Goal: Information Seeking & Learning: Find specific fact

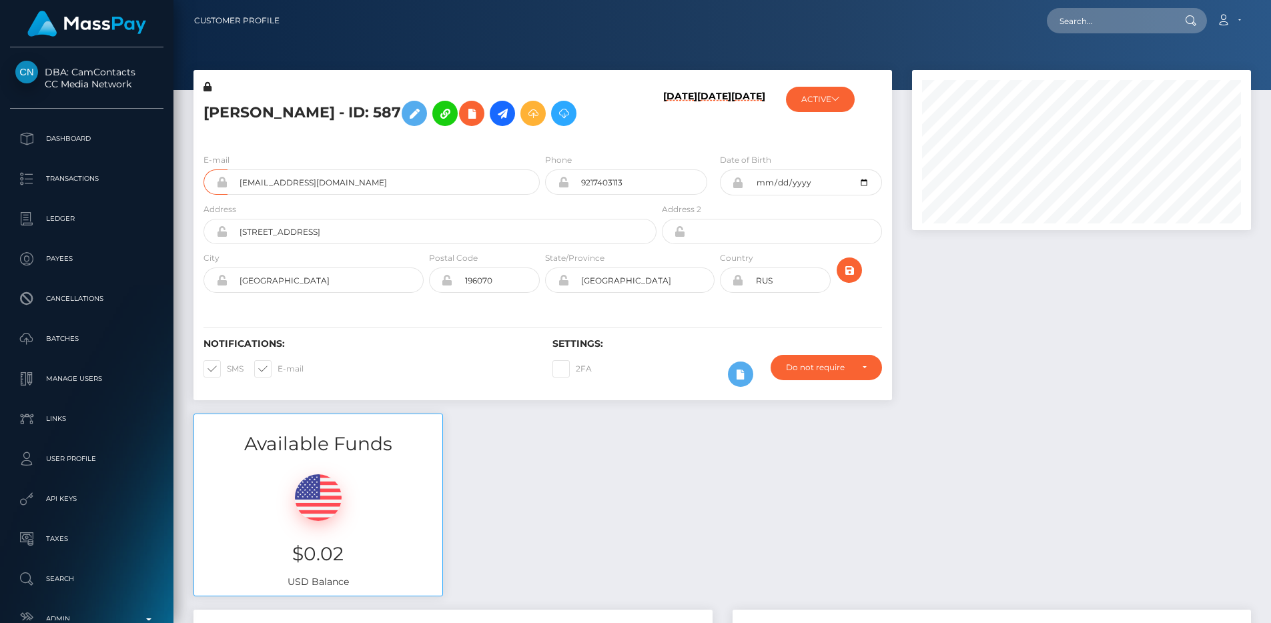
scroll to position [160, 340]
click at [1103, 18] on input "text" at bounding box center [1109, 20] width 125 height 25
paste input "poact_Wl9vZPl10ibQ"
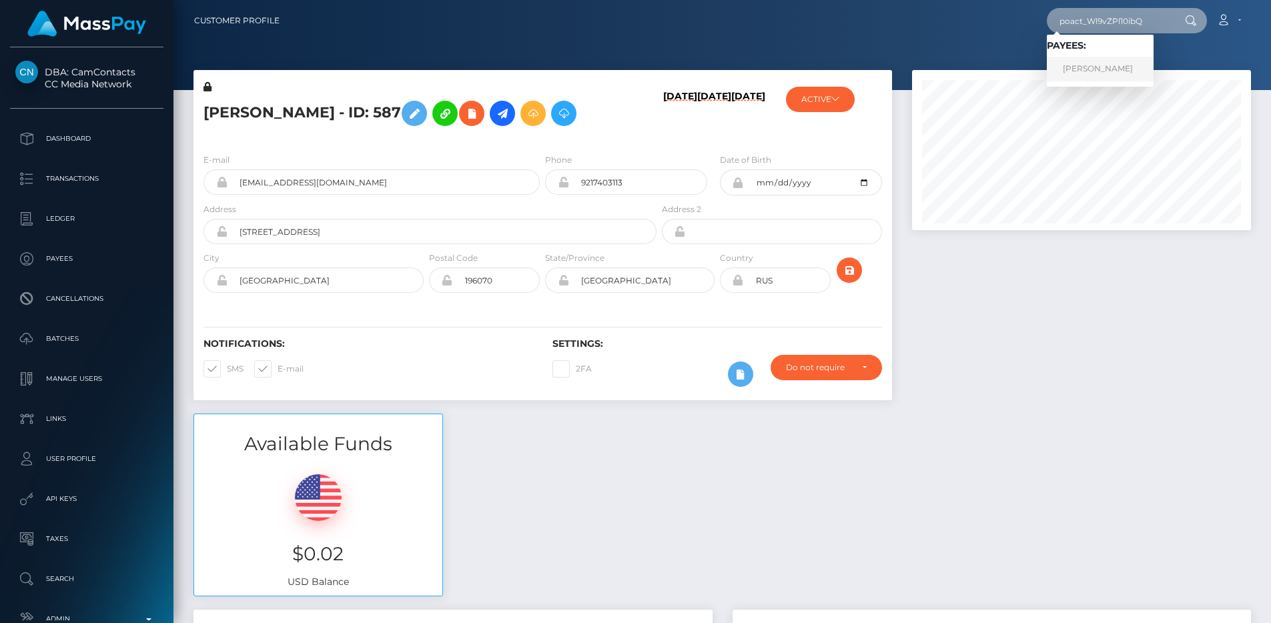
type input "poact_Wl9vZPl10ibQ"
click at [1011, 29] on div "poact_Wl9vZPl10ibQ Loading... Loading... Payees: Mohamed Motasem Account Edit P…" at bounding box center [770, 21] width 960 height 28
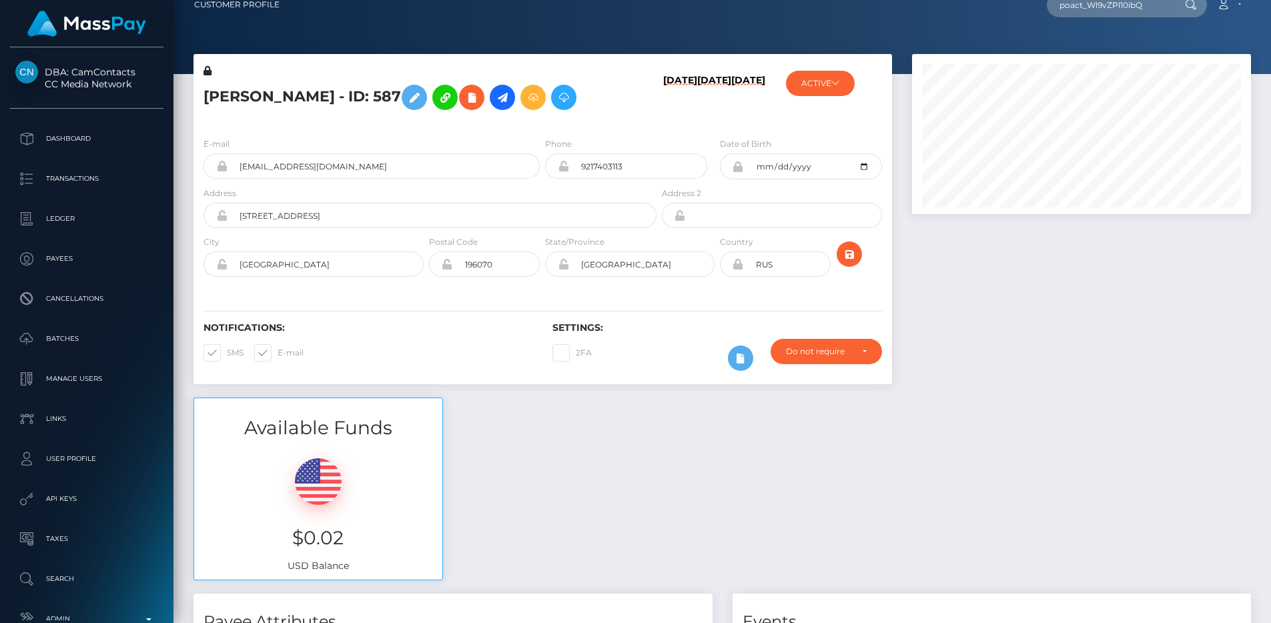
scroll to position [17, 0]
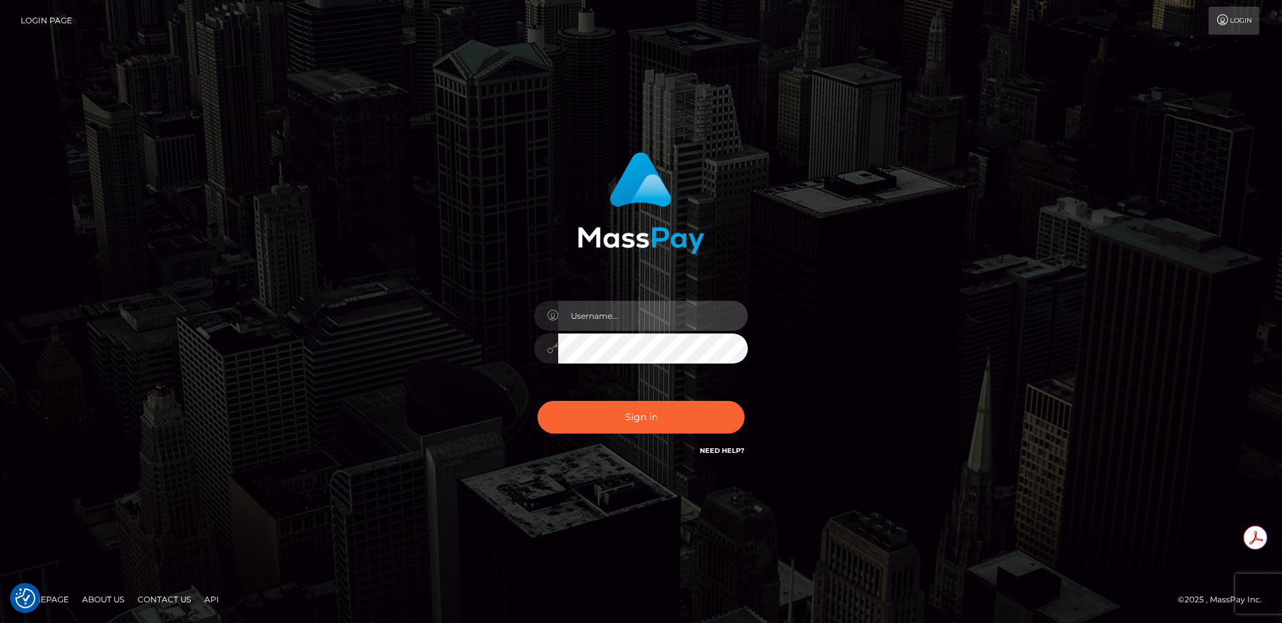
type input "egblue"
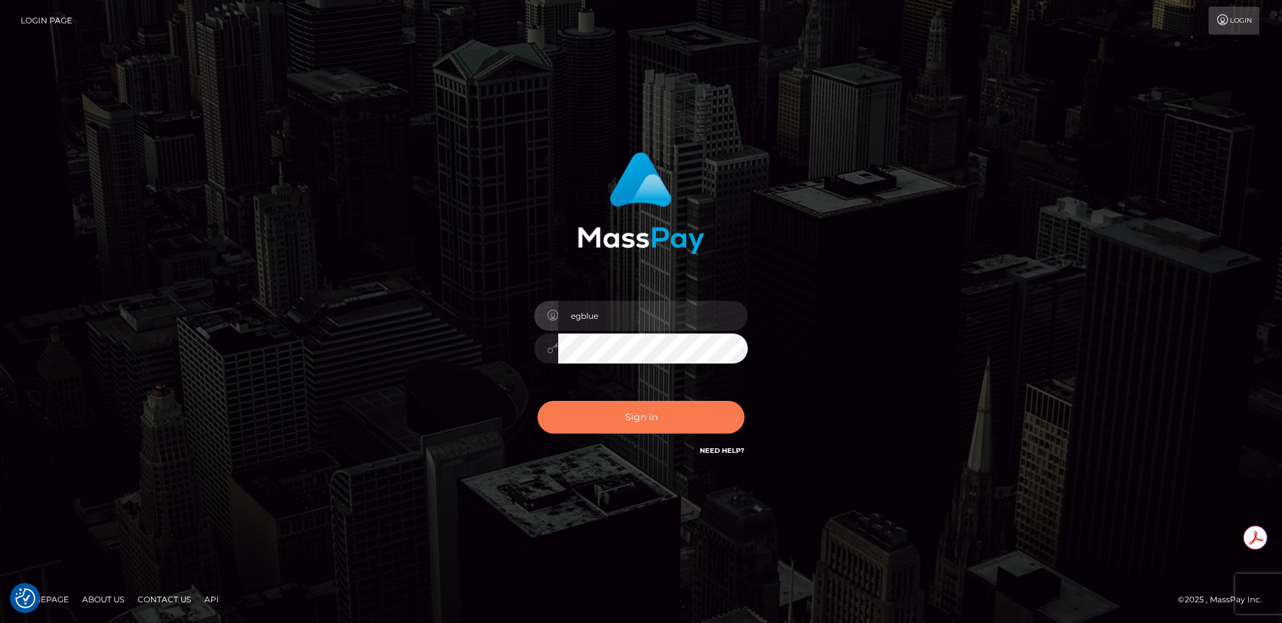
click at [651, 406] on button "Sign in" at bounding box center [640, 417] width 207 height 33
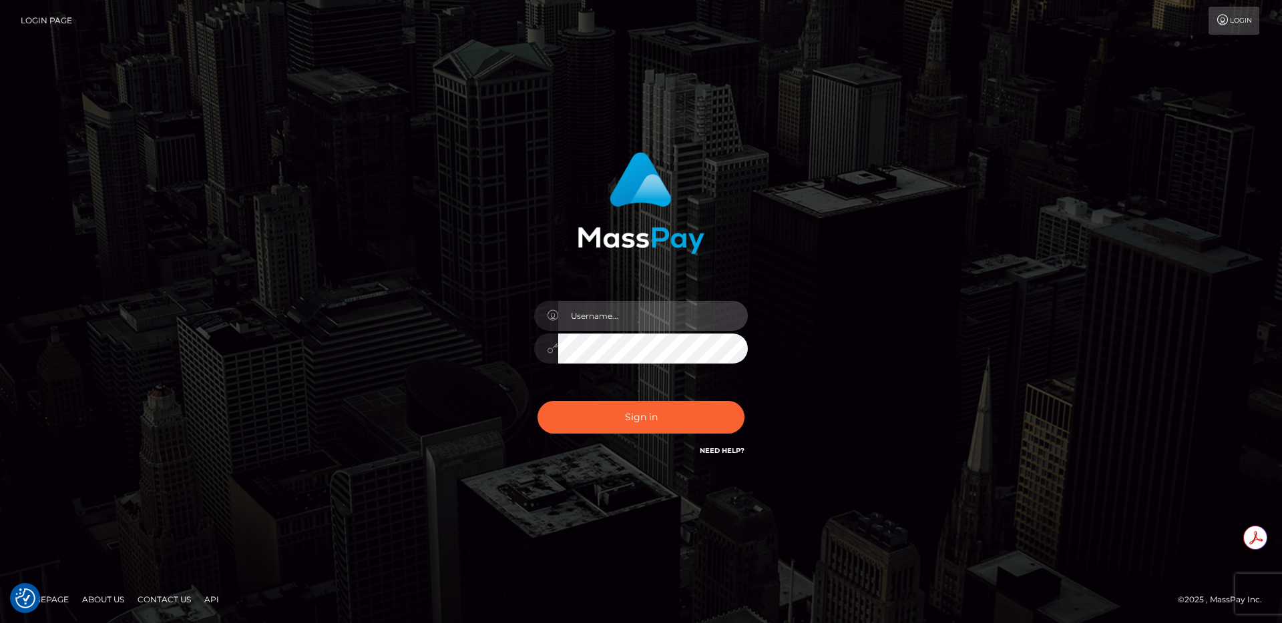
type input "egblue"
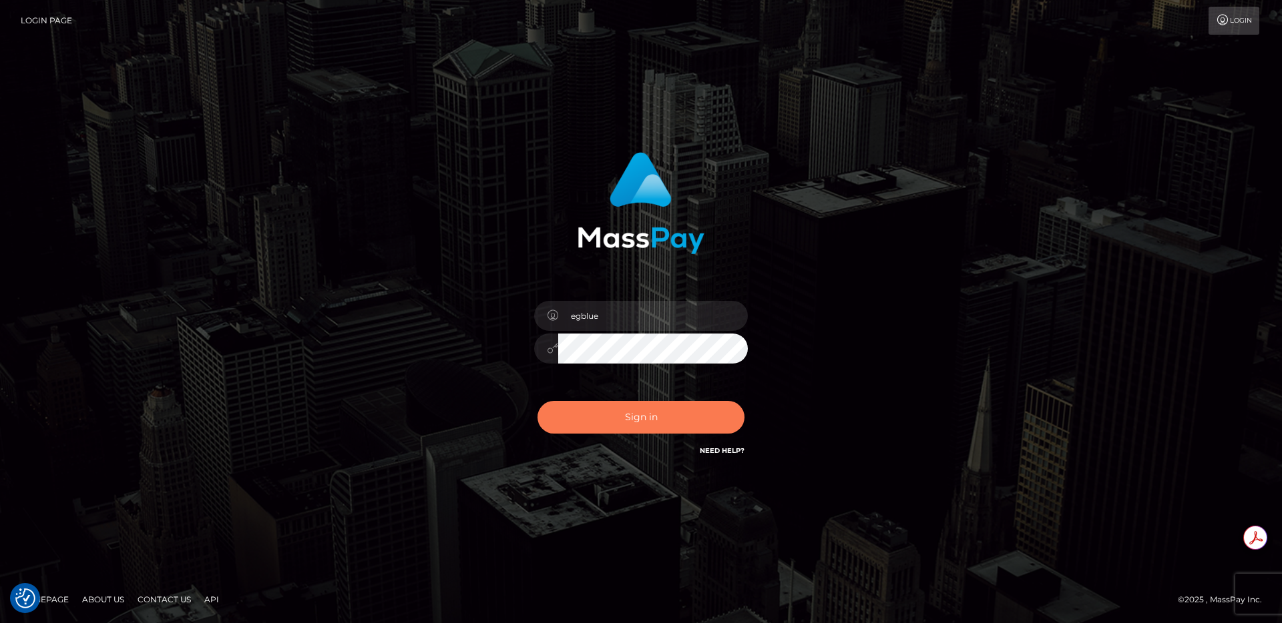
click at [593, 409] on button "Sign in" at bounding box center [640, 417] width 207 height 33
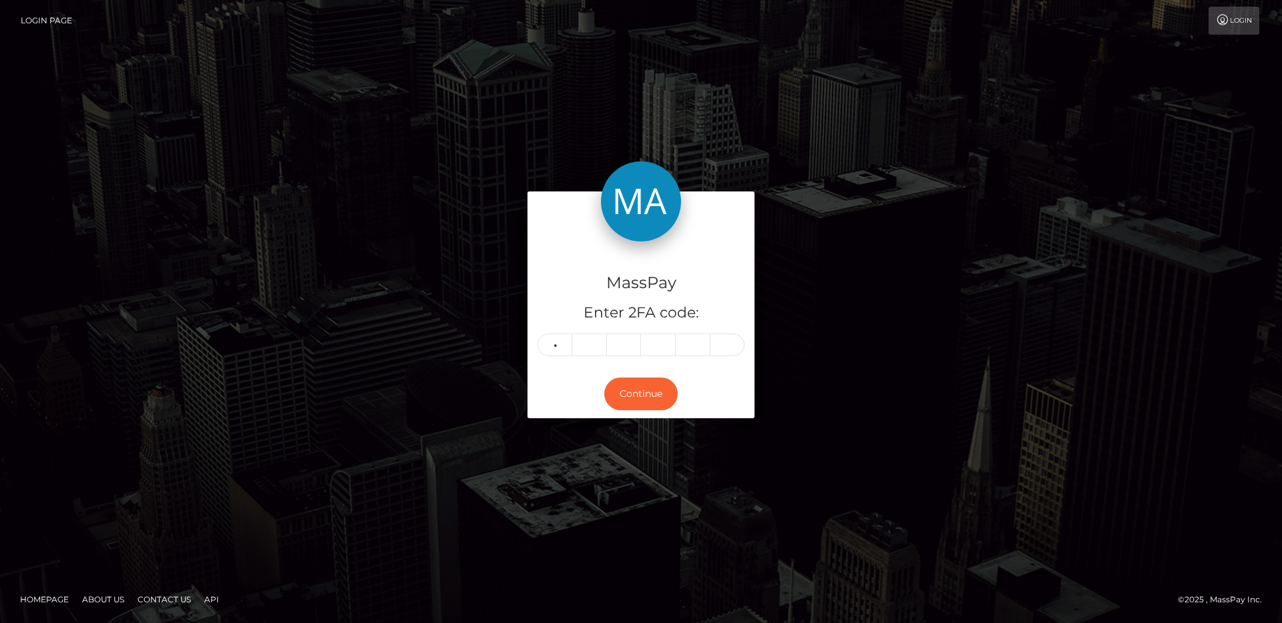
type input "5"
type input "1"
type input "4"
type input "9"
type input "8"
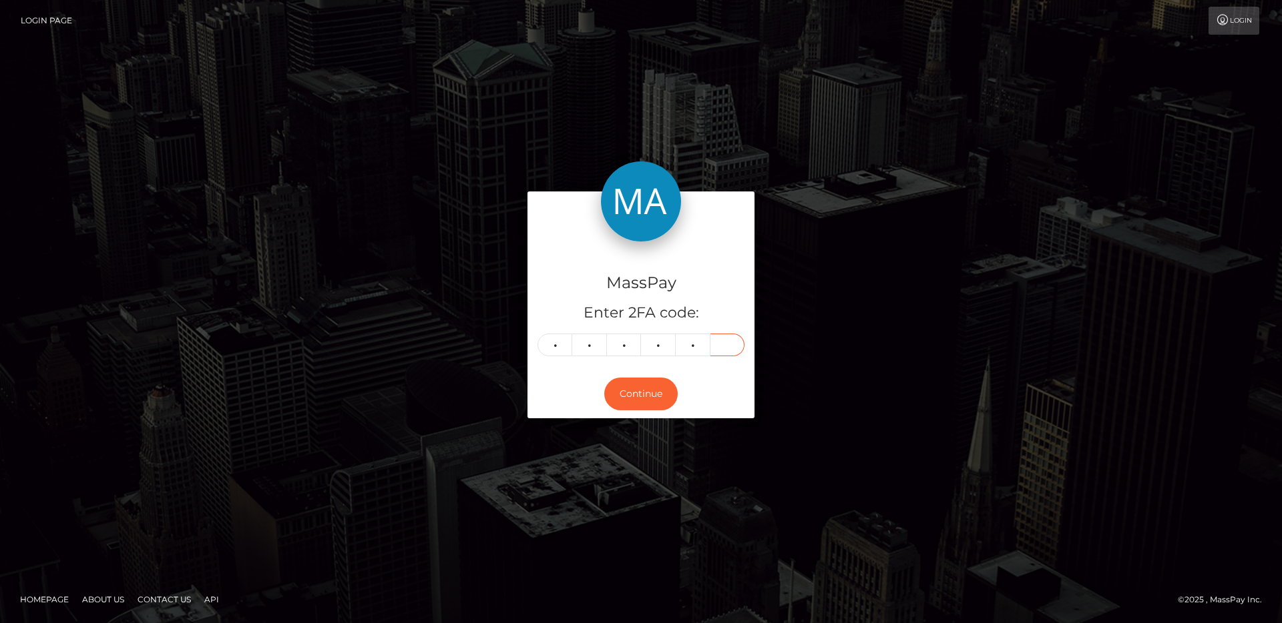
type input "0"
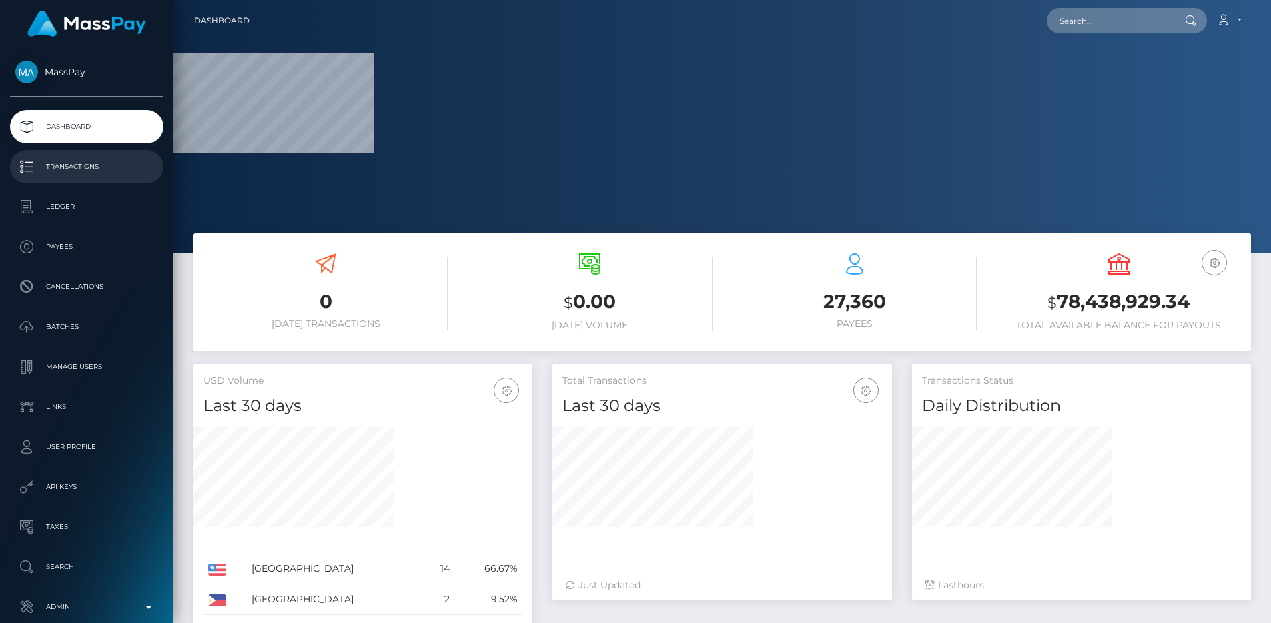
click at [89, 154] on link "Transactions" at bounding box center [87, 166] width 154 height 33
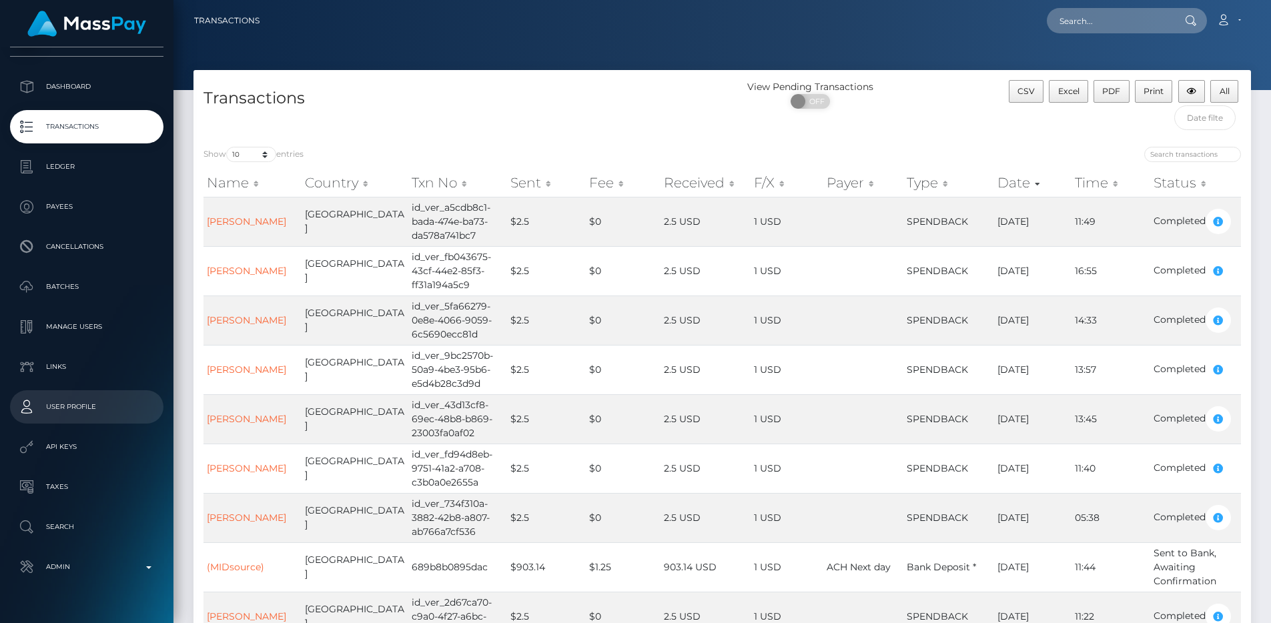
scroll to position [70, 0]
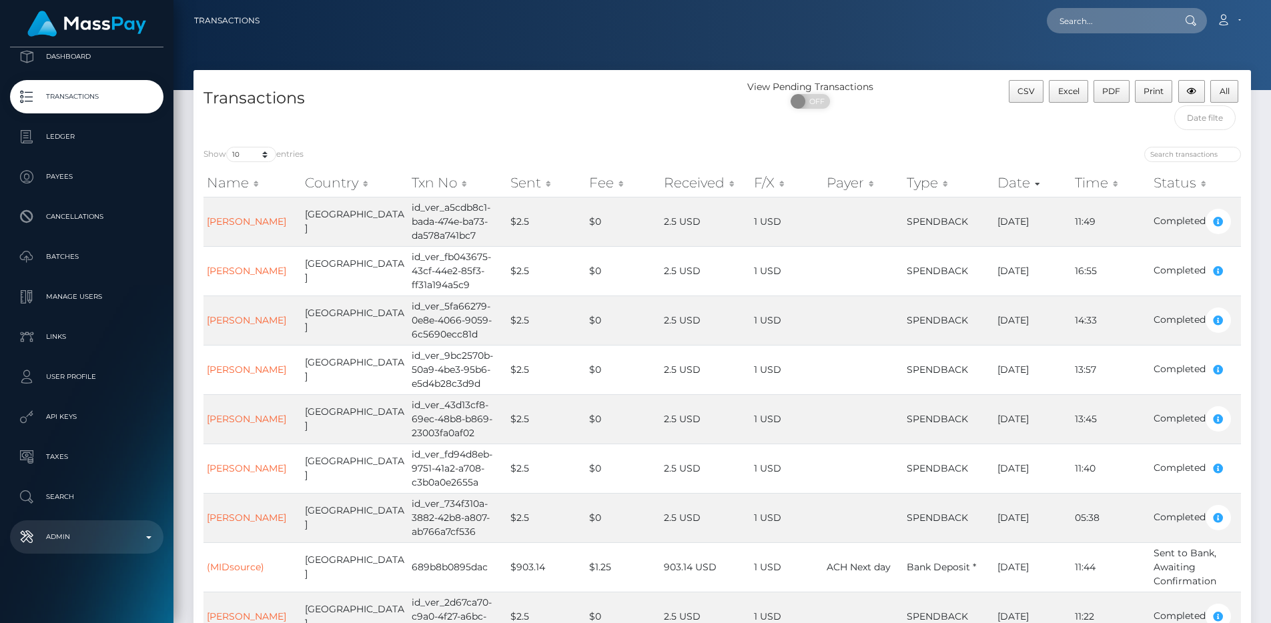
click at [70, 538] on p "Admin" at bounding box center [86, 537] width 143 height 20
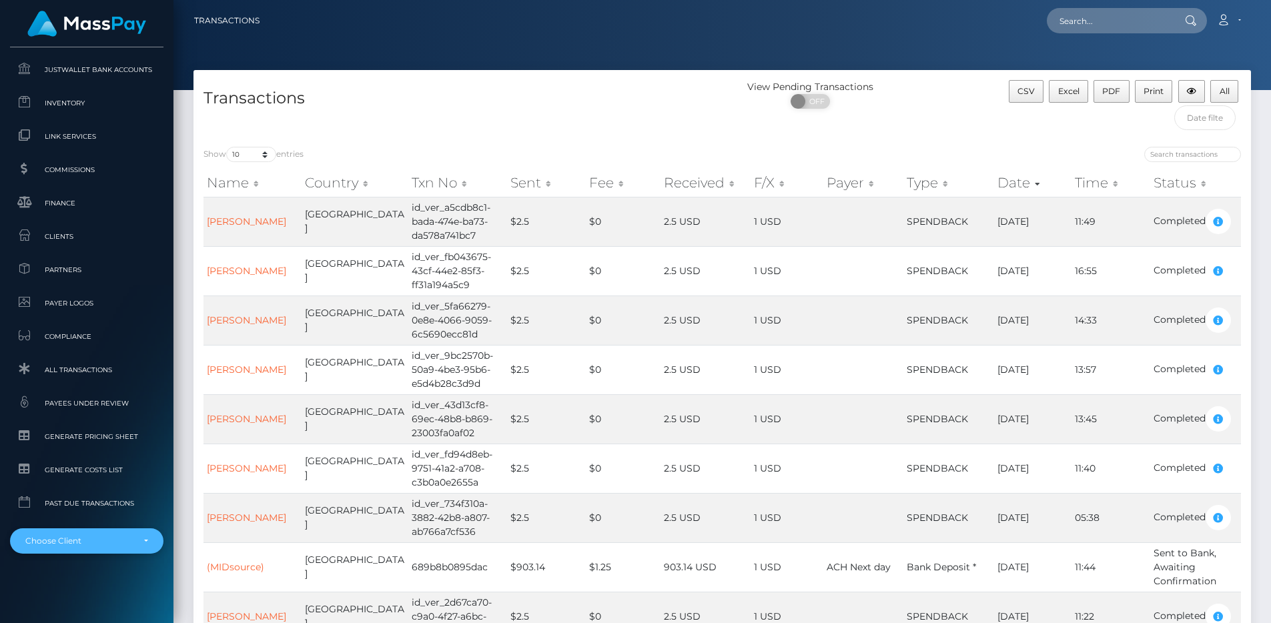
click at [66, 537] on div "Choose Client" at bounding box center [78, 541] width 107 height 11
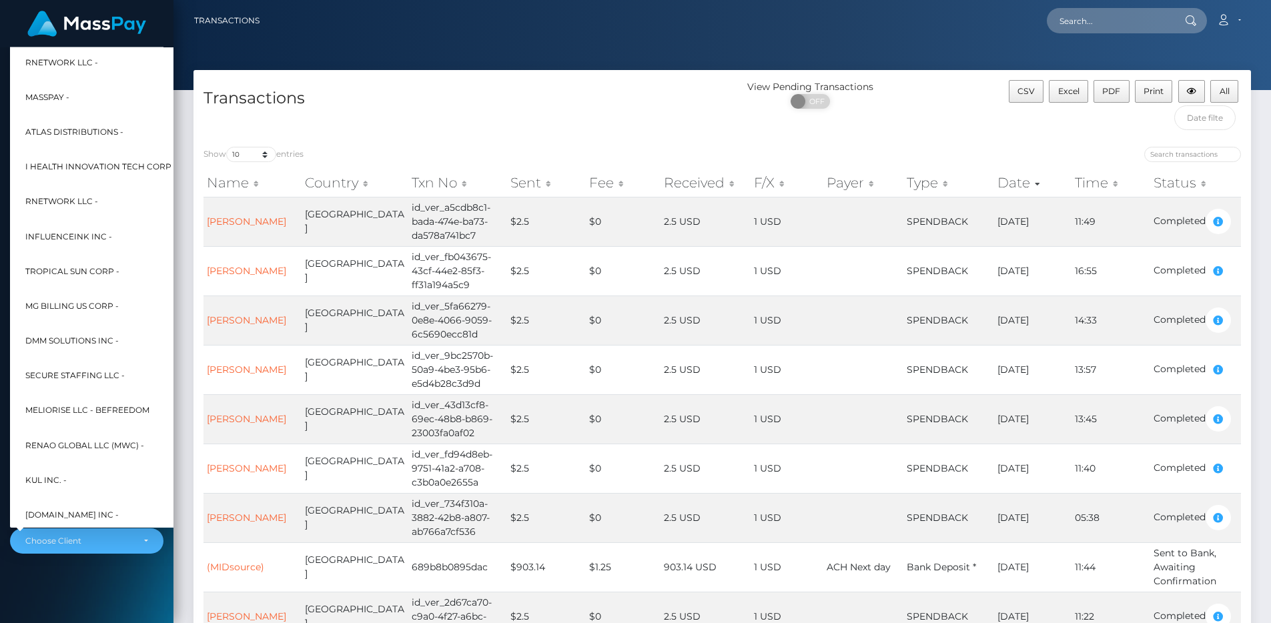
scroll to position [552, 0]
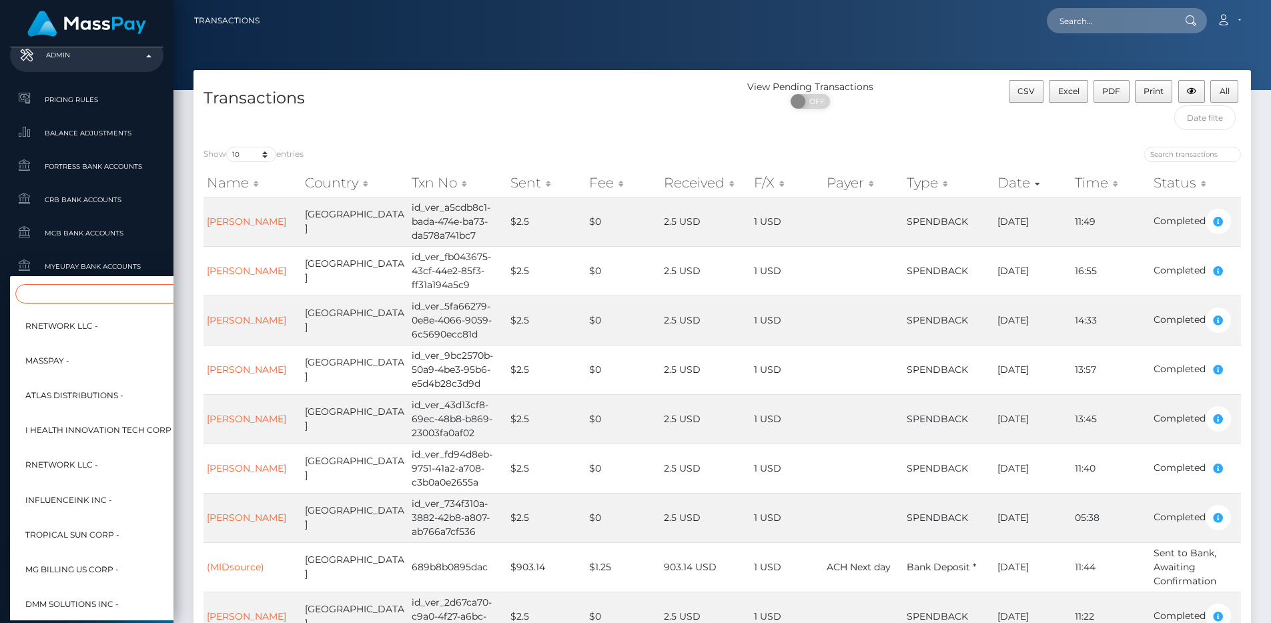
click at [65, 287] on input "Search" at bounding box center [162, 293] width 294 height 19
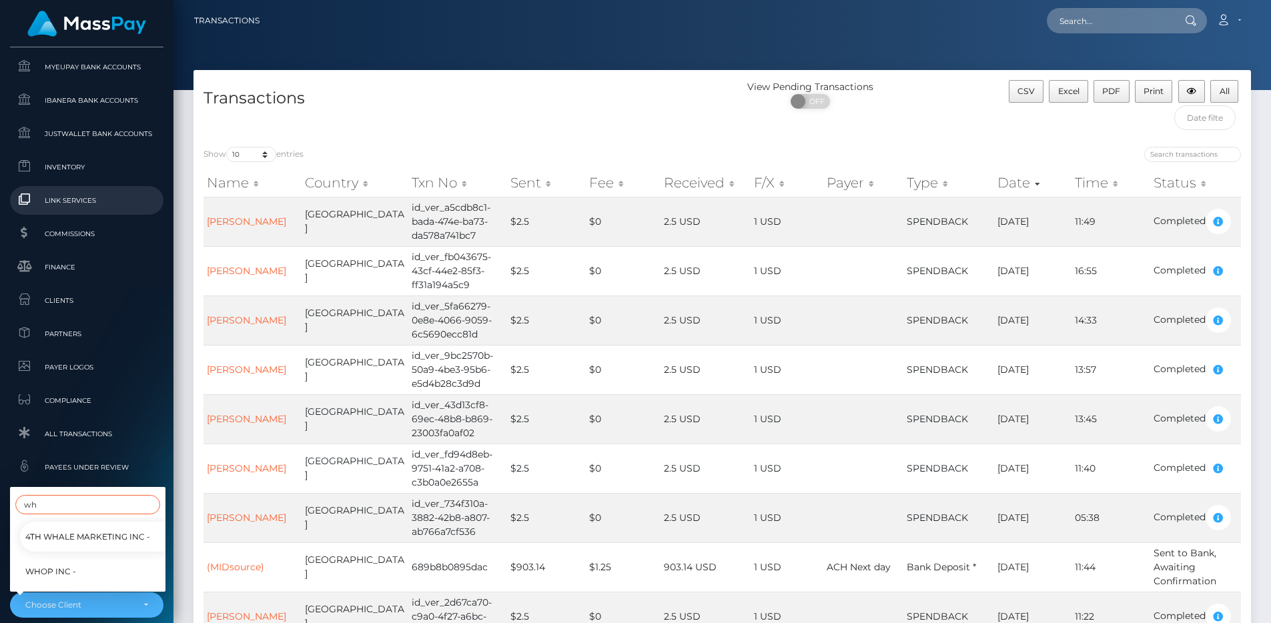
scroll to position [816, 0]
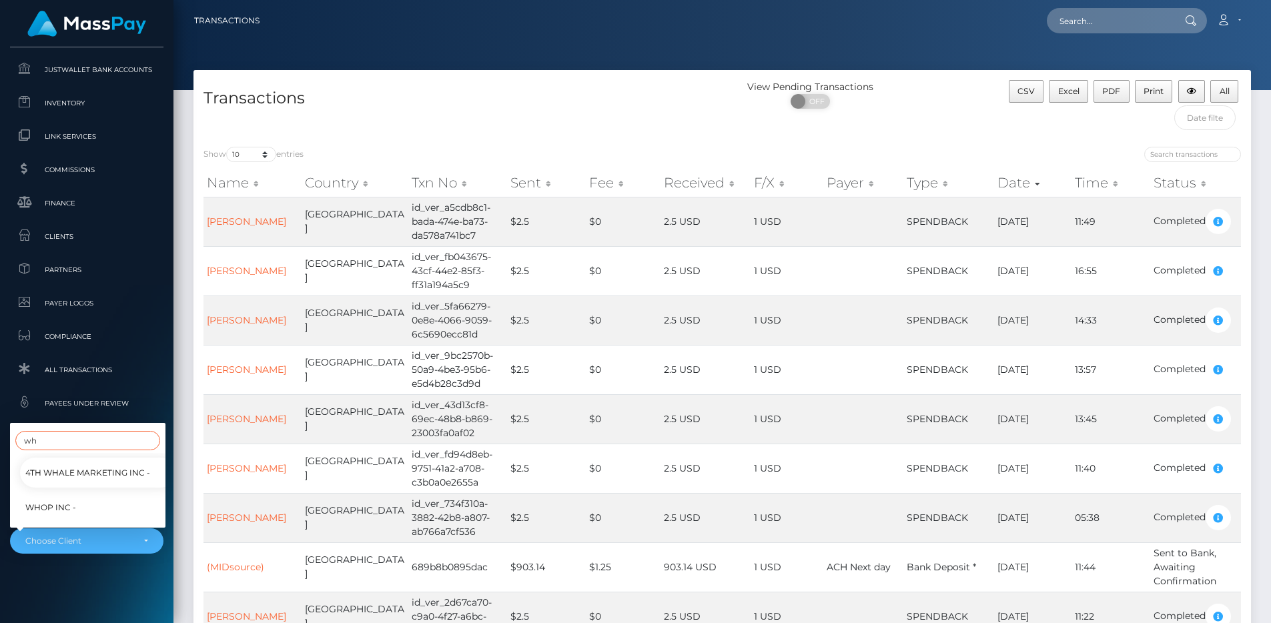
type input "wh"
click at [66, 499] on span "Whop Inc -" at bounding box center [50, 507] width 51 height 17
select select "338"
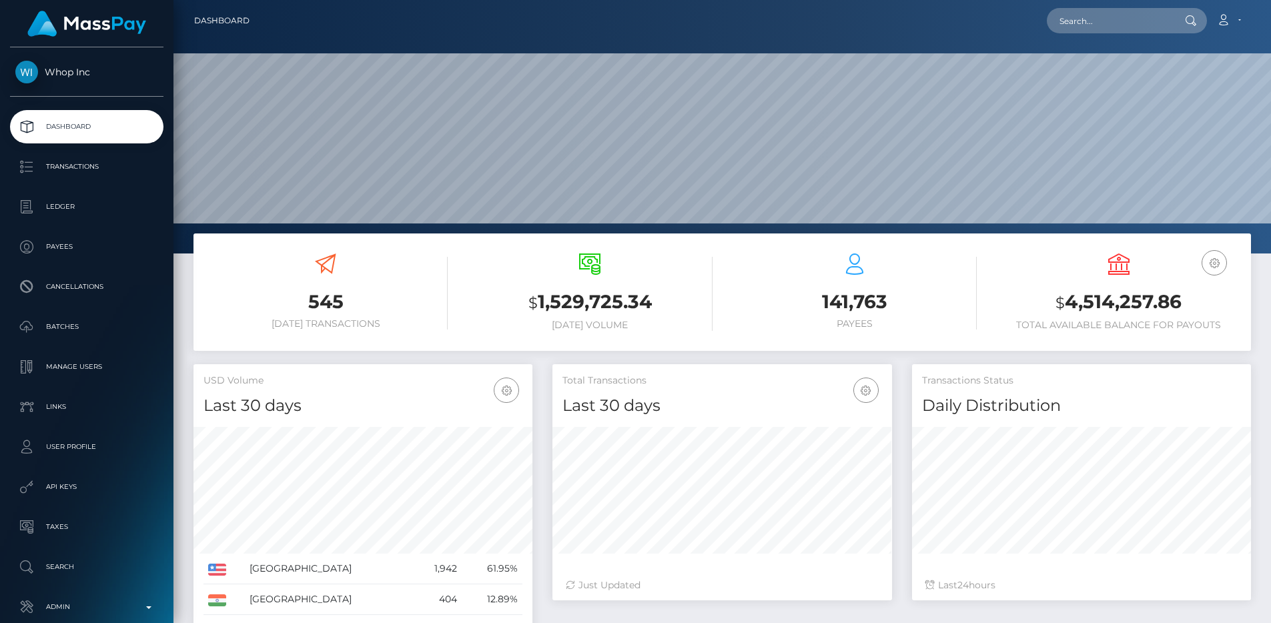
scroll to position [237, 340]
click at [80, 169] on p "Transactions" at bounding box center [86, 167] width 143 height 20
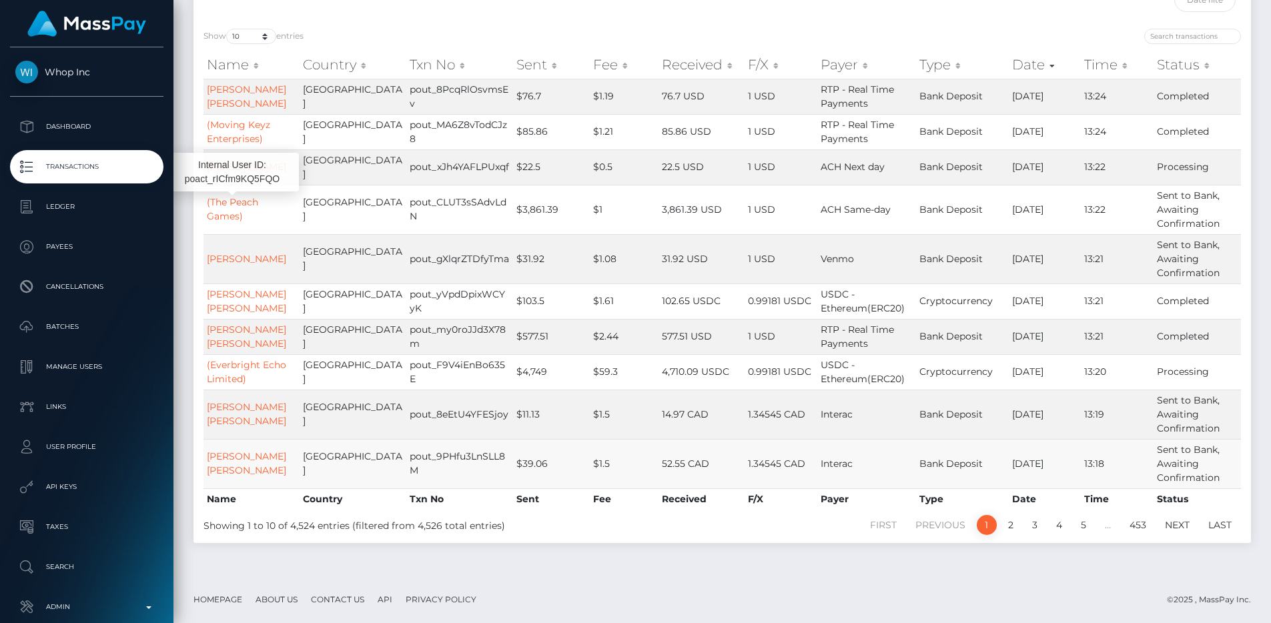
scroll to position [132, 0]
click at [250, 19] on div "Show 10 25 50 100 250 500 1,000 3,500 All entries Name Country Txn No Sent Fee …" at bounding box center [723, 281] width 1058 height 525
click at [250, 29] on select "10 25 50 100 250 500 1,000 3,500 All" at bounding box center [251, 36] width 50 height 15
select select "500"
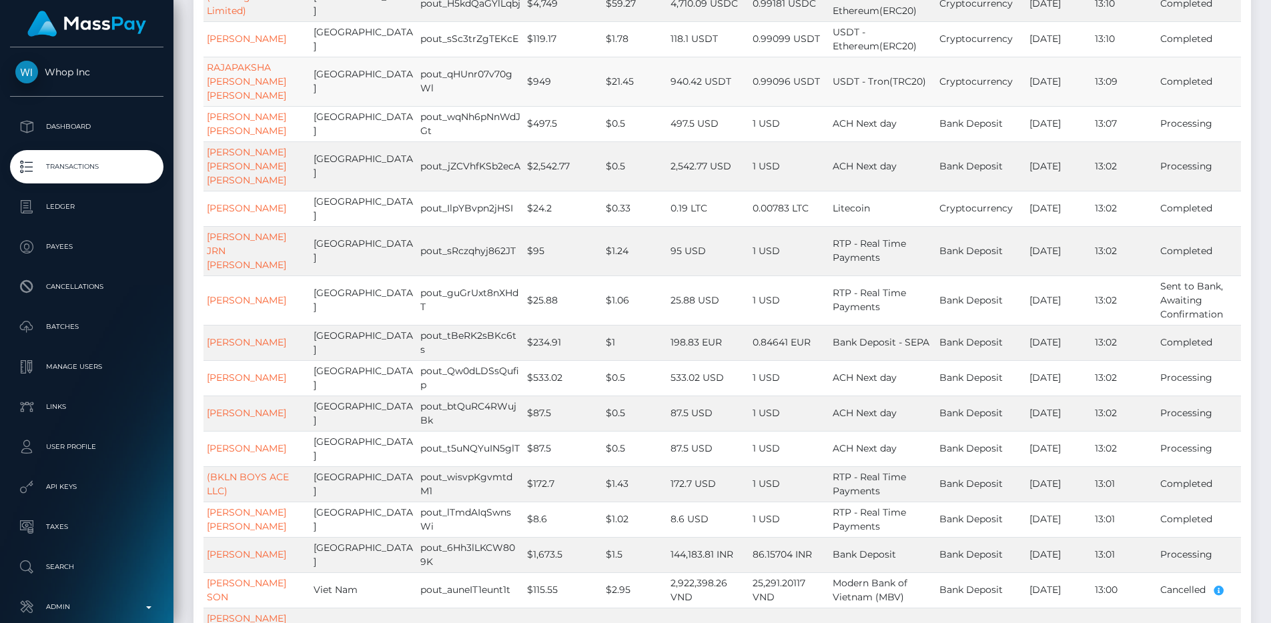
scroll to position [765, 0]
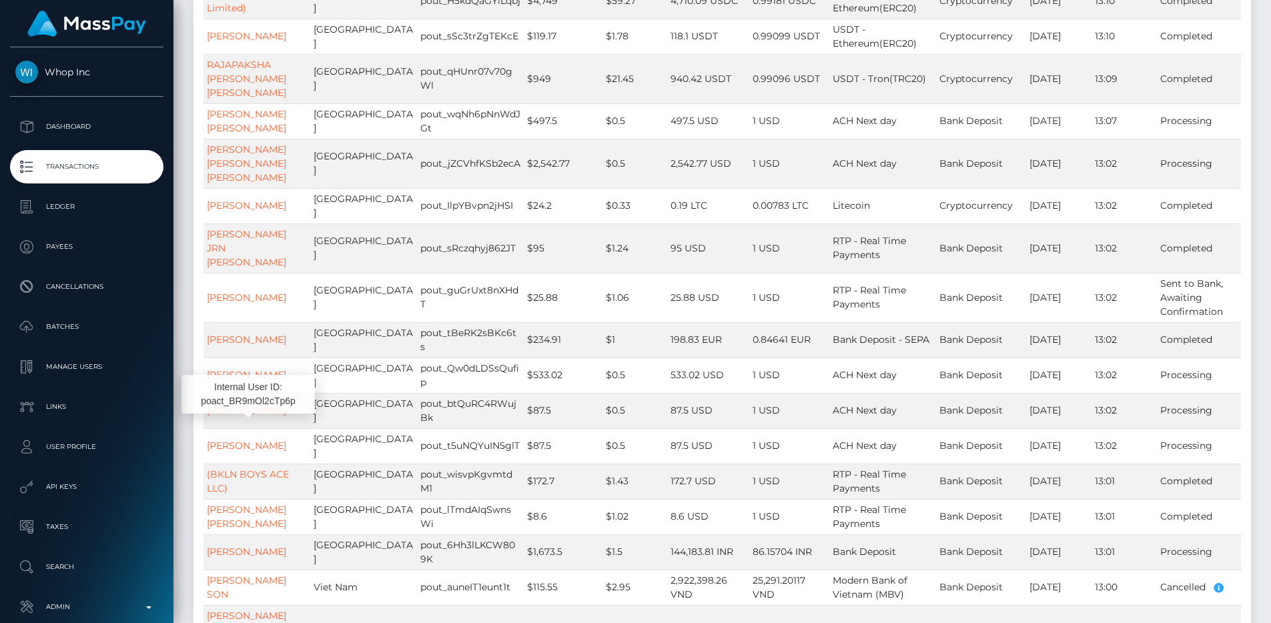
drag, startPoint x: 256, startPoint y: 422, endPoint x: 868, endPoint y: 1, distance: 743.0
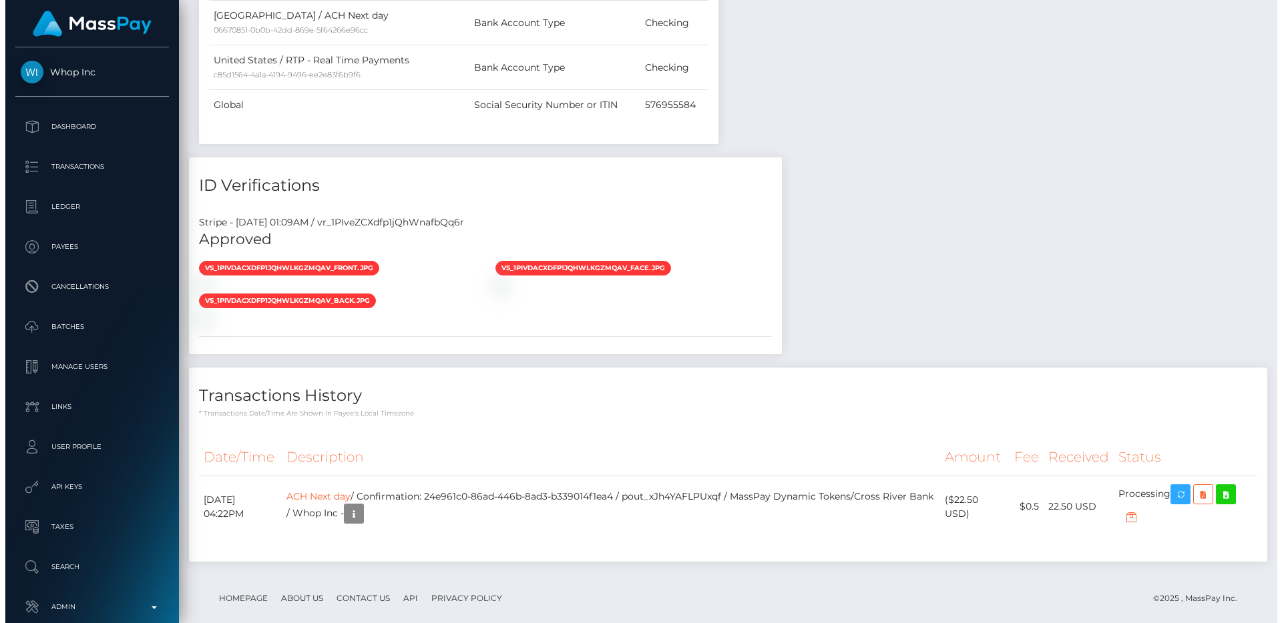
scroll to position [160, 340]
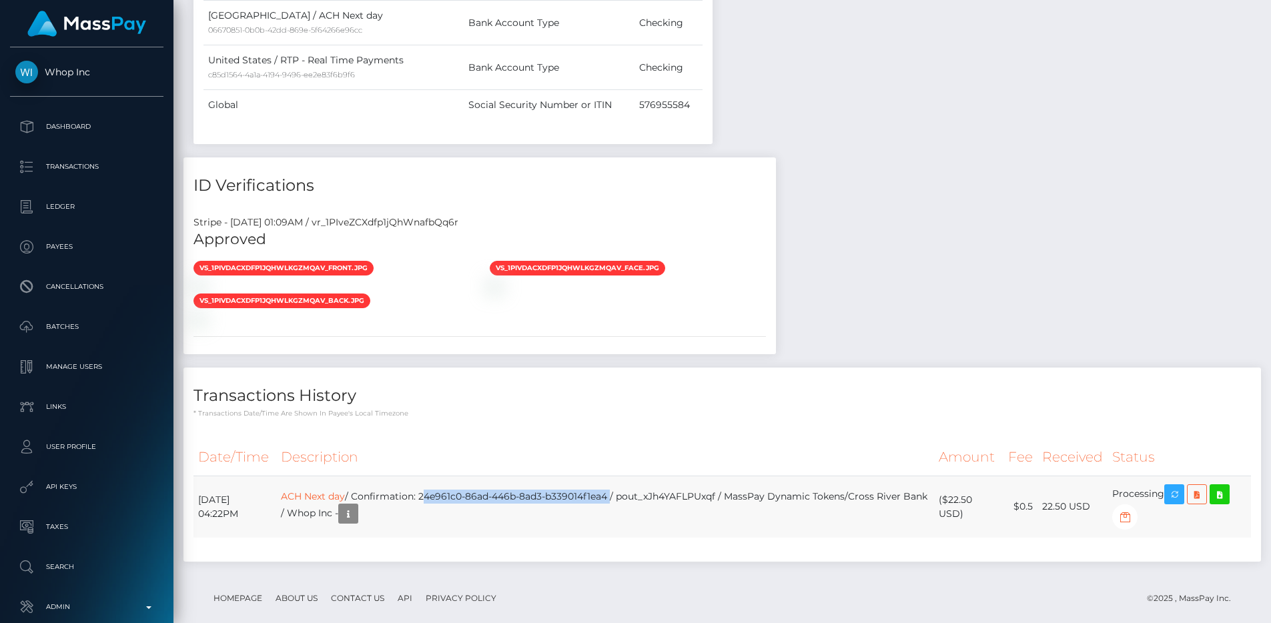
drag, startPoint x: 644, startPoint y: 477, endPoint x: 454, endPoint y: 473, distance: 190.3
click at [454, 476] on td "ACH Next day / Confirmation: 24e961c0-86ad-446b-8ad3-b339014f1ea4 / pout_xJh4YA…" at bounding box center [605, 507] width 658 height 62
copy td "24e961c0-86ad-446b-8ad3-b339014f1ea4"
click at [356, 506] on icon "button" at bounding box center [348, 514] width 16 height 17
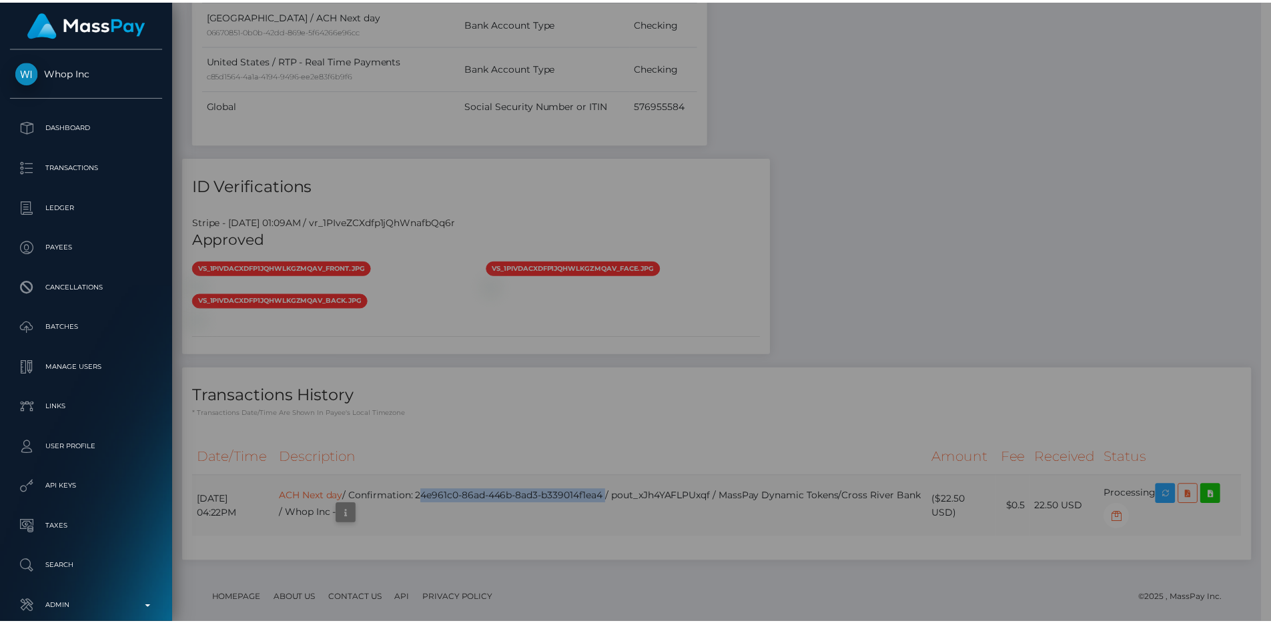
scroll to position [667294, 667115]
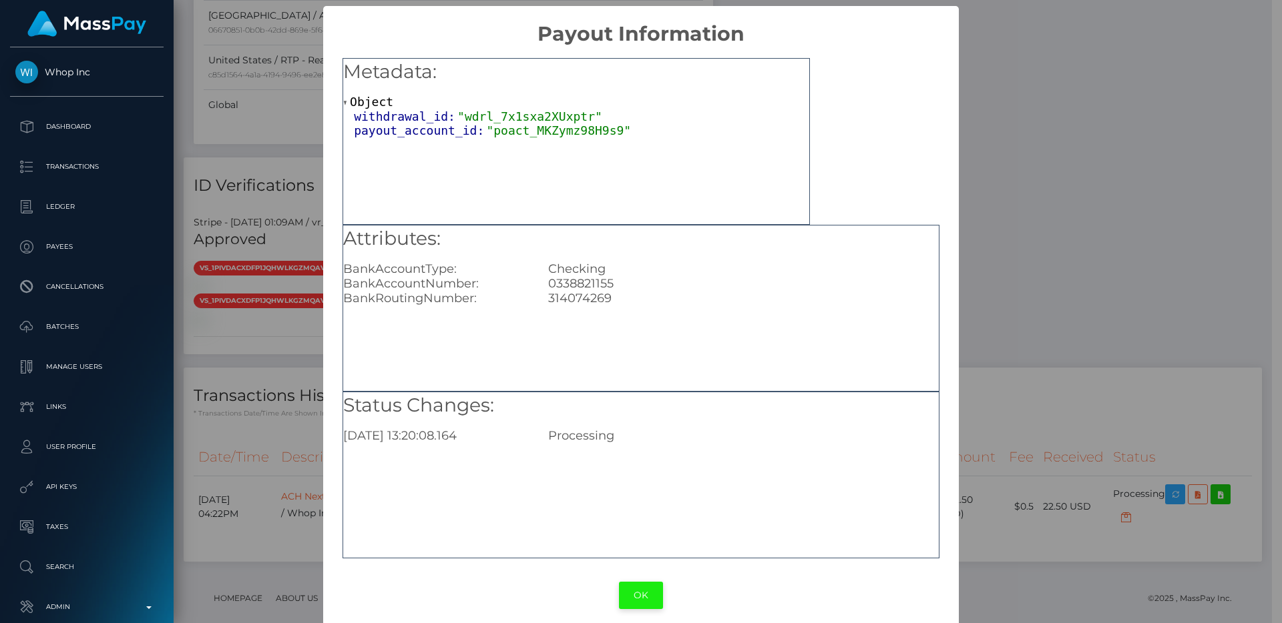
click at [649, 597] on button "OK" at bounding box center [641, 595] width 44 height 27
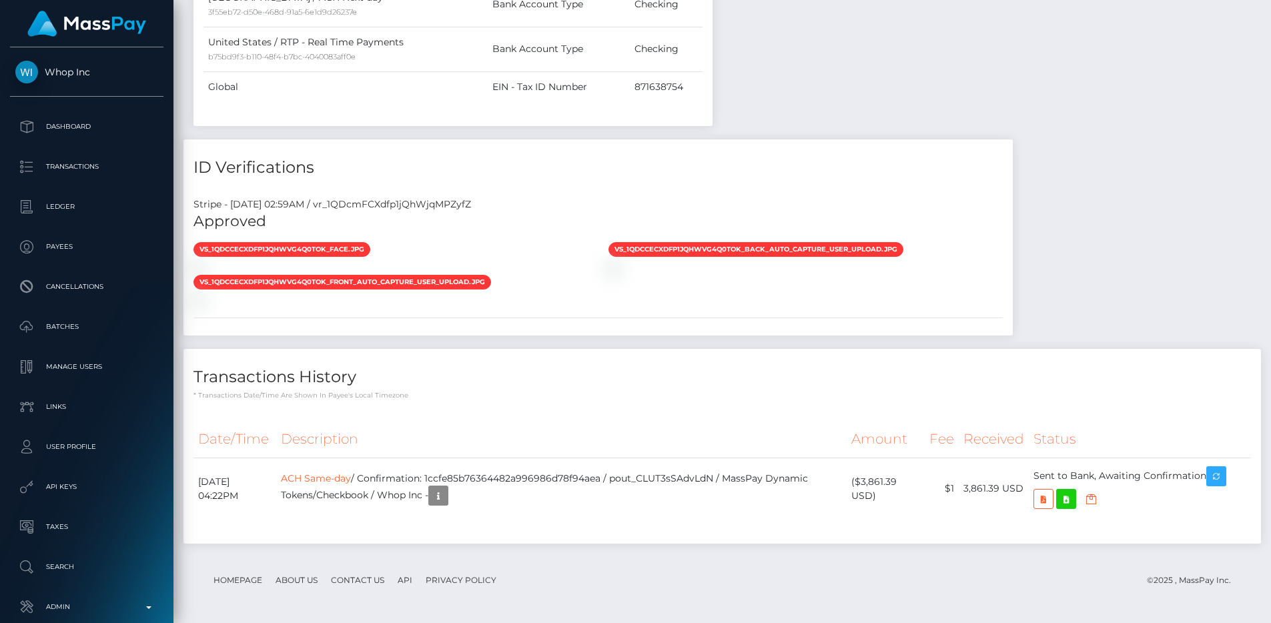
scroll to position [160, 340]
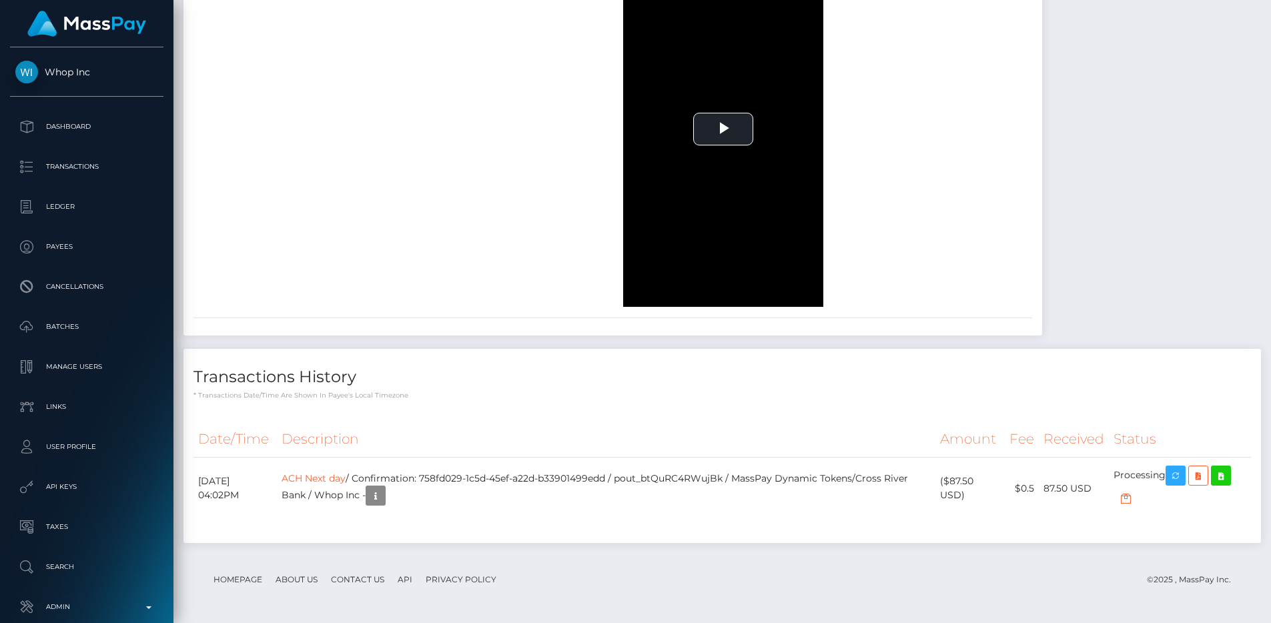
scroll to position [2311, 0]
drag, startPoint x: 642, startPoint y: 476, endPoint x: 454, endPoint y: 475, distance: 188.2
click at [454, 475] on td "ACH Next day / Confirmation: 758fd029-1c5d-45ef-a22d-b33901499edd / pout_btQuRC…" at bounding box center [606, 489] width 659 height 62
copy td "758fd029-1c5d-45ef-a22d-b33901499edd"
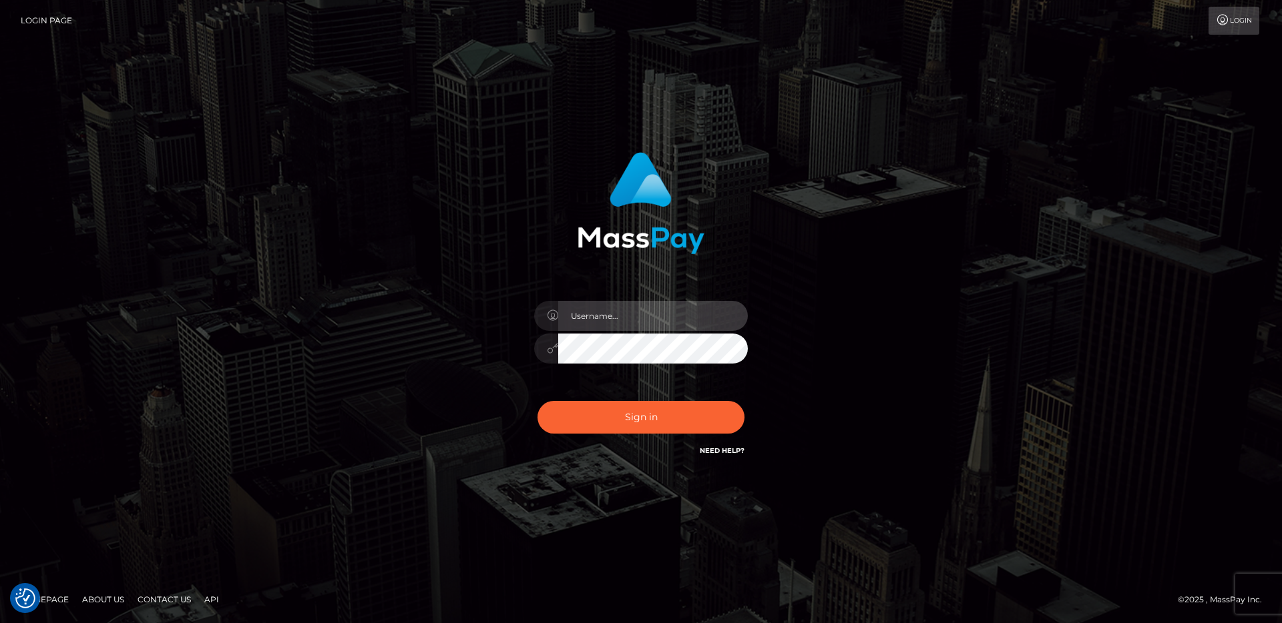
type input "egblue"
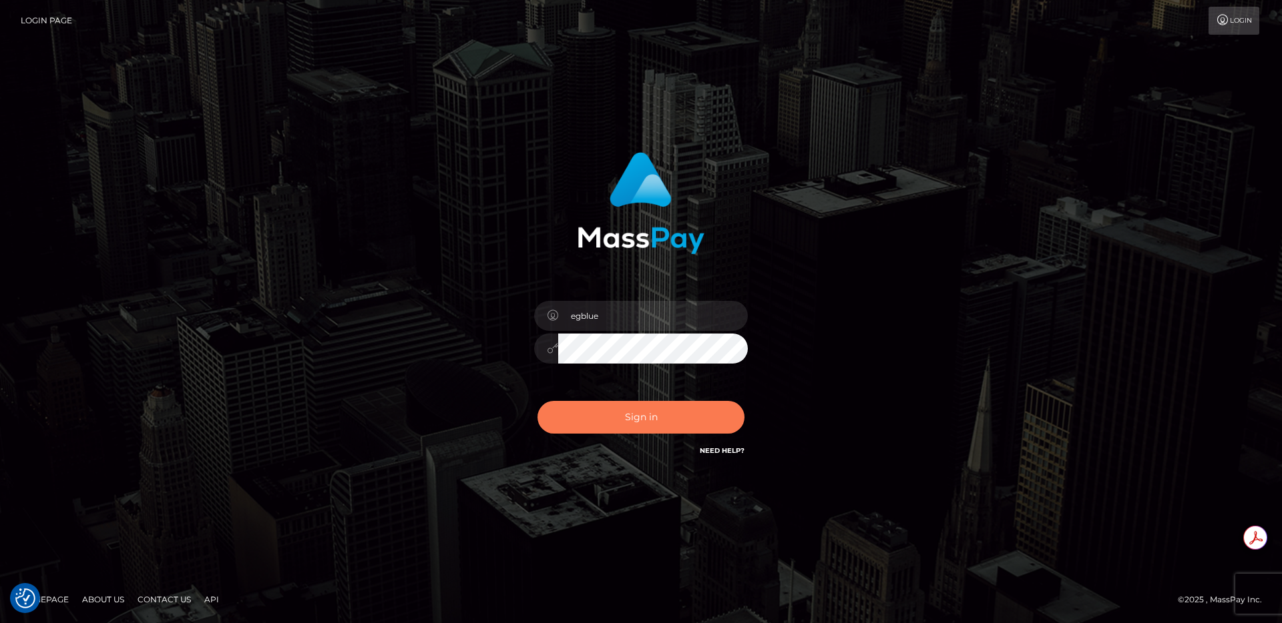
click at [620, 409] on button "Sign in" at bounding box center [640, 417] width 207 height 33
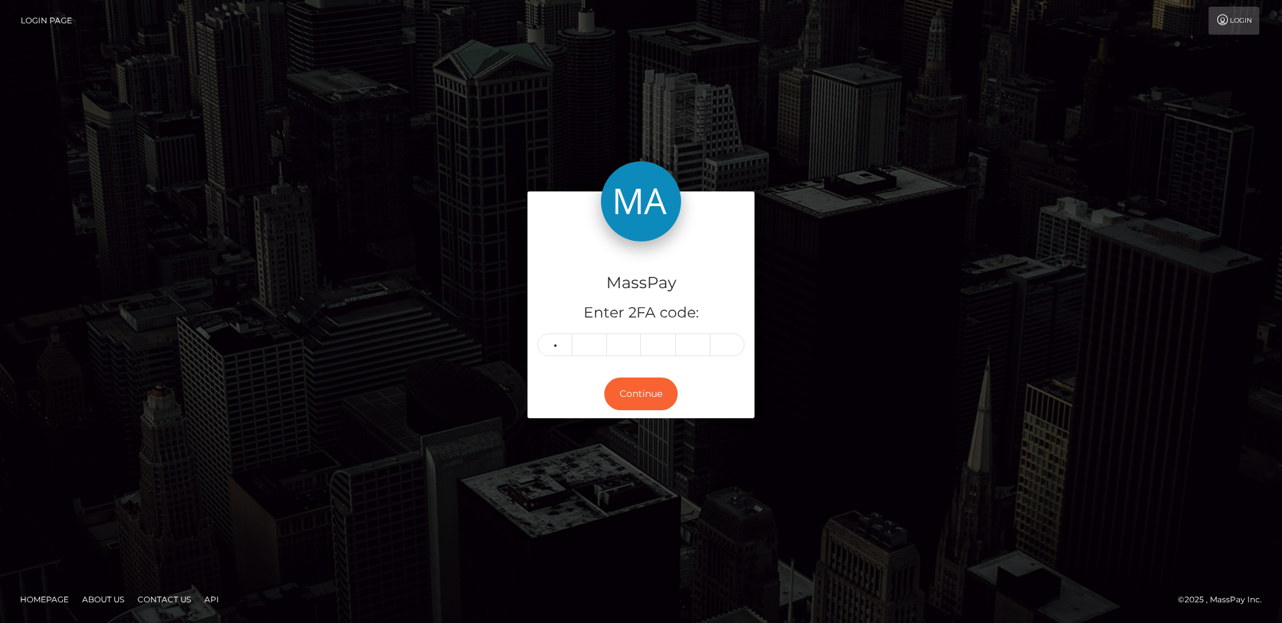
type input "3"
type input "7"
type input "4"
type input "8"
type input "7"
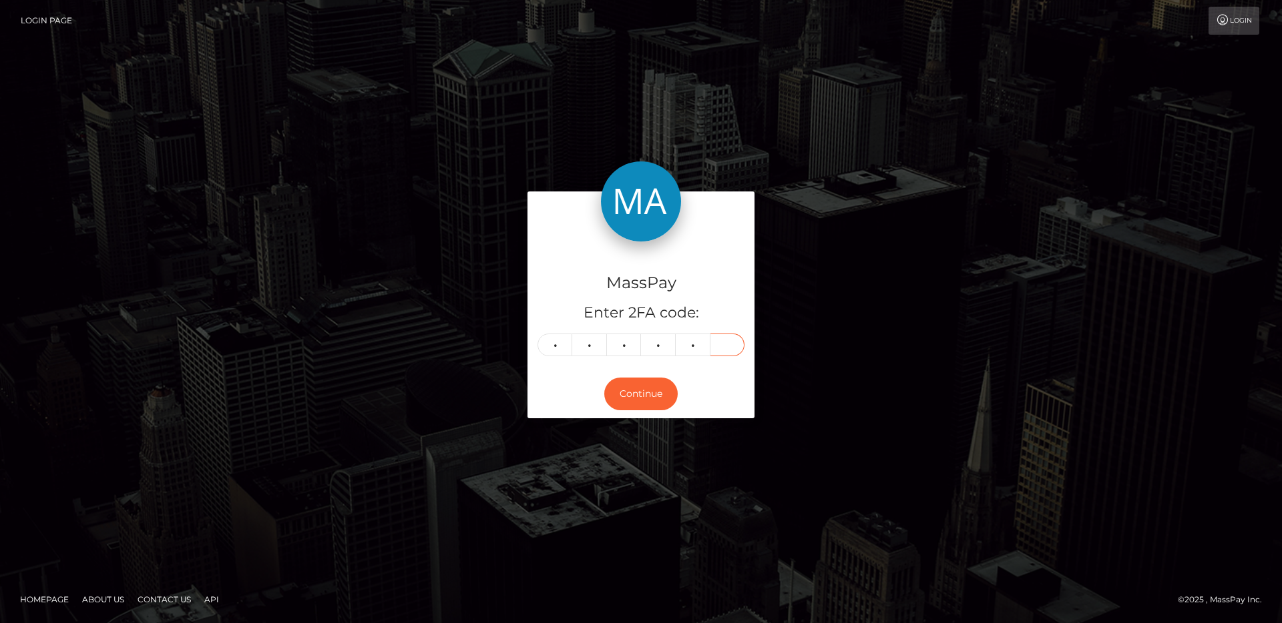
type input "0"
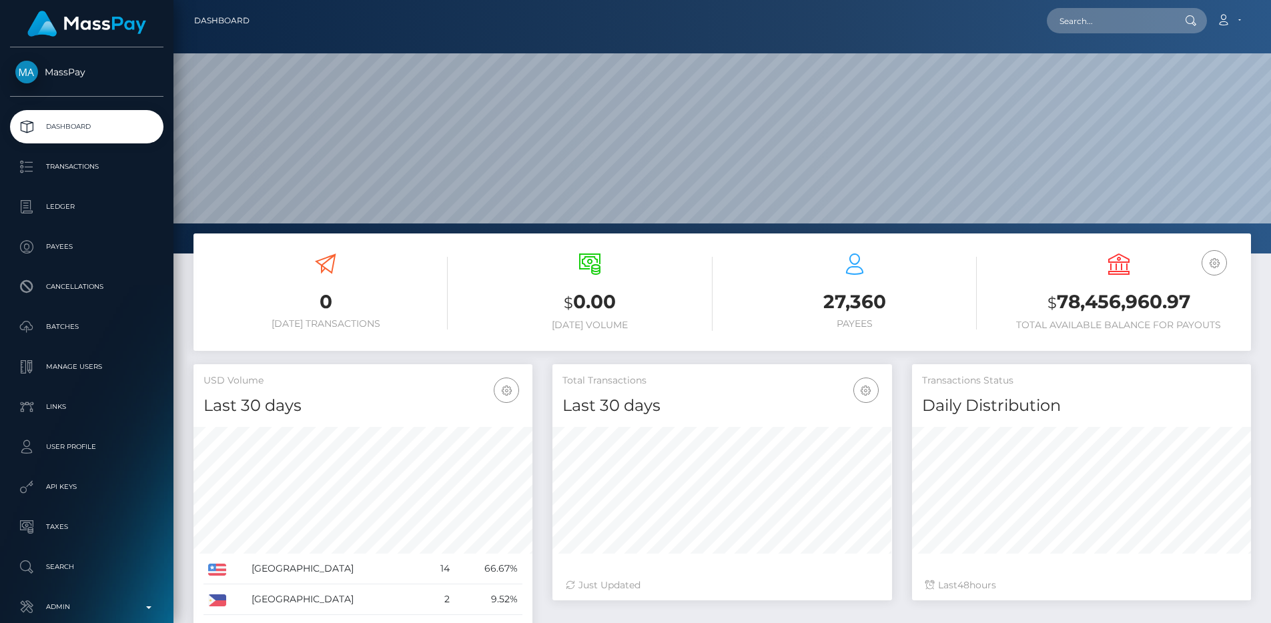
scroll to position [237, 340]
click at [63, 594] on link "Admin" at bounding box center [87, 607] width 154 height 33
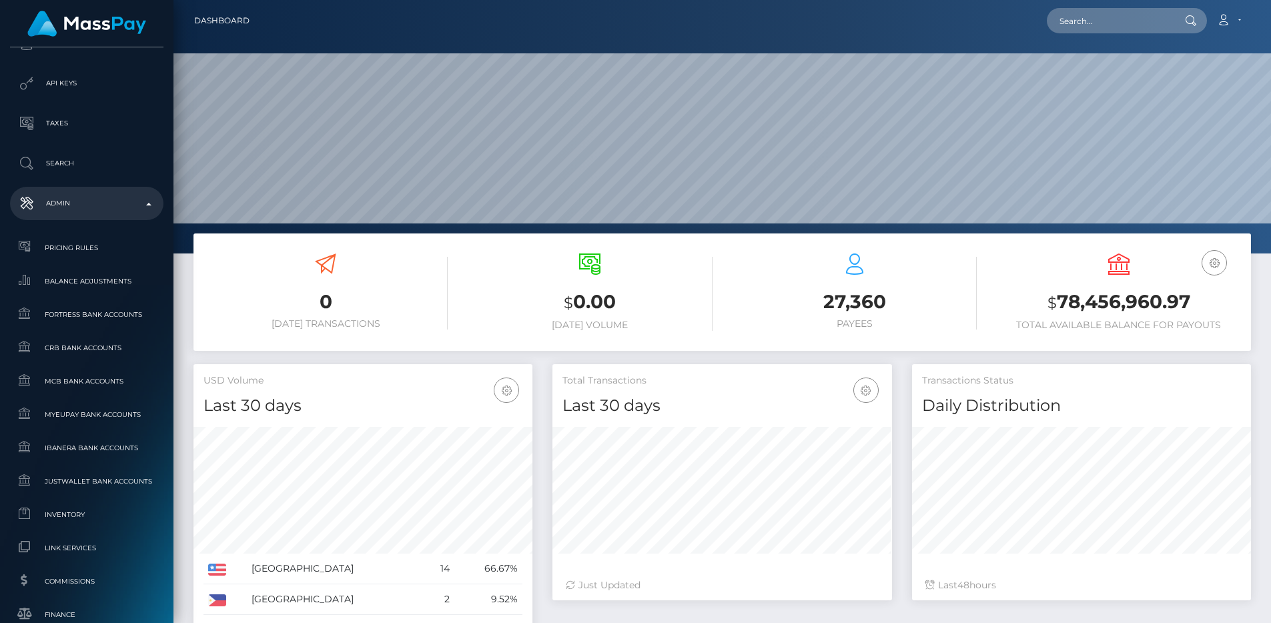
scroll to position [780, 0]
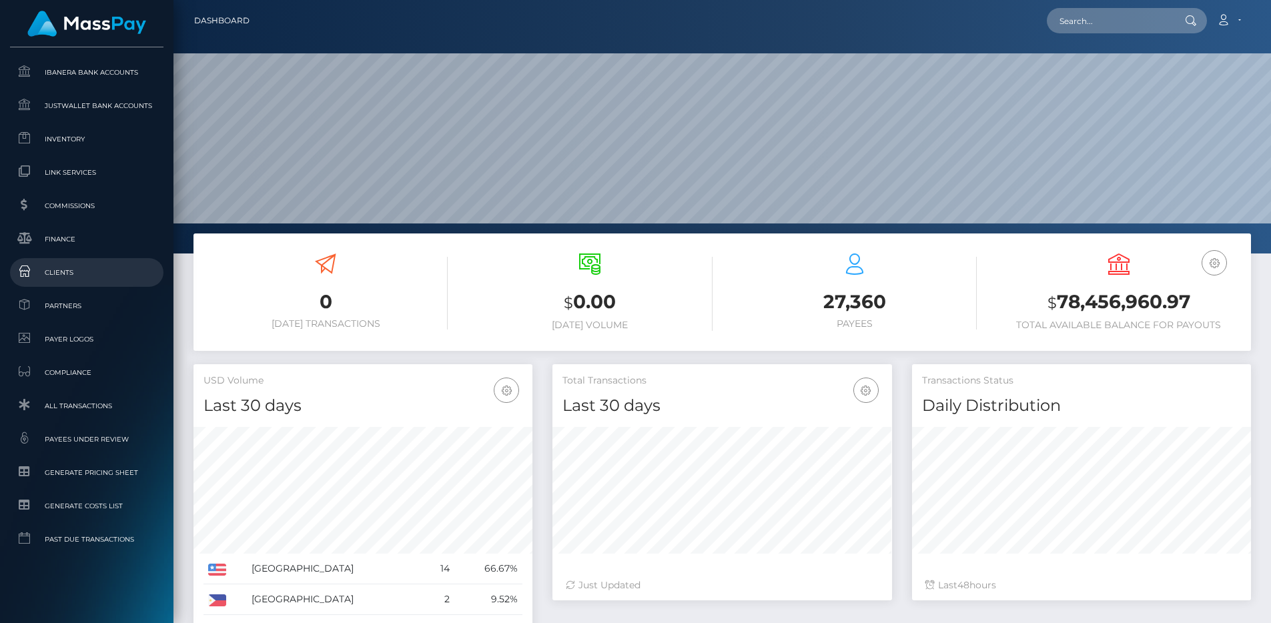
click at [74, 272] on span "Clients" at bounding box center [86, 272] width 143 height 15
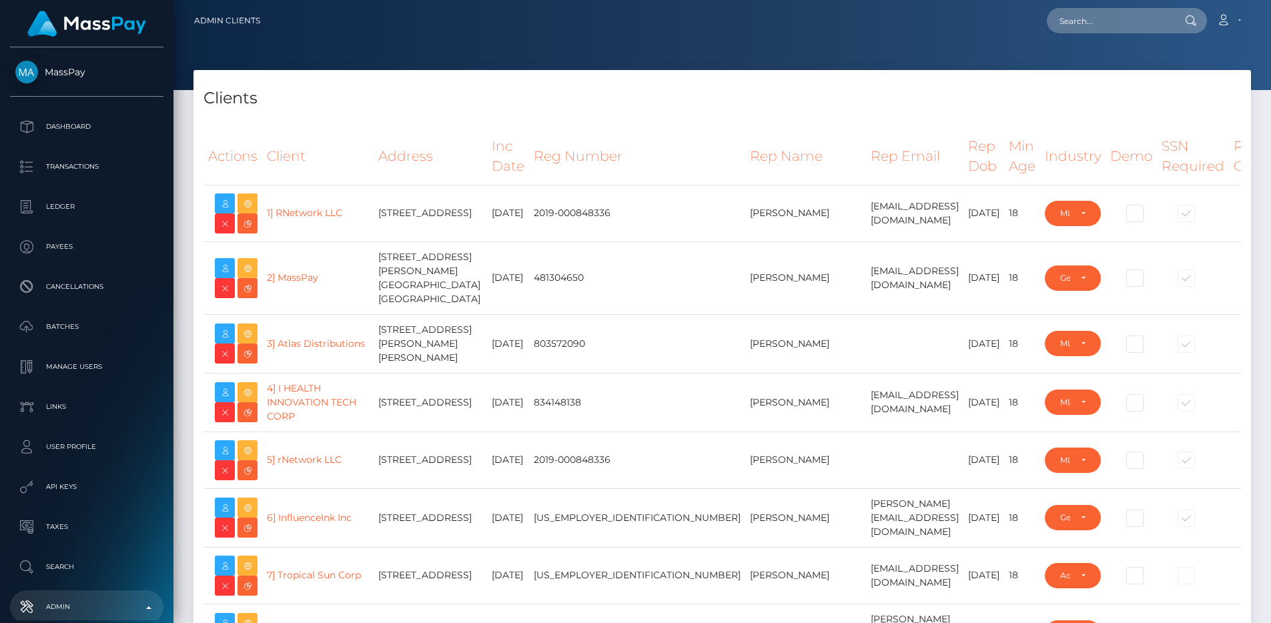
select select "223"
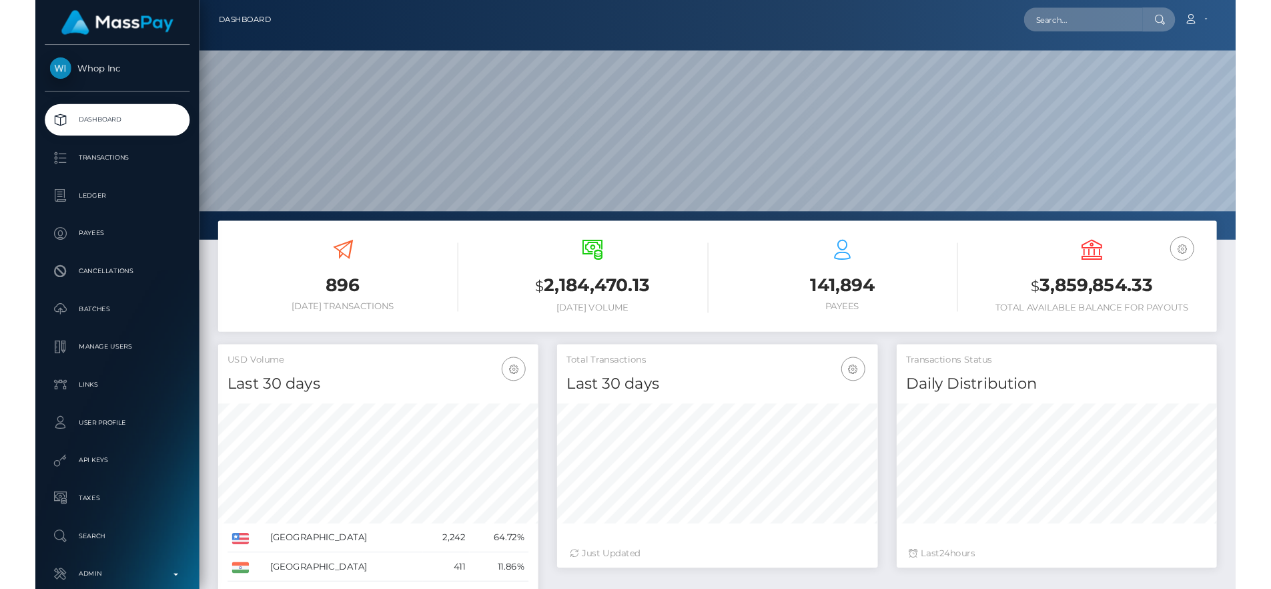
scroll to position [237, 340]
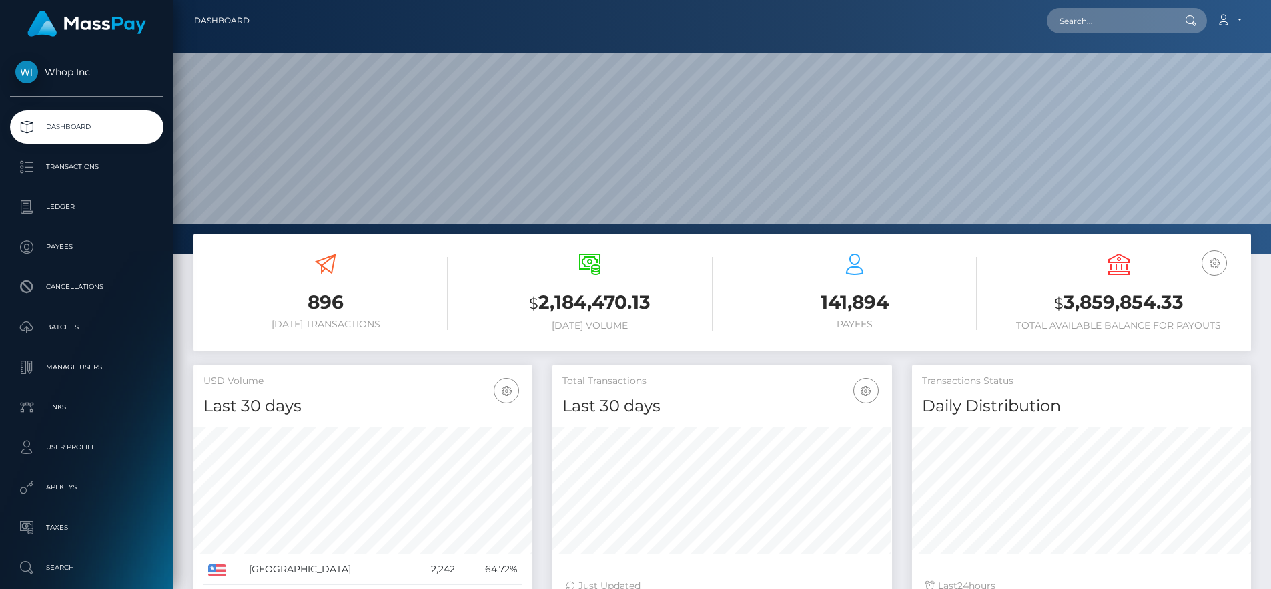
click at [978, 262] on div "141,894 Payees" at bounding box center [855, 294] width 264 height 101
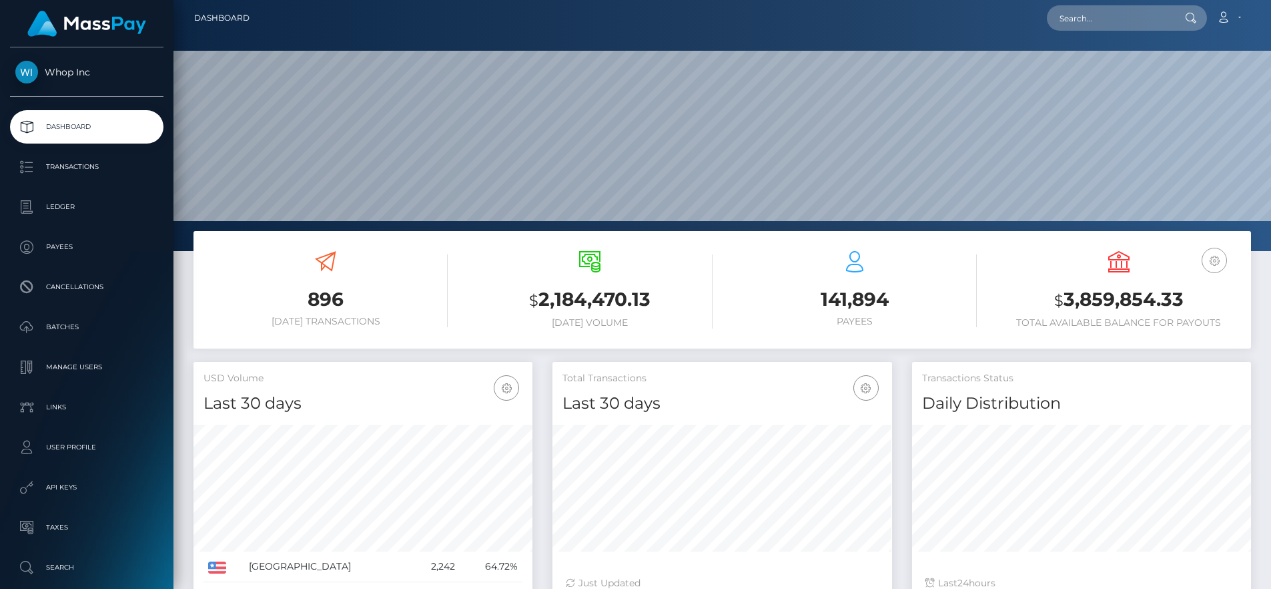
click at [1216, 264] on icon "button" at bounding box center [1215, 260] width 16 height 17
click at [1189, 293] on link "EUR Balance" at bounding box center [1174, 302] width 107 height 25
click at [1220, 264] on icon "button" at bounding box center [1215, 260] width 16 height 17
click at [1186, 326] on link "USD Balance" at bounding box center [1174, 330] width 107 height 25
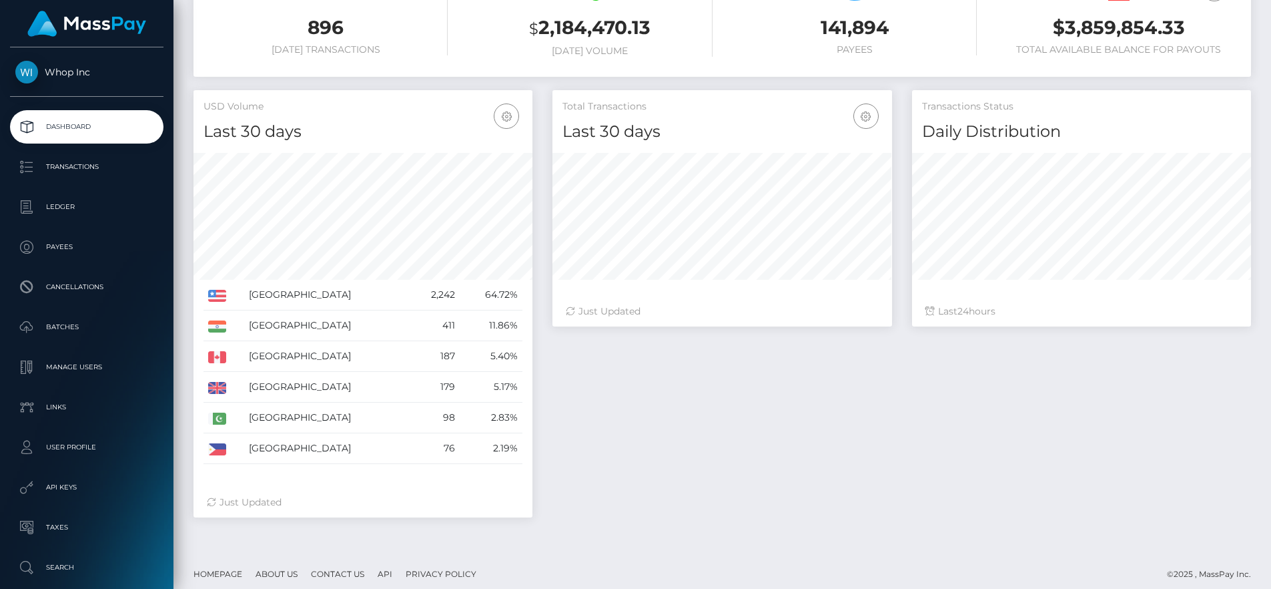
scroll to position [280, 0]
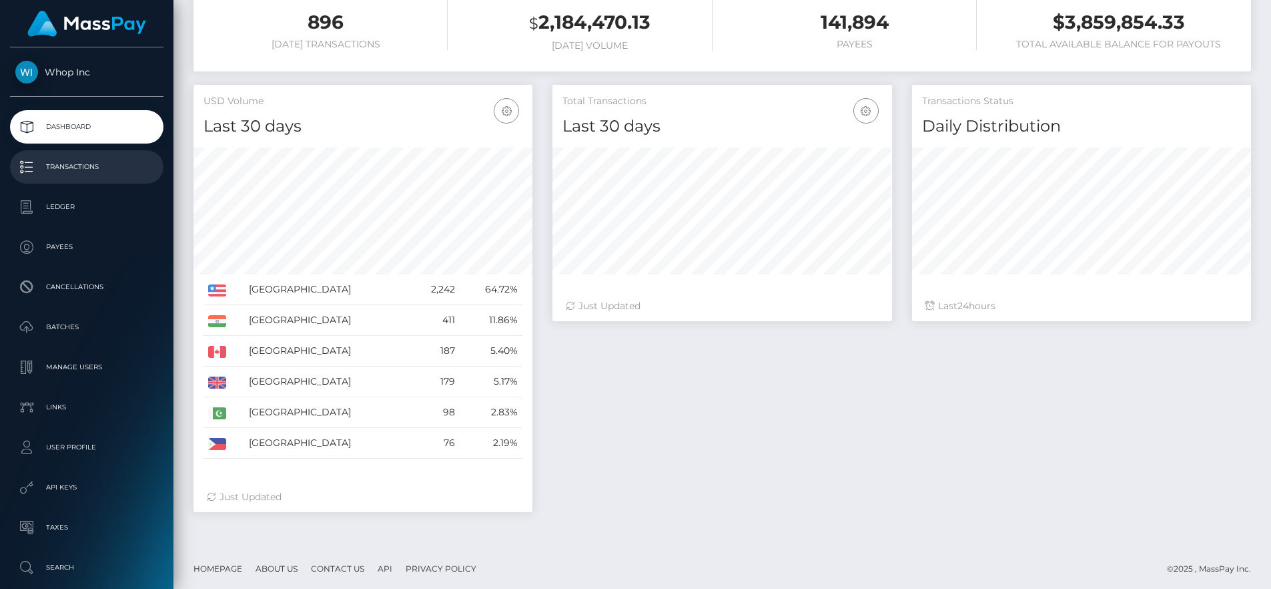
click at [73, 158] on p "Transactions" at bounding box center [86, 167] width 143 height 20
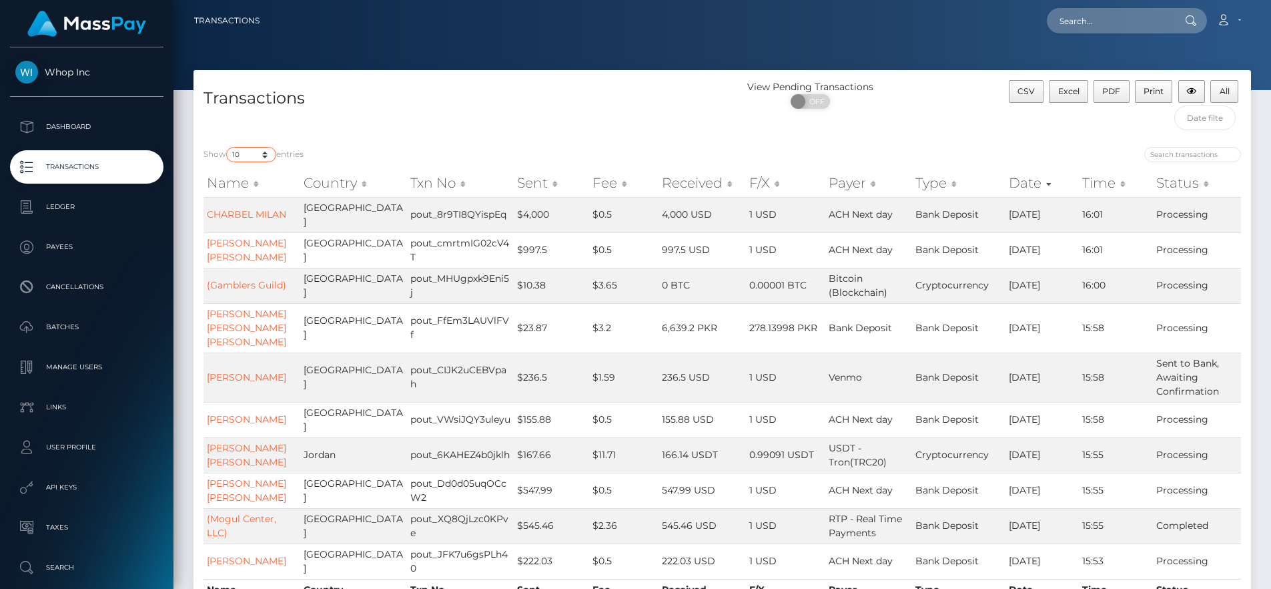
click at [245, 150] on select "10 25 50 100 250 500 1,000 3,500 All" at bounding box center [251, 154] width 50 height 15
select select "250"
click at [437, 124] on div "Transactions" at bounding box center [458, 108] width 529 height 57
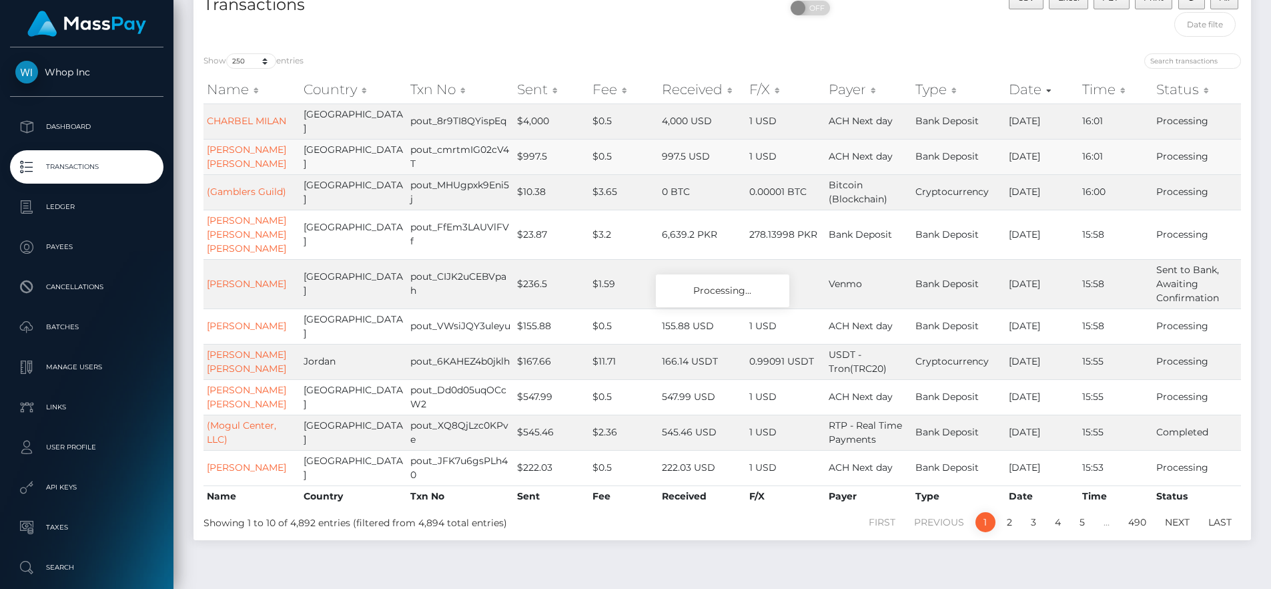
scroll to position [106, 0]
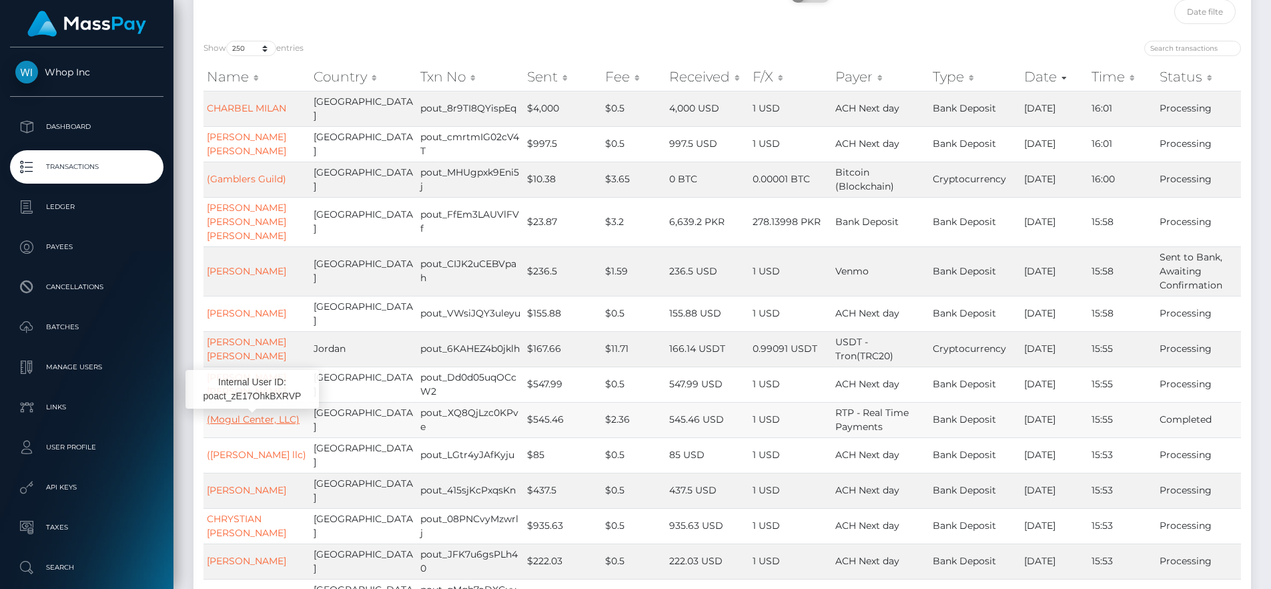
click at [273, 416] on link "(Mogul Center, LLC)" at bounding box center [253, 419] width 93 height 12
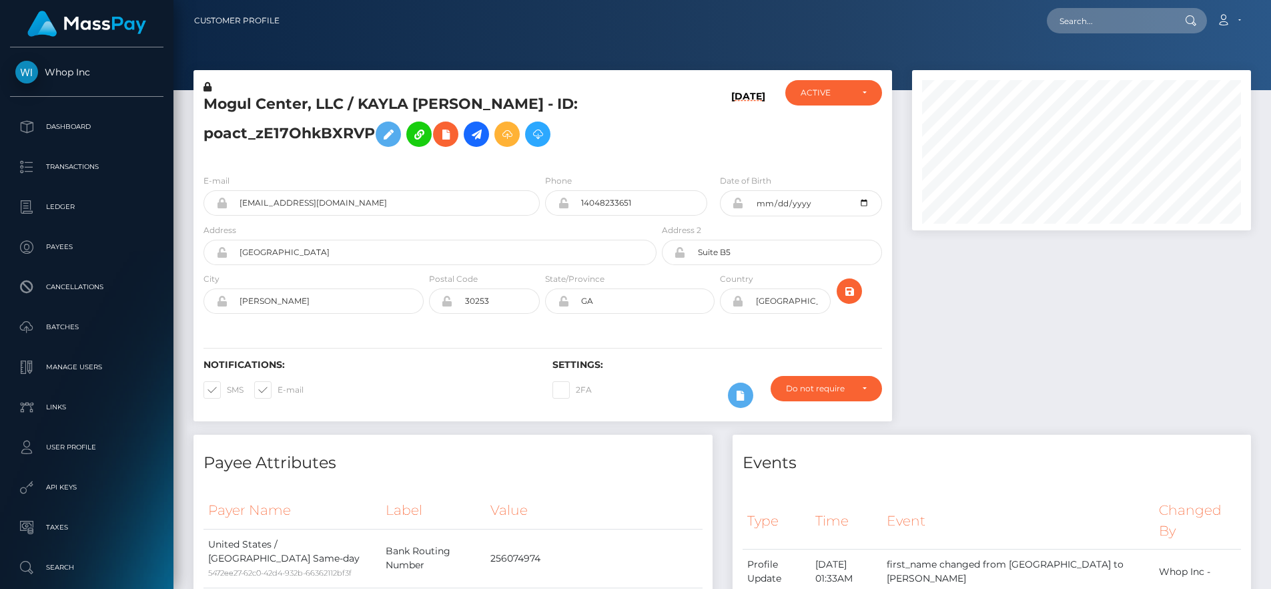
scroll to position [160, 340]
drag, startPoint x: 360, startPoint y: 103, endPoint x: 547, endPoint y: 102, distance: 186.9
click at [547, 102] on h5 "Mogul Center, LLC / KAYLA KATRINA HARPER - ID: poact_zE17OhkBXRVP" at bounding box center [427, 123] width 446 height 59
click at [830, 97] on div "ACTIVE" at bounding box center [826, 92] width 50 height 11
click at [685, 135] on div "08/14/25" at bounding box center [717, 121] width 116 height 83
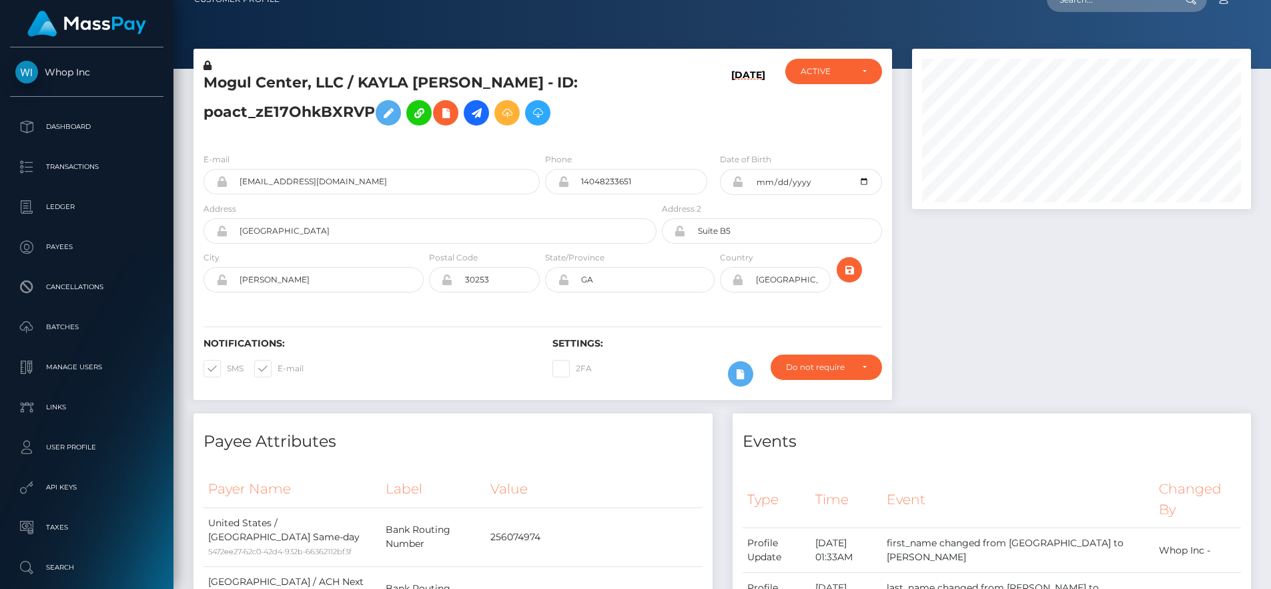
scroll to position [92, 0]
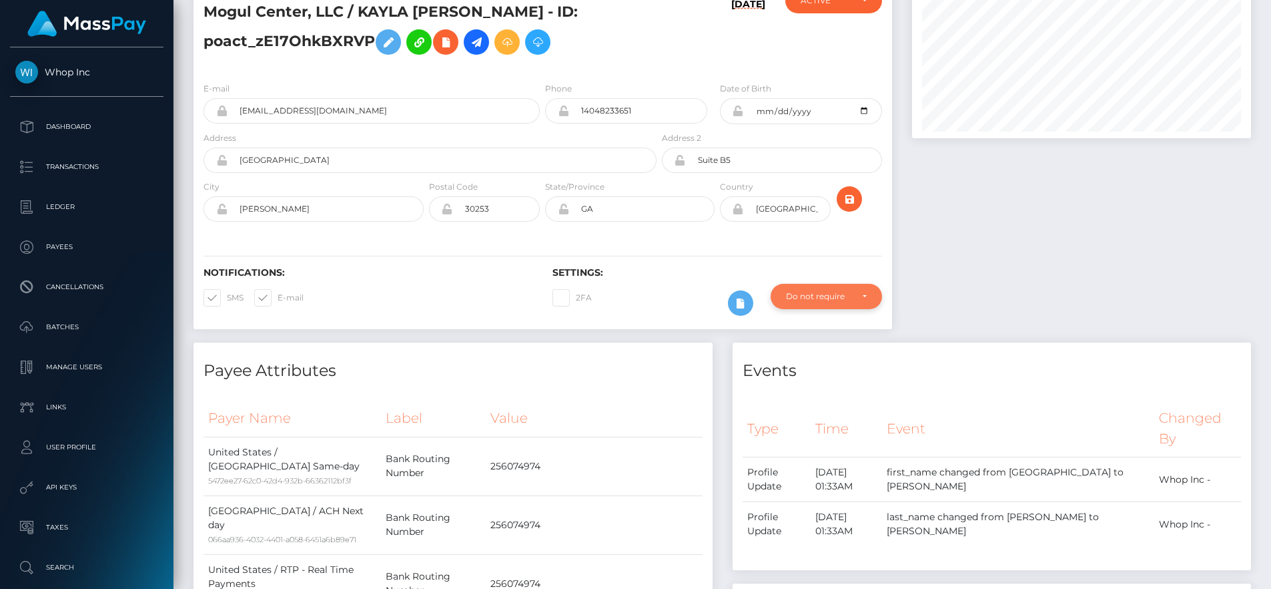
click at [834, 296] on div "Do not require" at bounding box center [818, 296] width 65 height 11
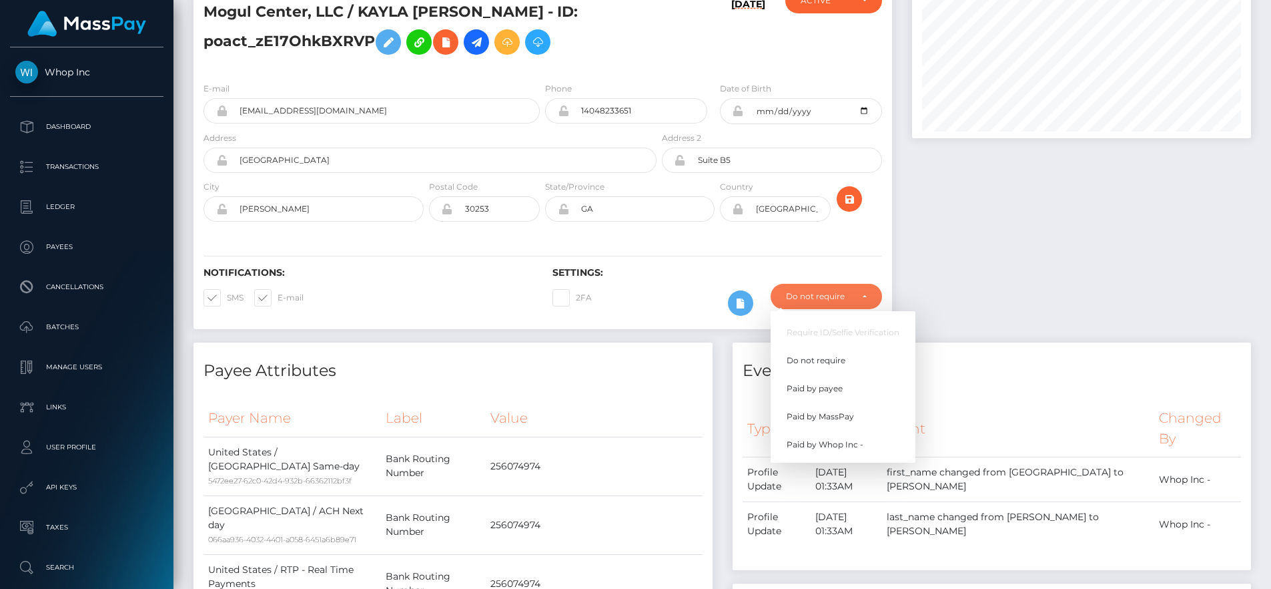
click at [509, 280] on div "Notifications: SMS E-mail" at bounding box center [368, 294] width 349 height 55
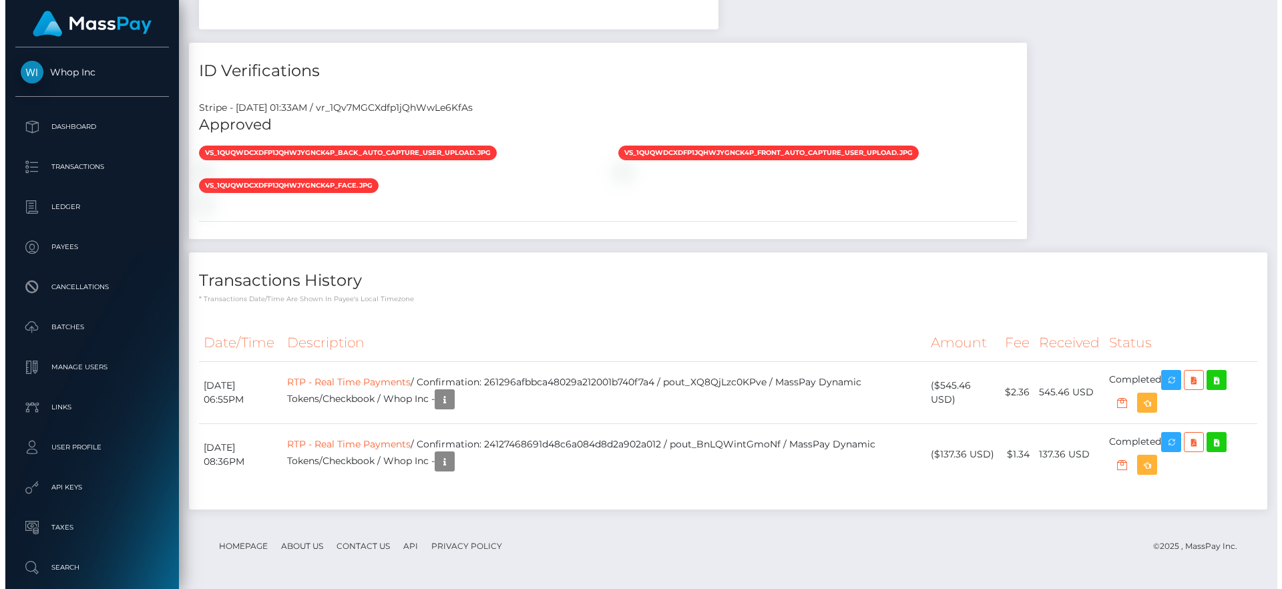
scroll to position [1367, 0]
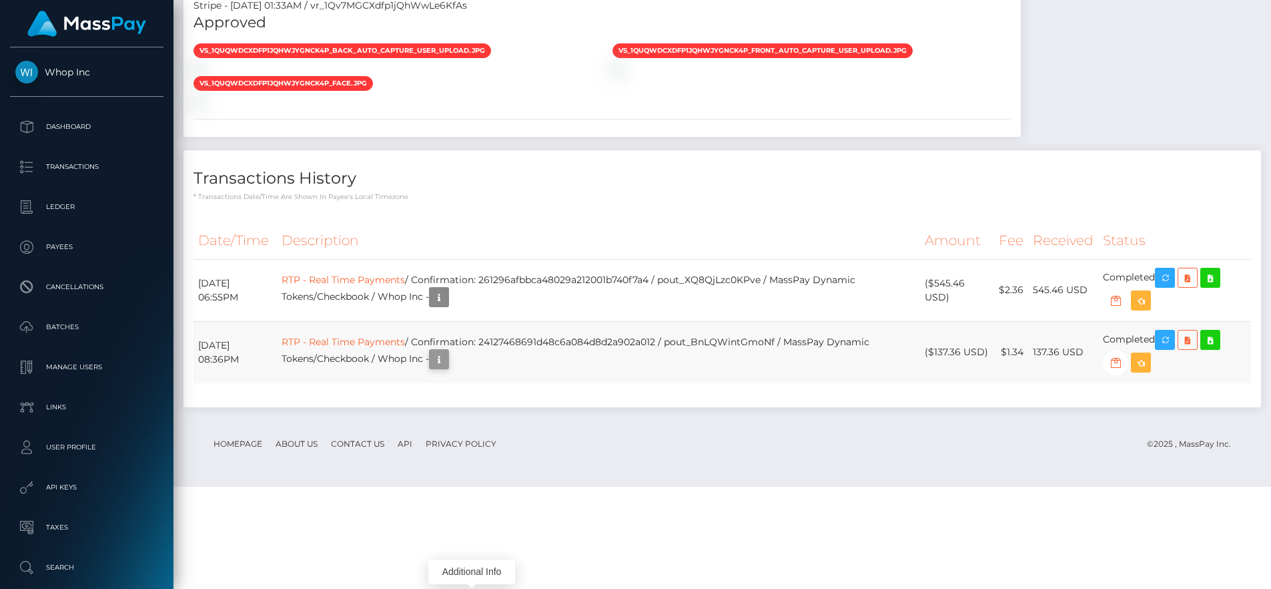
click at [447, 368] on icon "button" at bounding box center [439, 359] width 16 height 17
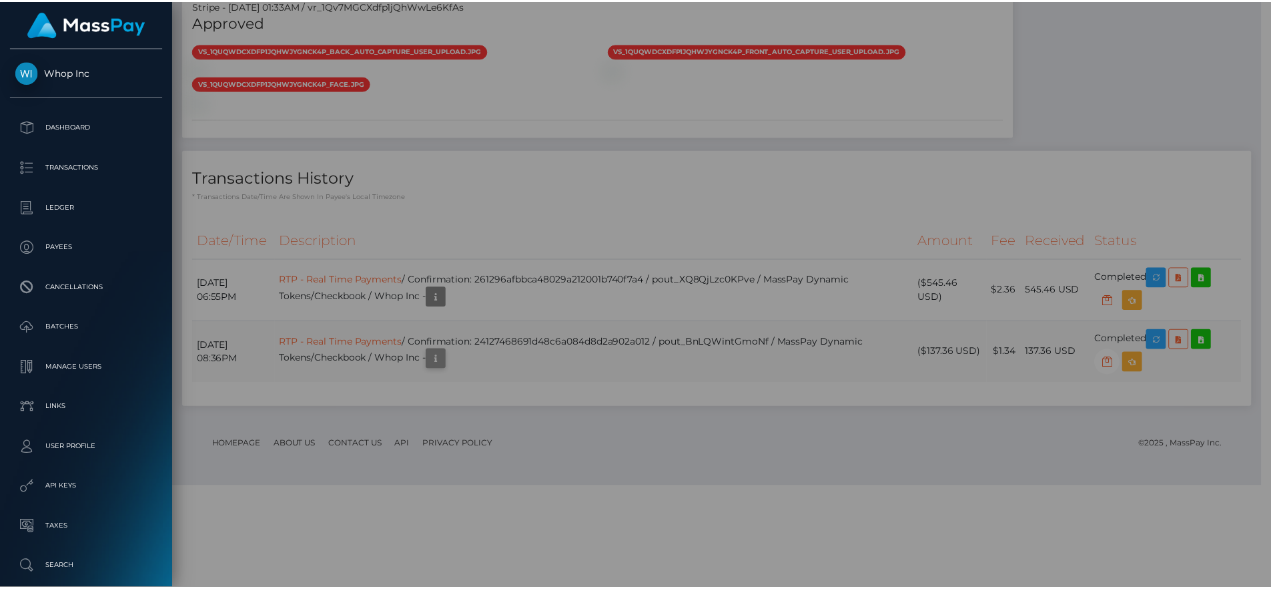
scroll to position [667294, 667115]
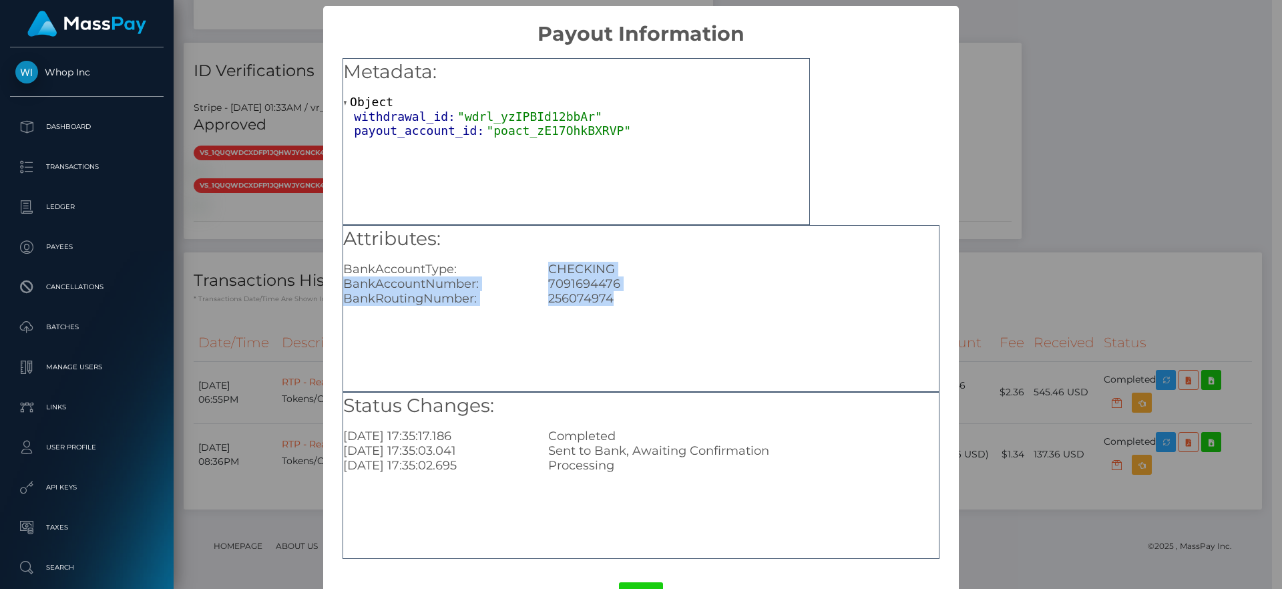
drag, startPoint x: 653, startPoint y: 310, endPoint x: 482, endPoint y: 265, distance: 177.4
click at [482, 265] on div "Attributes: BankAccountType: CHECKING BankAccountNumber: 7091694476 BankRouting…" at bounding box center [640, 308] width 597 height 167
click at [482, 265] on div "BankAccountType:" at bounding box center [435, 269] width 205 height 15
click at [1022, 232] on div "× Payout Information Metadata: Object withdrawal_id: "wdrl_yzIPBId12bbAr" payou…" at bounding box center [641, 294] width 1282 height 589
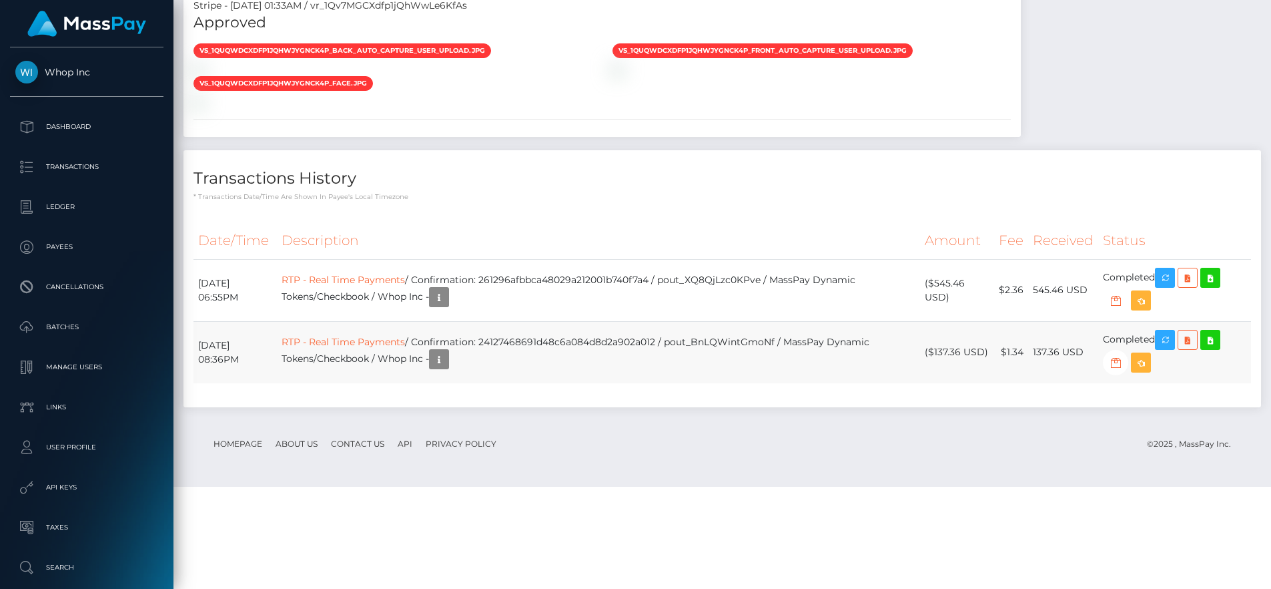
click at [365, 383] on td "RTP - Real Time Payments / Confirmation: 24127468691d48c6a084d8d2a902a012 / pou…" at bounding box center [598, 352] width 643 height 62
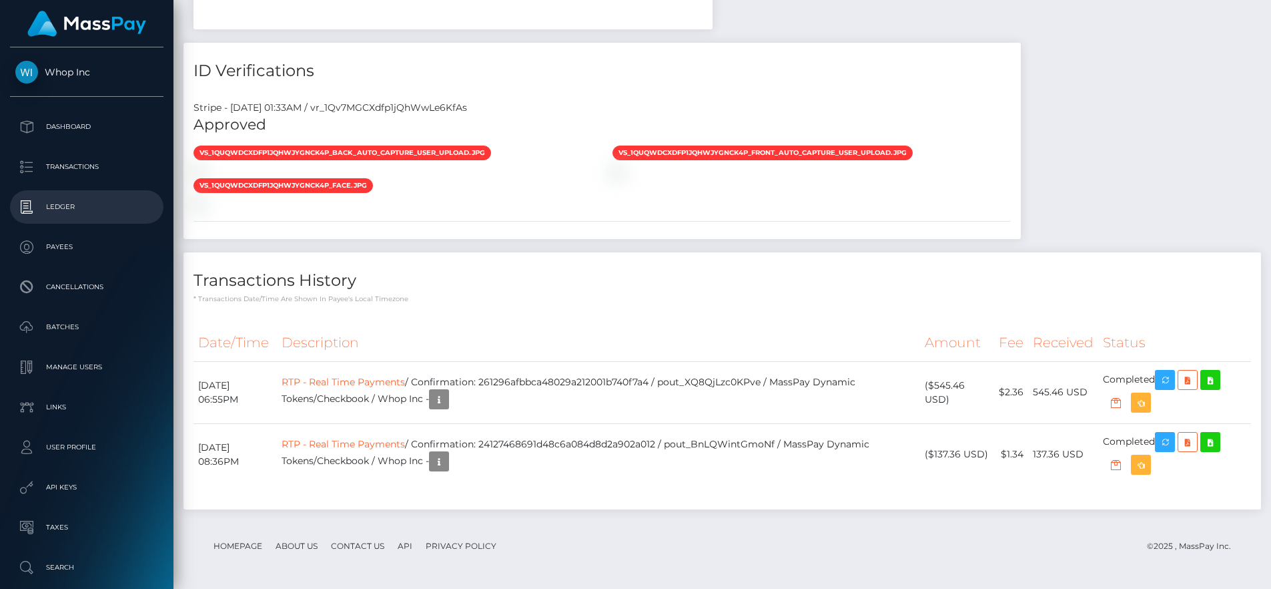
click at [127, 204] on p "Ledger" at bounding box center [86, 207] width 143 height 20
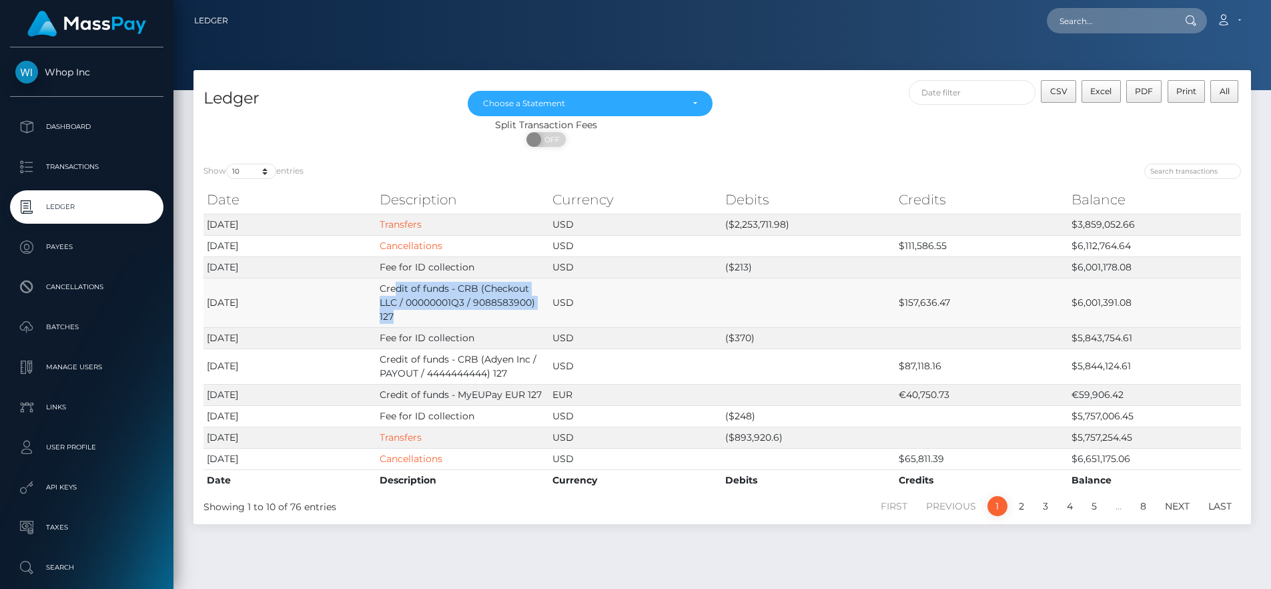
drag, startPoint x: 394, startPoint y: 287, endPoint x: 523, endPoint y: 317, distance: 132.9
click at [523, 317] on td "Credit of funds - CRB (Checkout LLC / 00000001Q3 / 9088583900) 127" at bounding box center [462, 302] width 173 height 49
drag, startPoint x: 875, startPoint y: 305, endPoint x: 972, endPoint y: 298, distance: 97.0
click at [972, 298] on tr "[DATE] Credit of funds - CRB (Checkout LLC / 00000001Q3 / 9088583900) 127 USD $…" at bounding box center [723, 302] width 1038 height 49
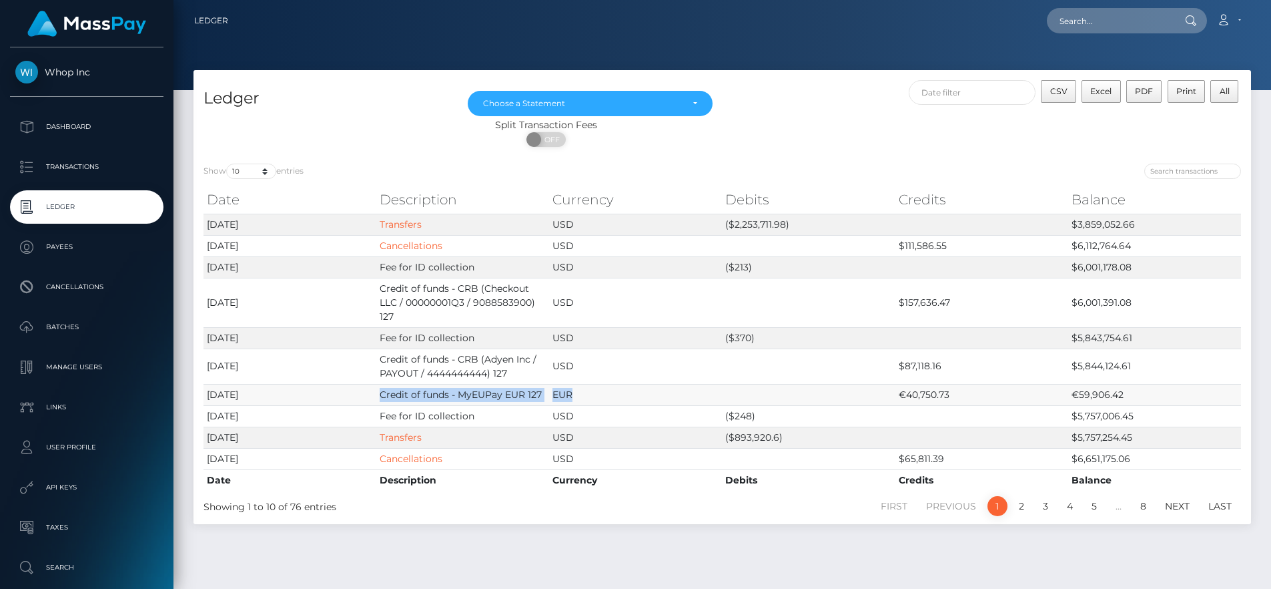
drag, startPoint x: 376, startPoint y: 394, endPoint x: 581, endPoint y: 396, distance: 204.9
click at [581, 396] on tr "[DATE] Credit of funds - MyEUPay EUR 127 EUR €40,750.73 €59,906.42" at bounding box center [723, 394] width 1038 height 21
drag, startPoint x: 901, startPoint y: 395, endPoint x: 968, endPoint y: 404, distance: 68.0
click at [968, 404] on tbody "2025-08-14 Transfers USD ($2,253,711.98) $3,859,052.66 2025-08-14 Cancellations…" at bounding box center [723, 342] width 1038 height 256
click at [642, 93] on div "Choose a Statement" at bounding box center [590, 103] width 244 height 25
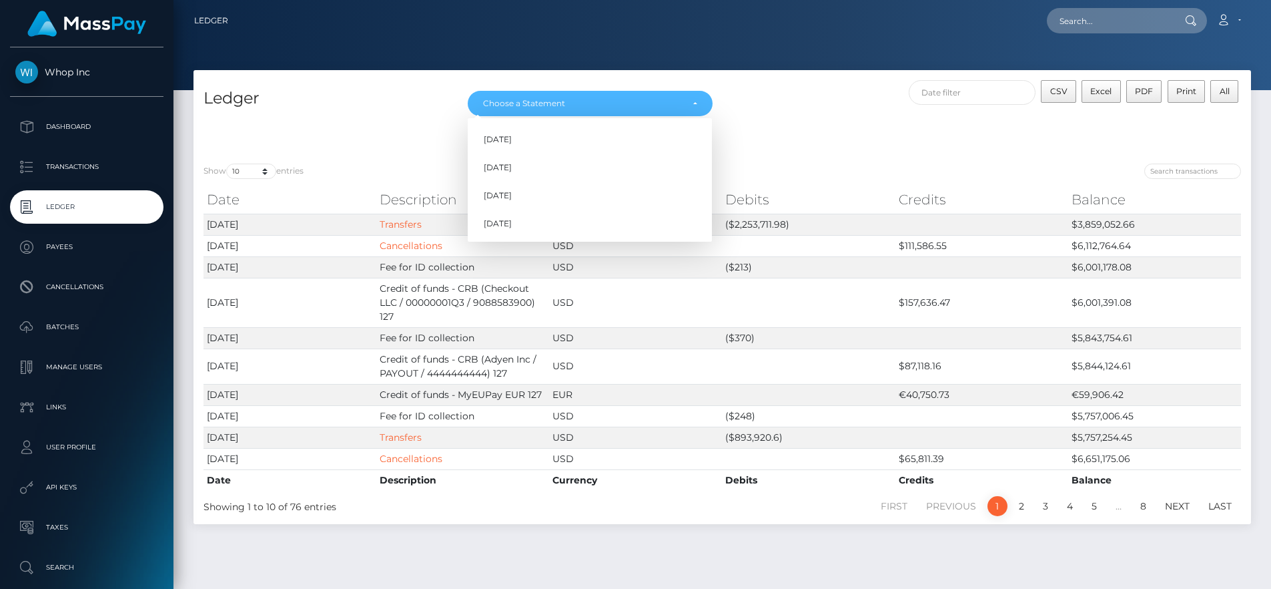
click at [833, 73] on div "Ledger May 2025 Jun 2025 Jul 2025 Aug 2025 Choose a Statement May 2025 Jun 2025…" at bounding box center [723, 111] width 1058 height 83
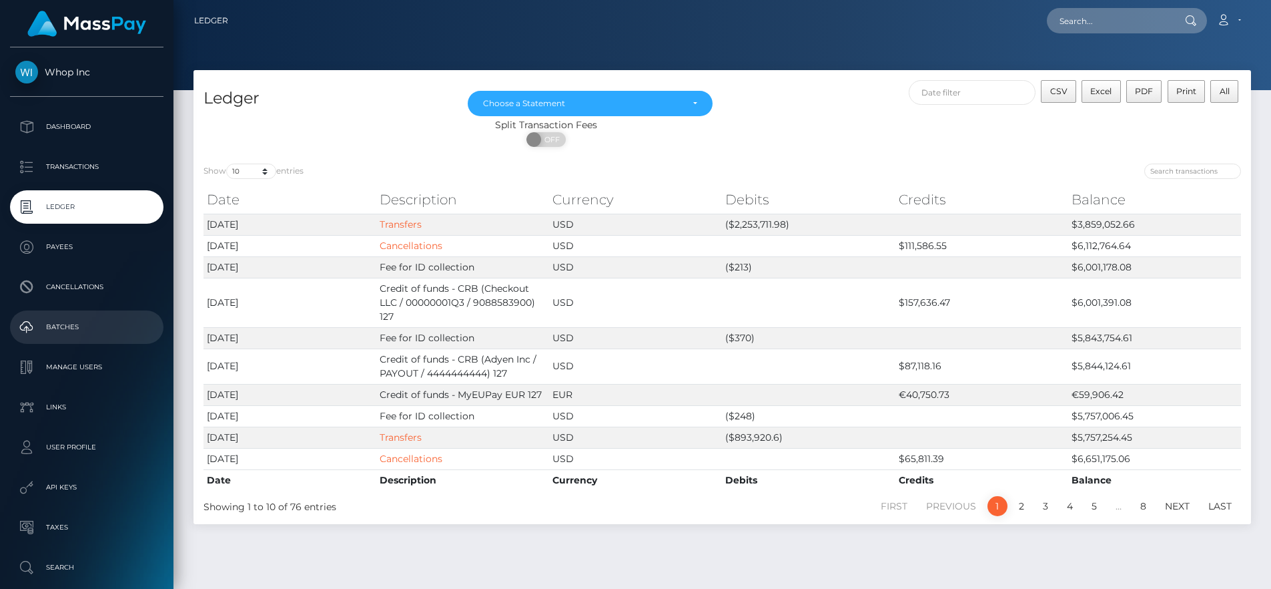
click at [74, 322] on p "Batches" at bounding box center [86, 327] width 143 height 20
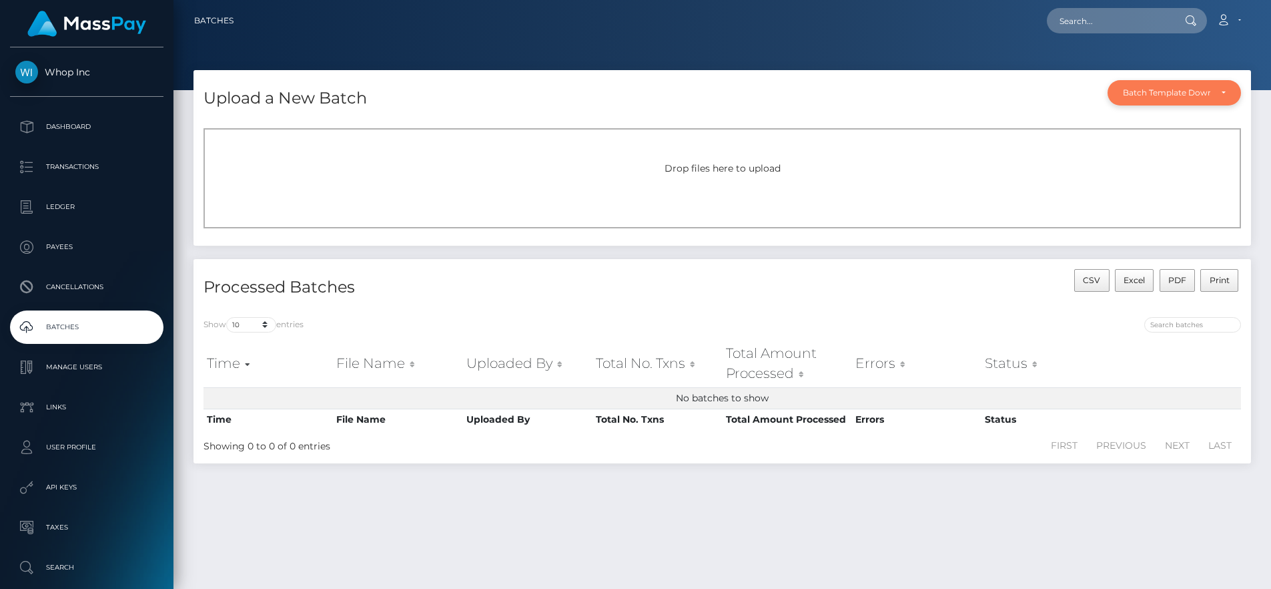
click at [1223, 89] on div "Batch Template Download" at bounding box center [1174, 92] width 103 height 11
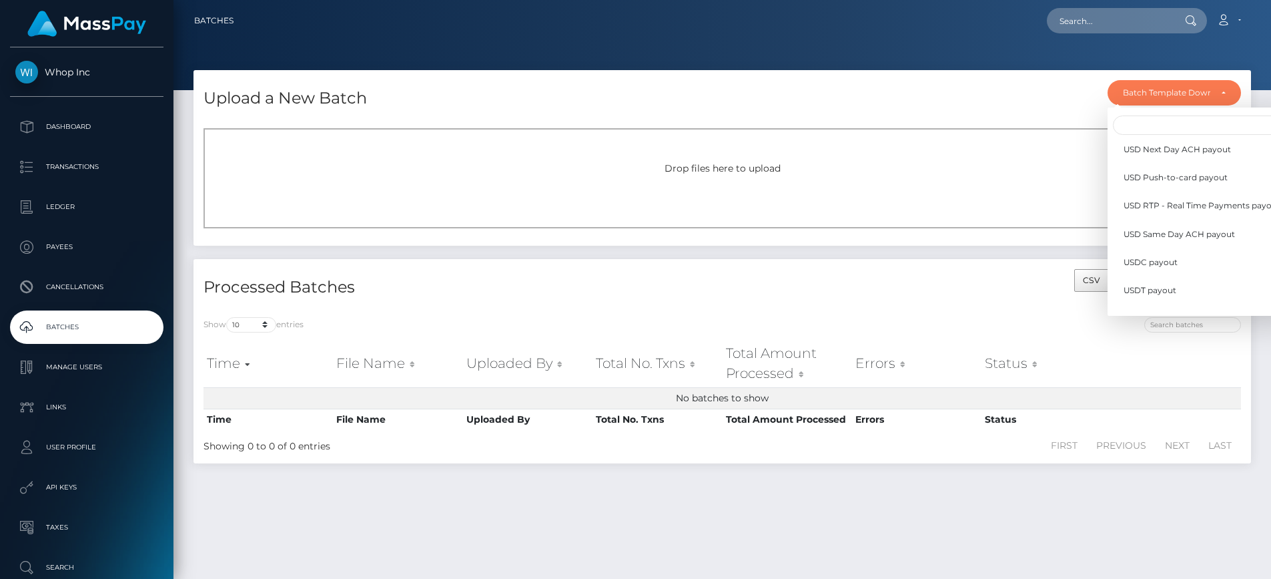
scroll to position [390, 0]
click at [962, 242] on div "Drop files here to upload" at bounding box center [723, 181] width 1058 height 127
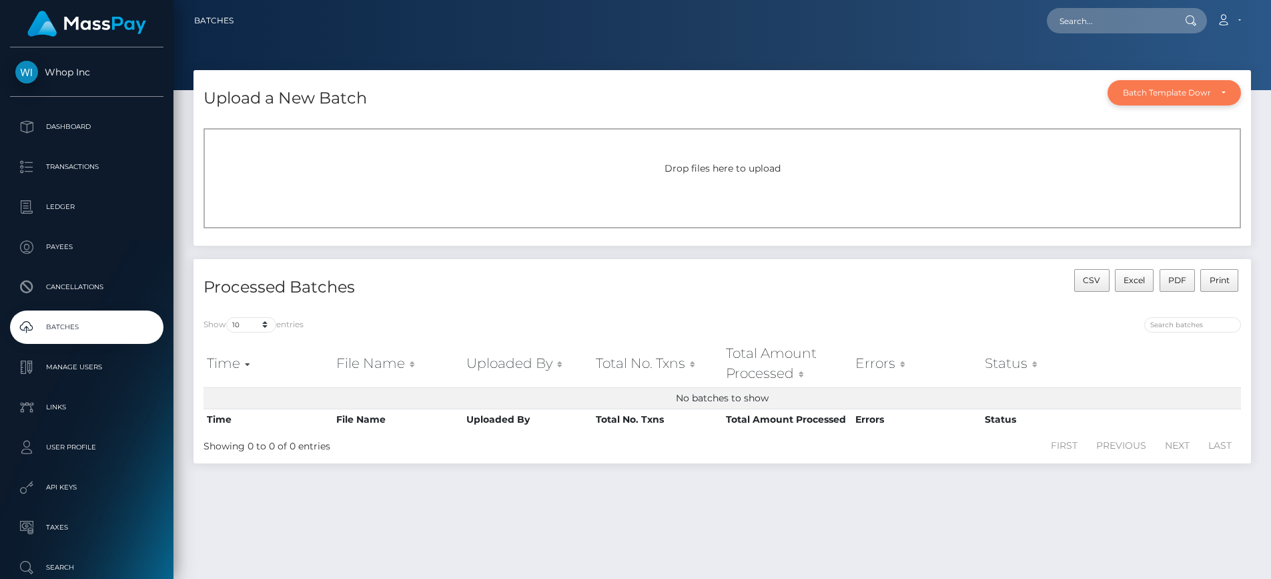
click at [1127, 101] on div "Batch Template Download" at bounding box center [1174, 92] width 133 height 25
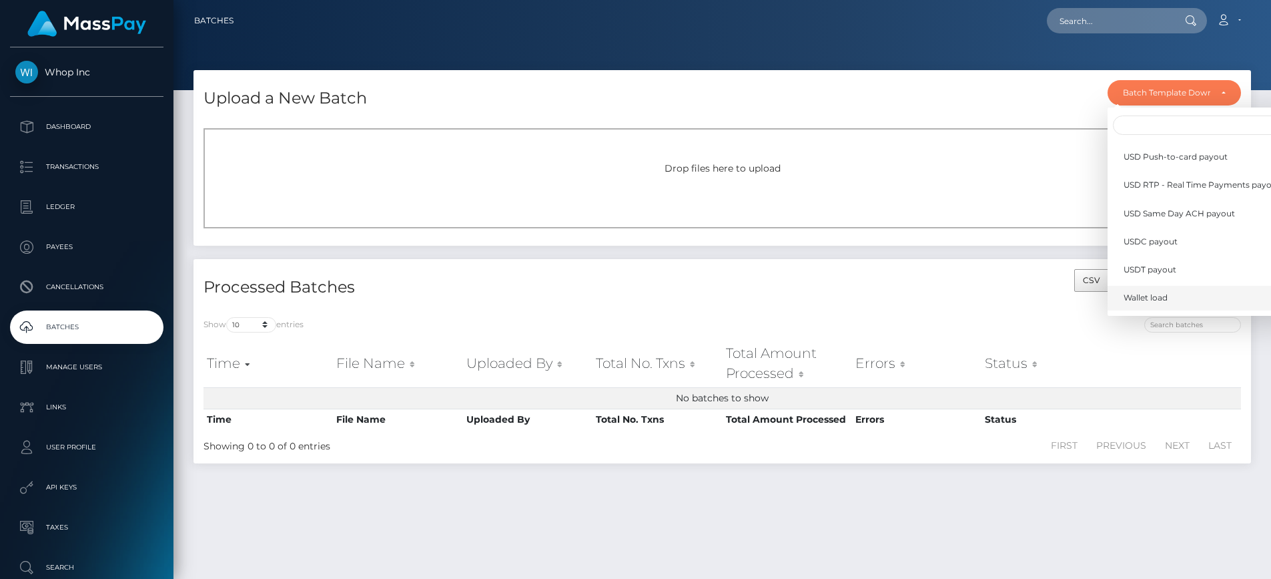
click at [1130, 294] on span "Wallet load" at bounding box center [1146, 298] width 44 height 12
select select "/batch_templates/Wallet load.xlsx"
select select
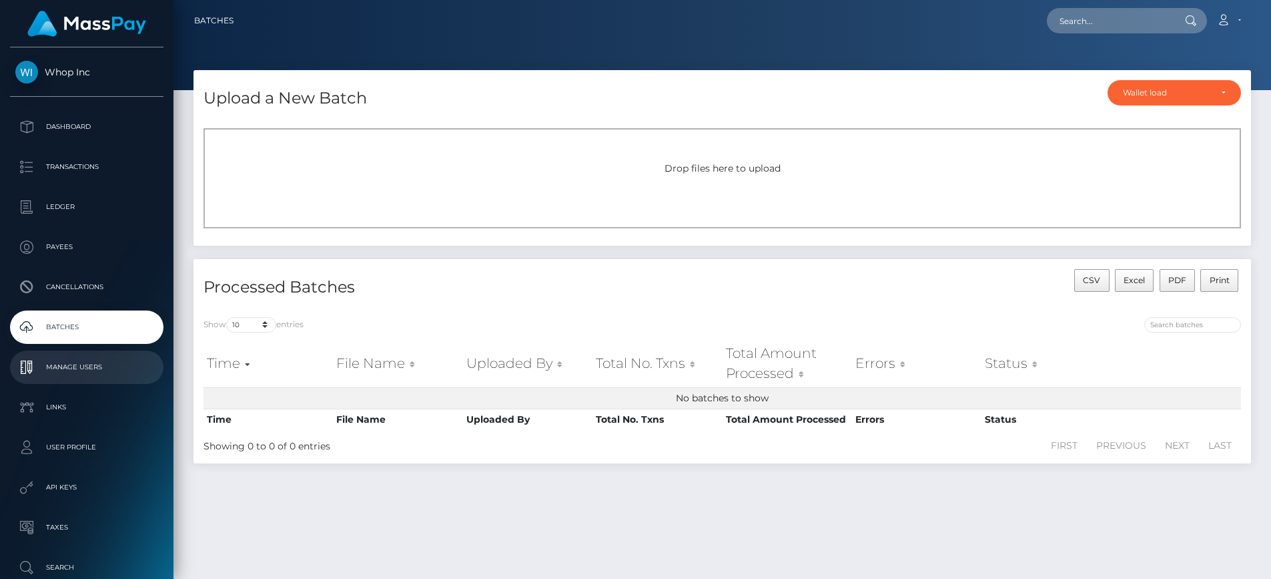
click at [130, 368] on p "Manage Users" at bounding box center [86, 367] width 143 height 20
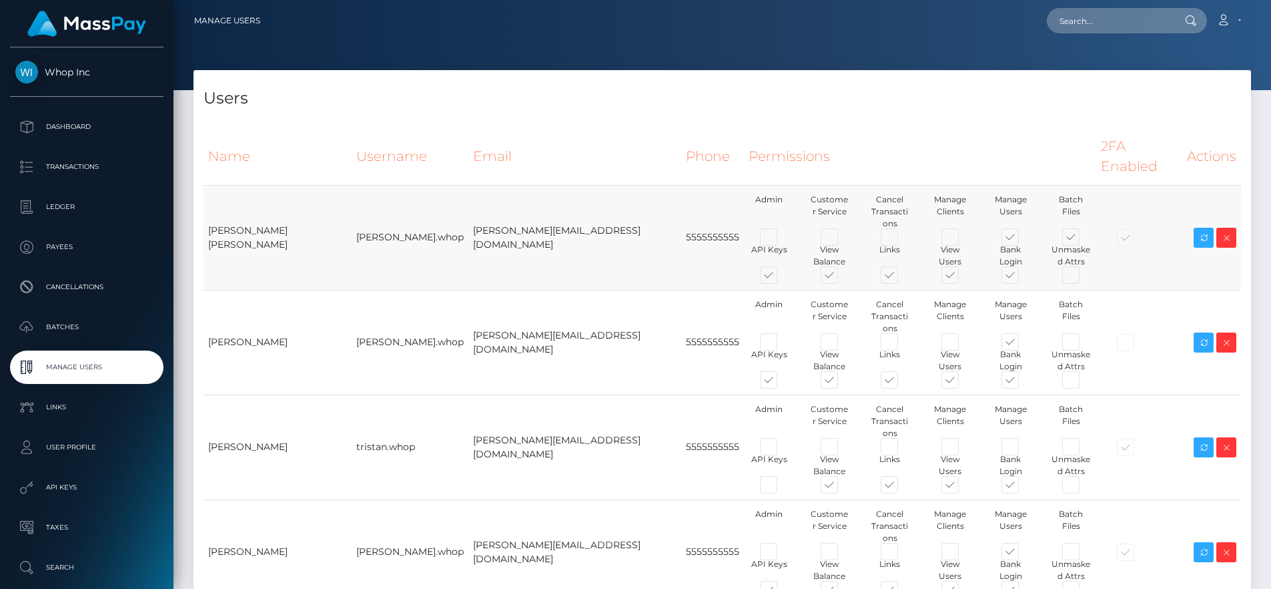
type input "egblue"
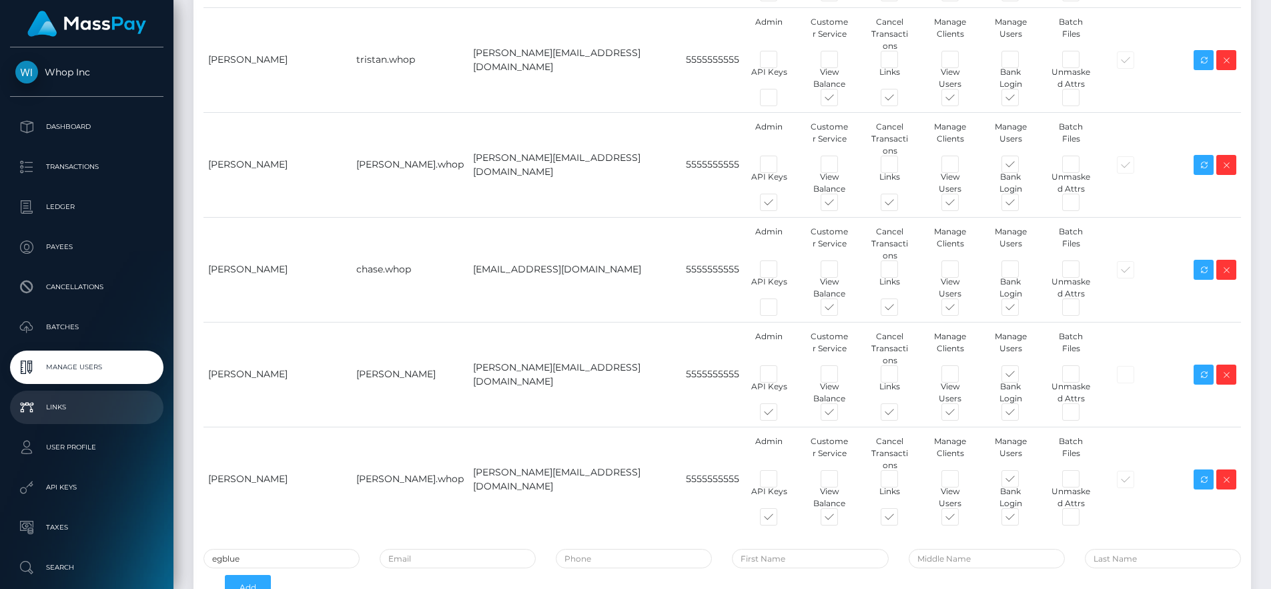
click at [71, 392] on link "Links" at bounding box center [87, 406] width 154 height 33
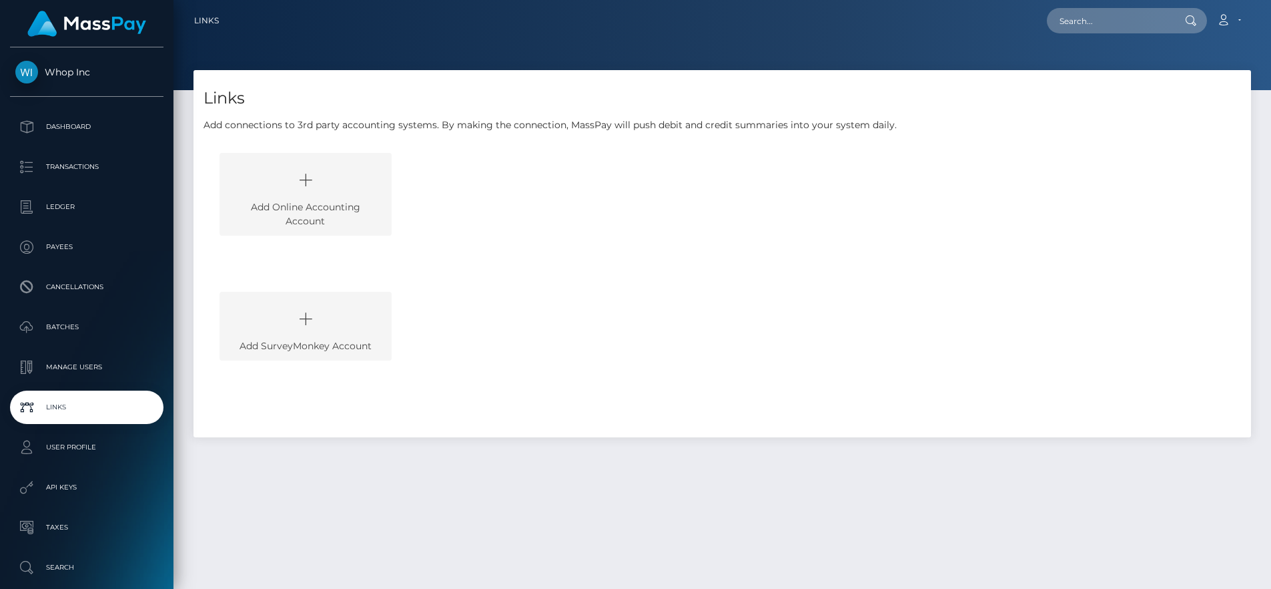
click at [331, 193] on icon at bounding box center [306, 180] width 142 height 40
click at [99, 449] on p "User Profile" at bounding box center [86, 447] width 143 height 20
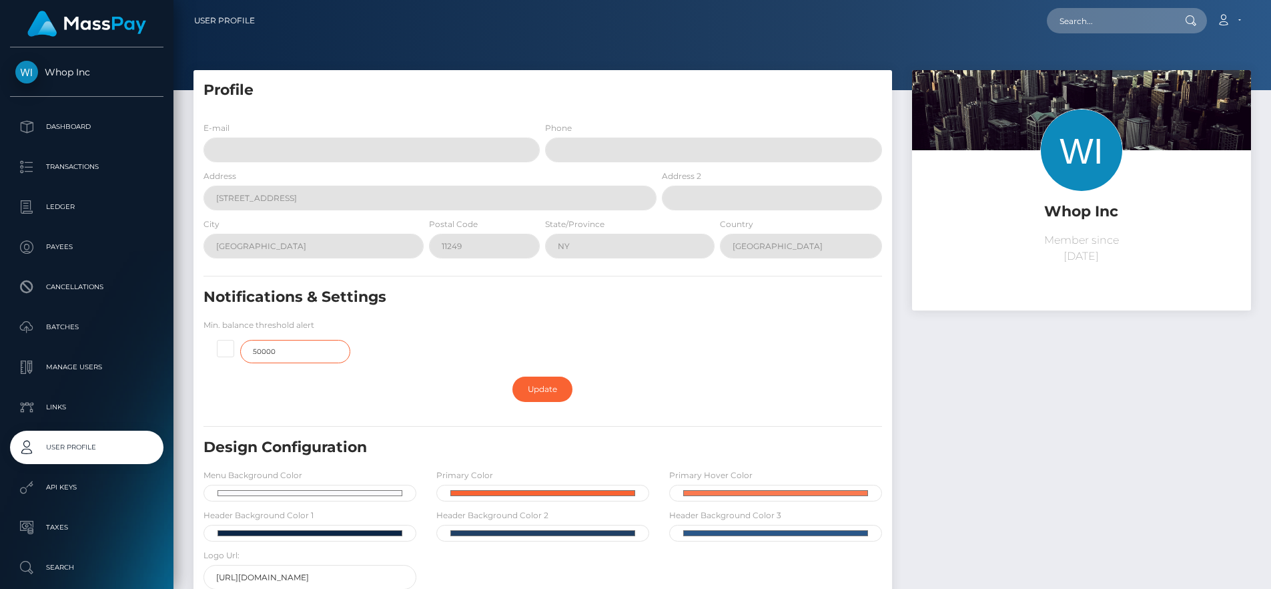
type input "50000"
click at [240, 340] on span at bounding box center [240, 340] width 0 height 0
click at [227, 342] on input "50000" at bounding box center [231, 346] width 9 height 9
checkbox input "true"
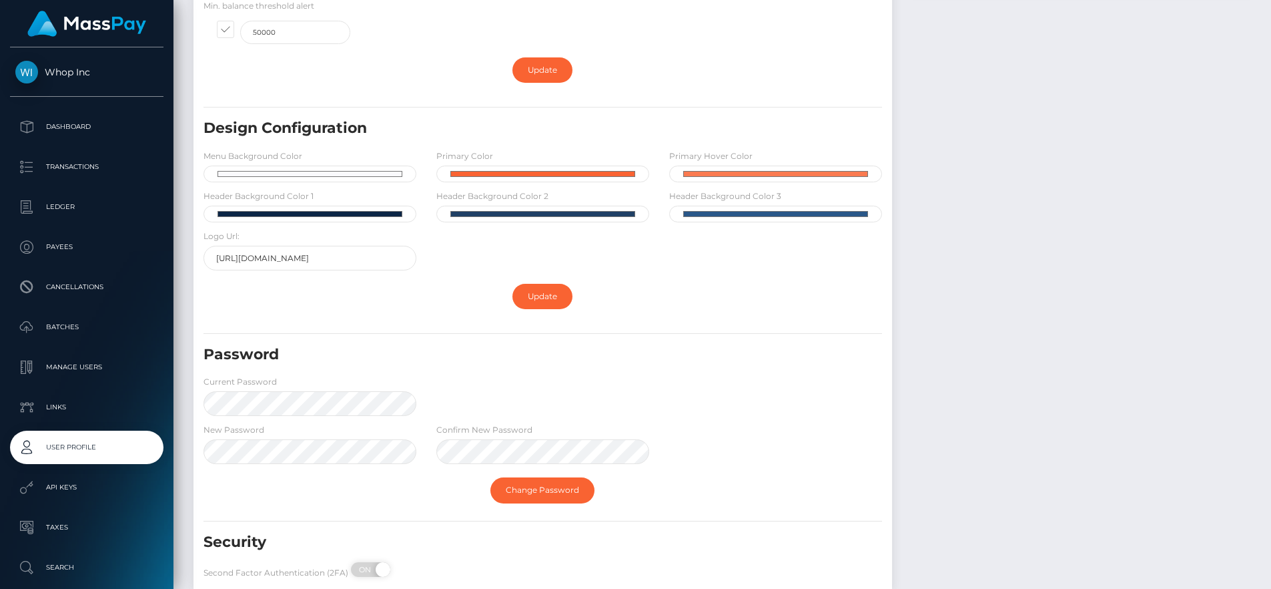
scroll to position [317, 0]
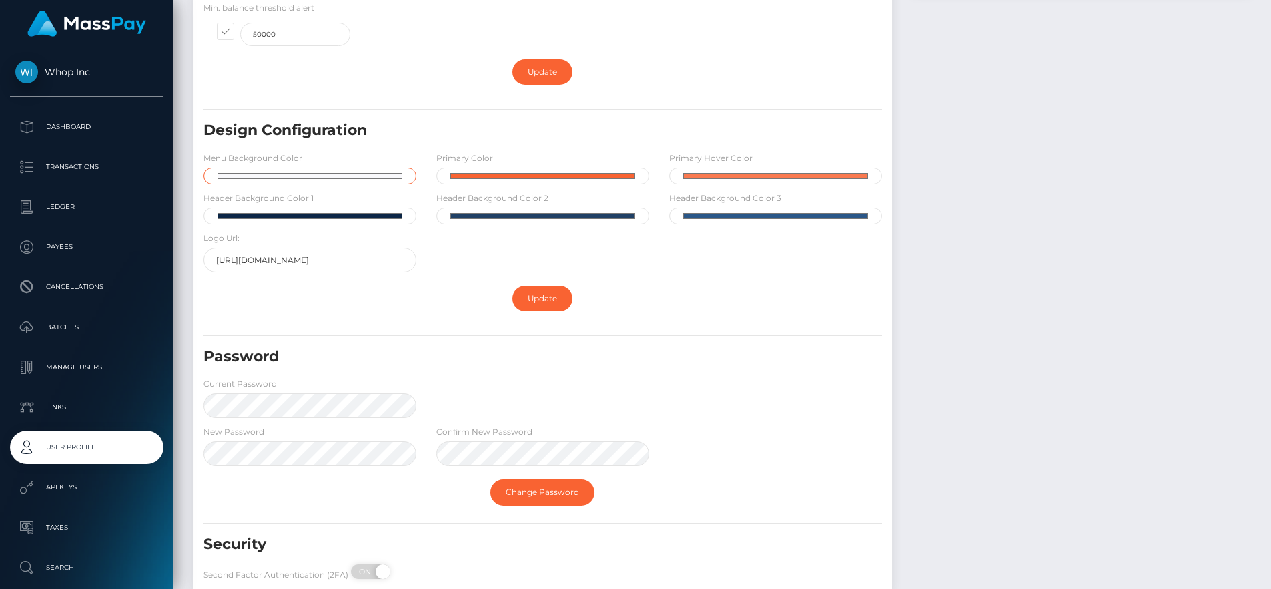
click at [261, 168] on input "#f9f9fc" at bounding box center [310, 176] width 213 height 17
click at [400, 125] on h5 "Design Configuration" at bounding box center [488, 130] width 569 height 21
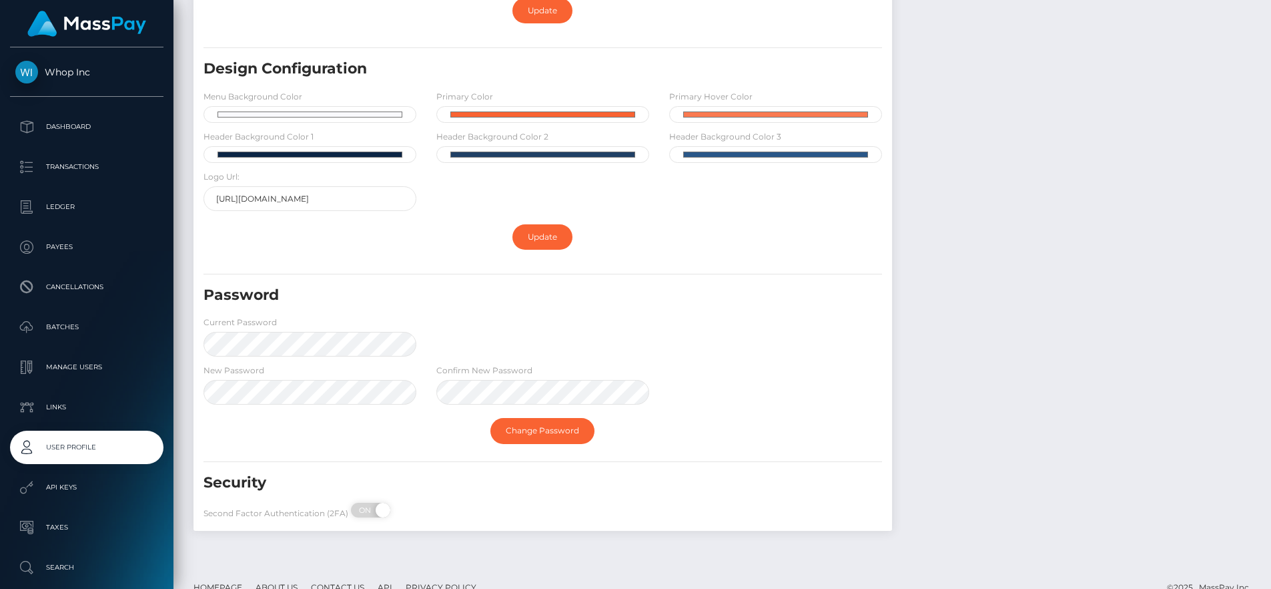
scroll to position [400, 0]
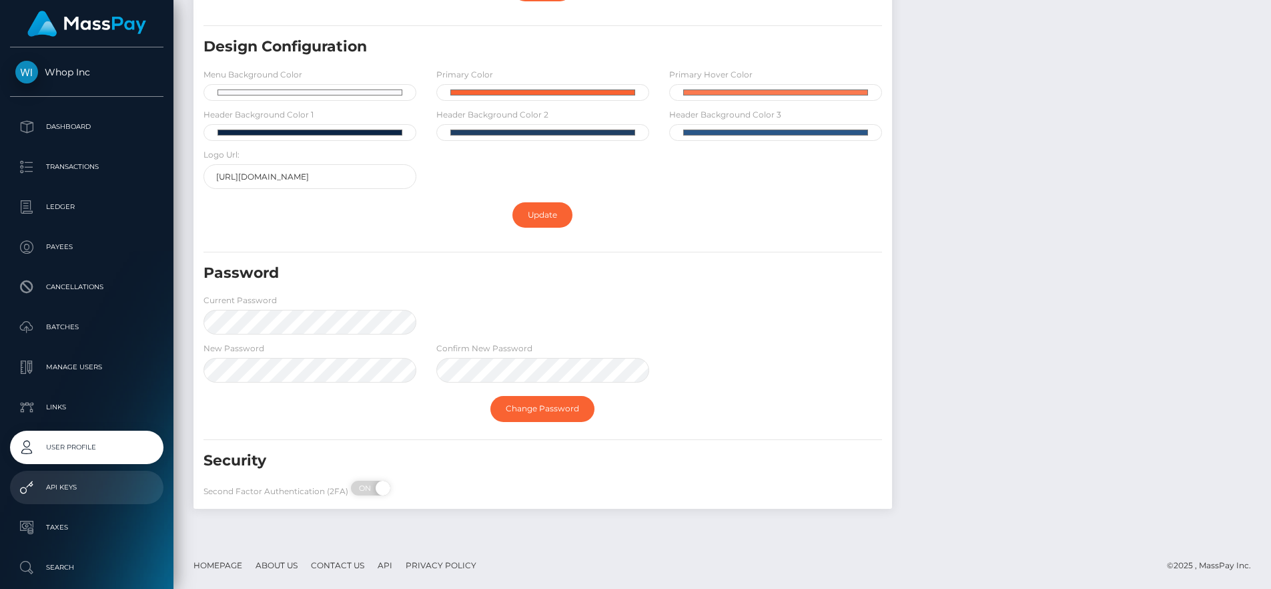
click at [109, 495] on p "API Keys" at bounding box center [86, 487] width 143 height 20
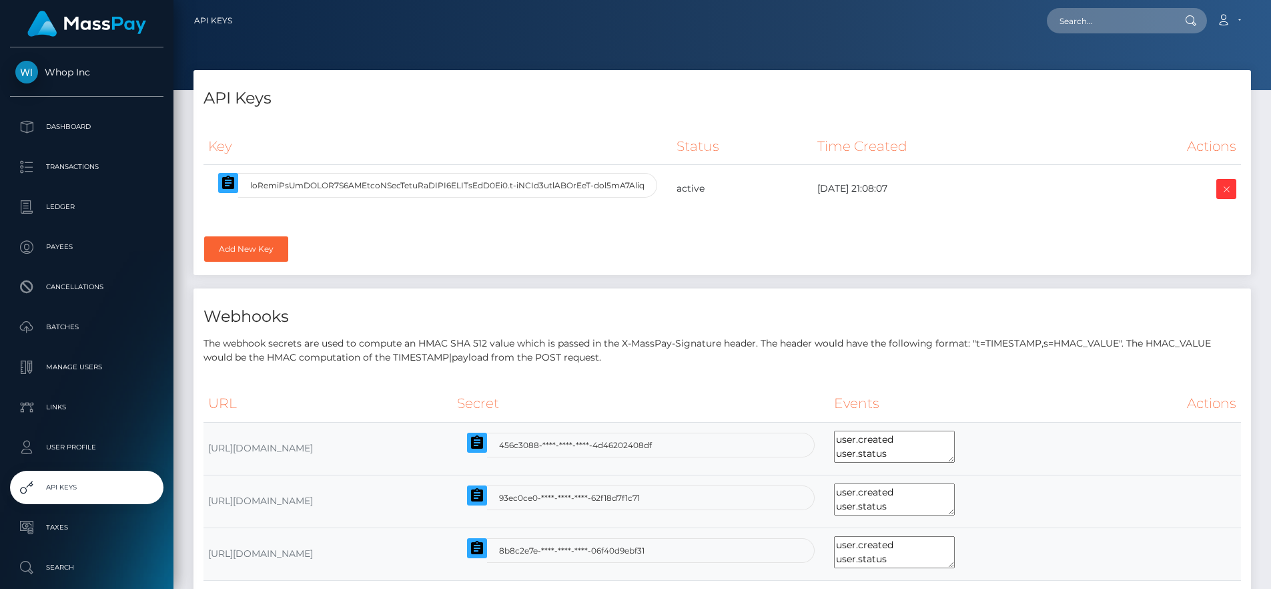
select select
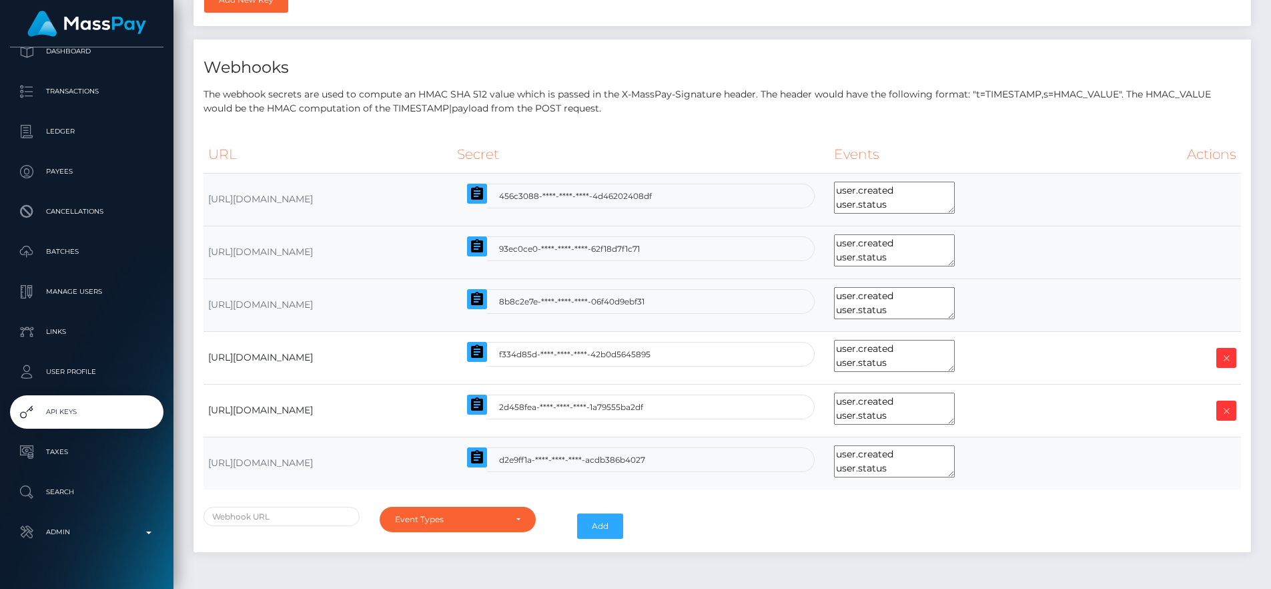
scroll to position [91, 0]
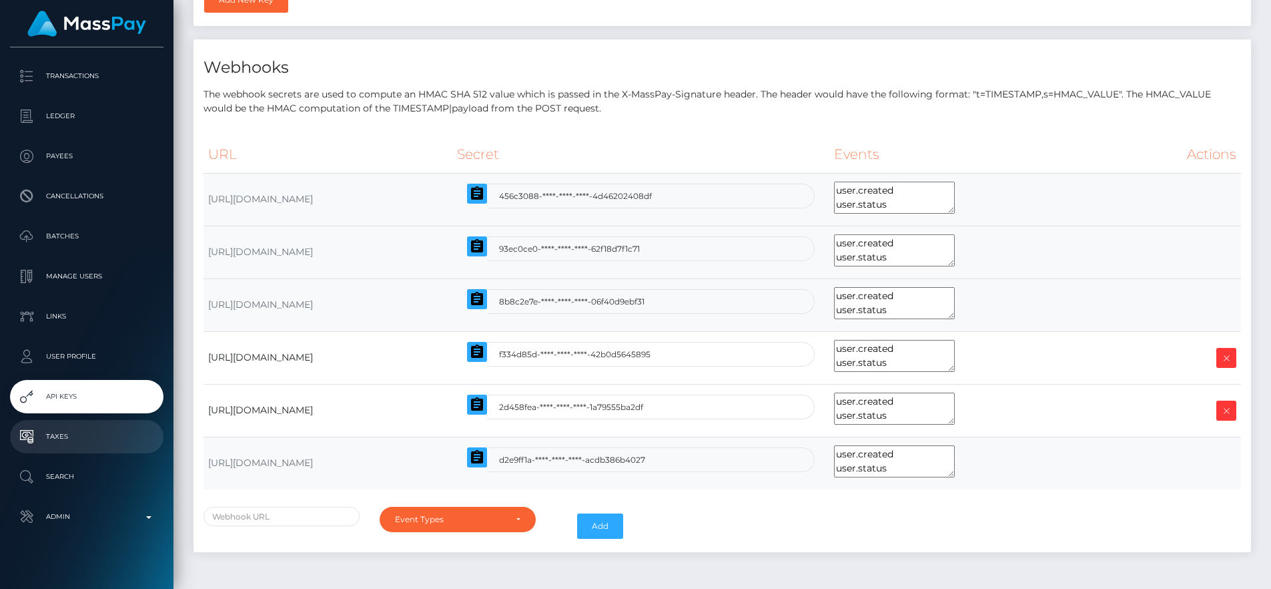
click at [115, 427] on p "Taxes" at bounding box center [86, 437] width 143 height 20
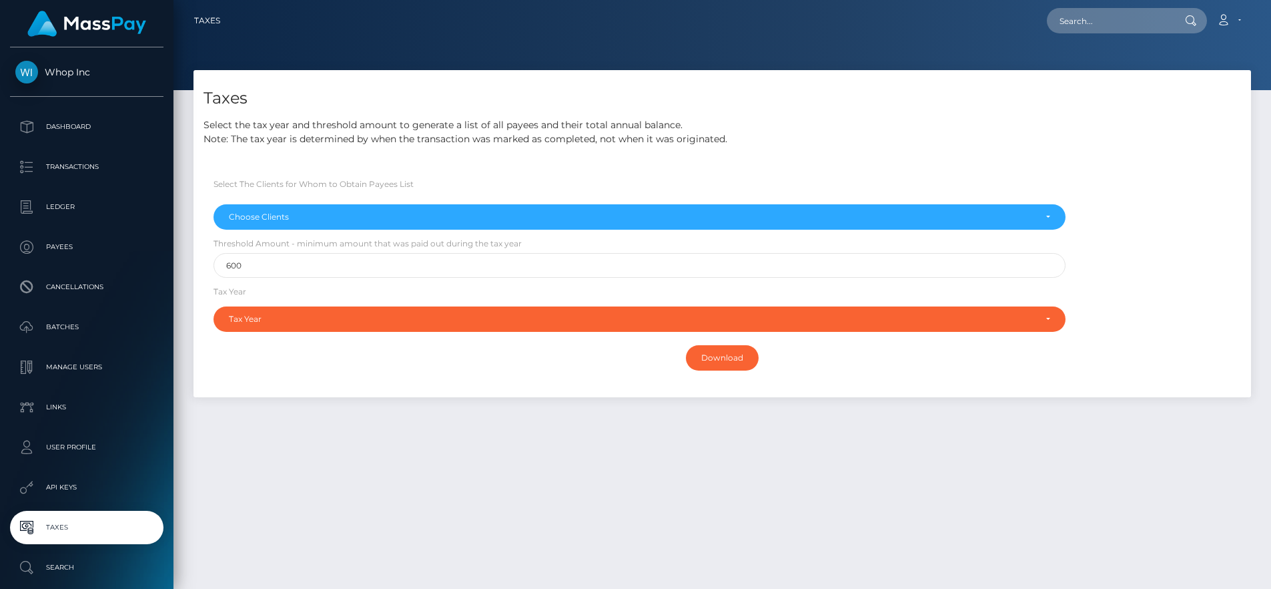
select select
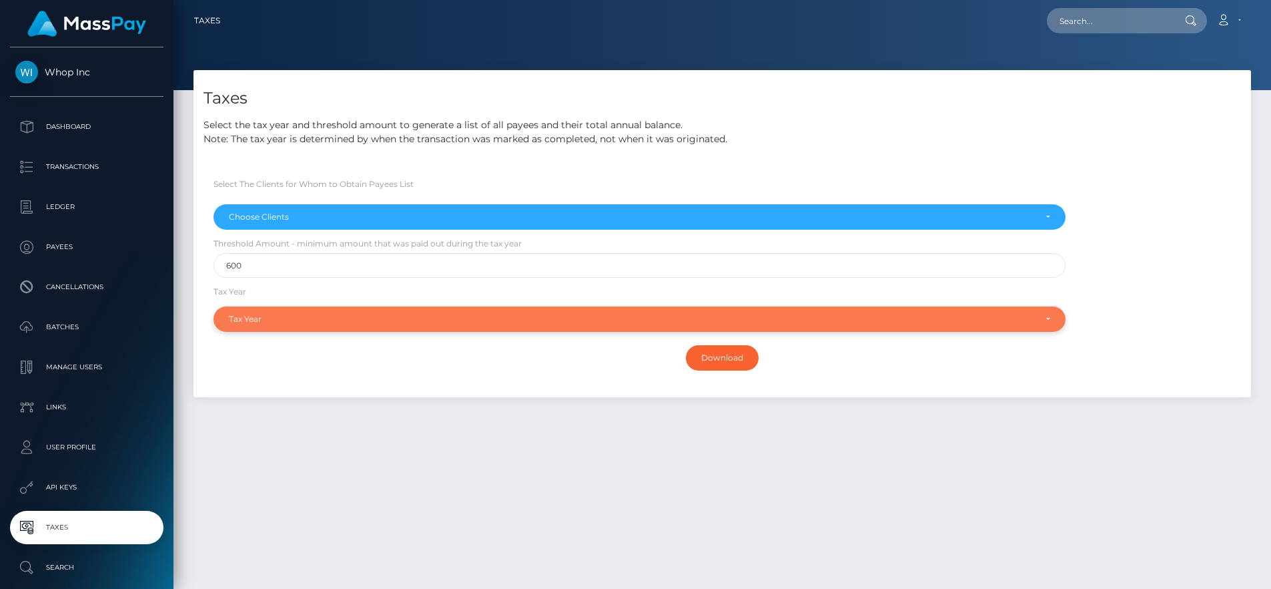
click at [318, 316] on div "Tax Year" at bounding box center [632, 319] width 806 height 11
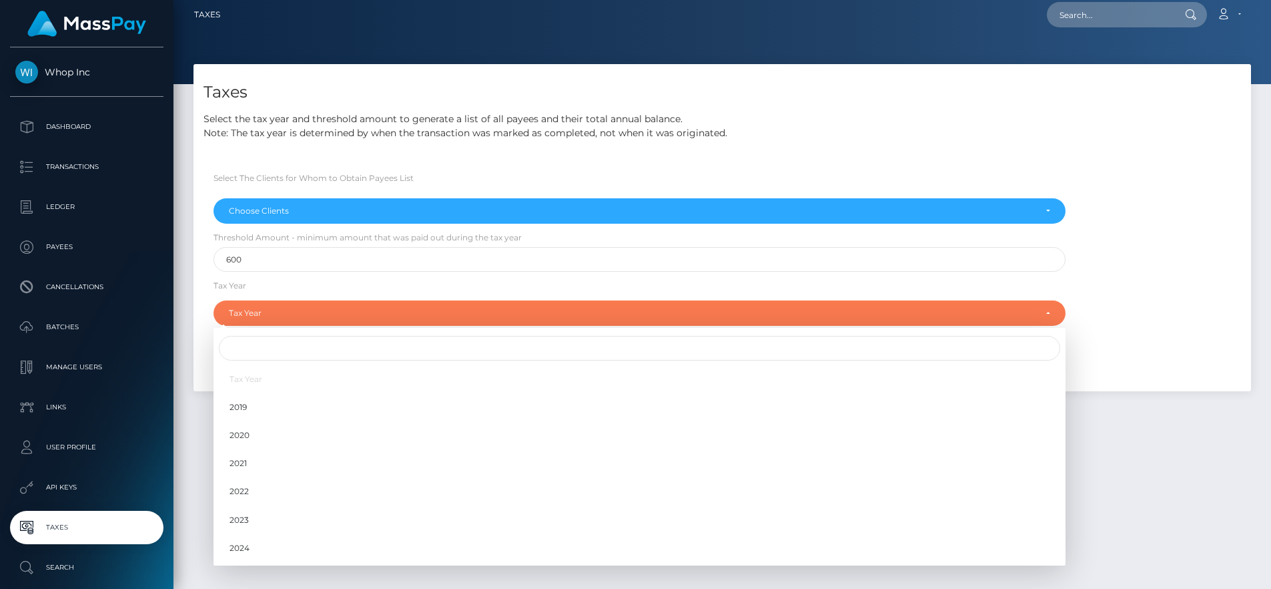
scroll to position [35, 0]
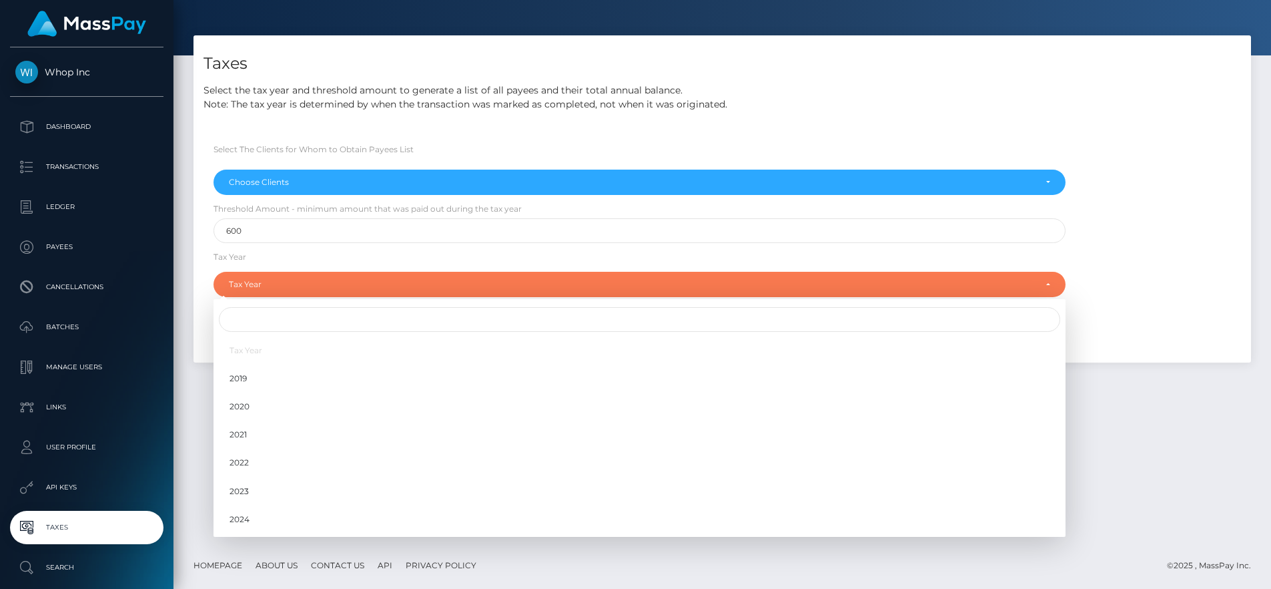
click at [274, 246] on div "Threshold Amount - minimum amount that was paid out during the tax year 600" at bounding box center [636, 226] width 865 height 48
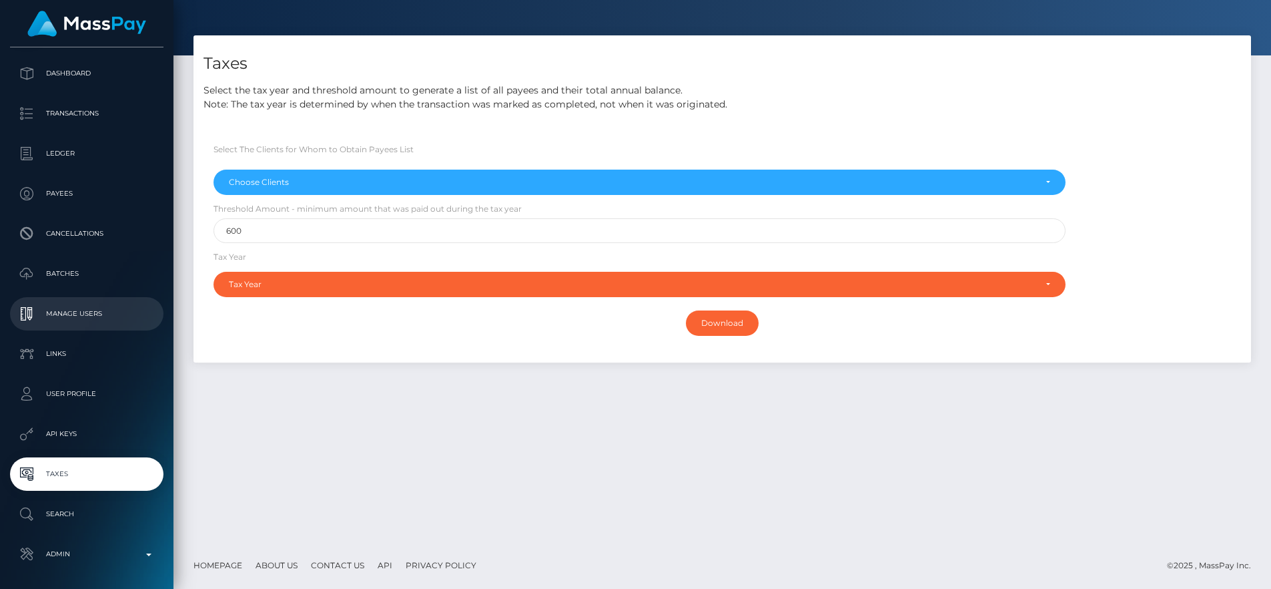
scroll to position [105, 0]
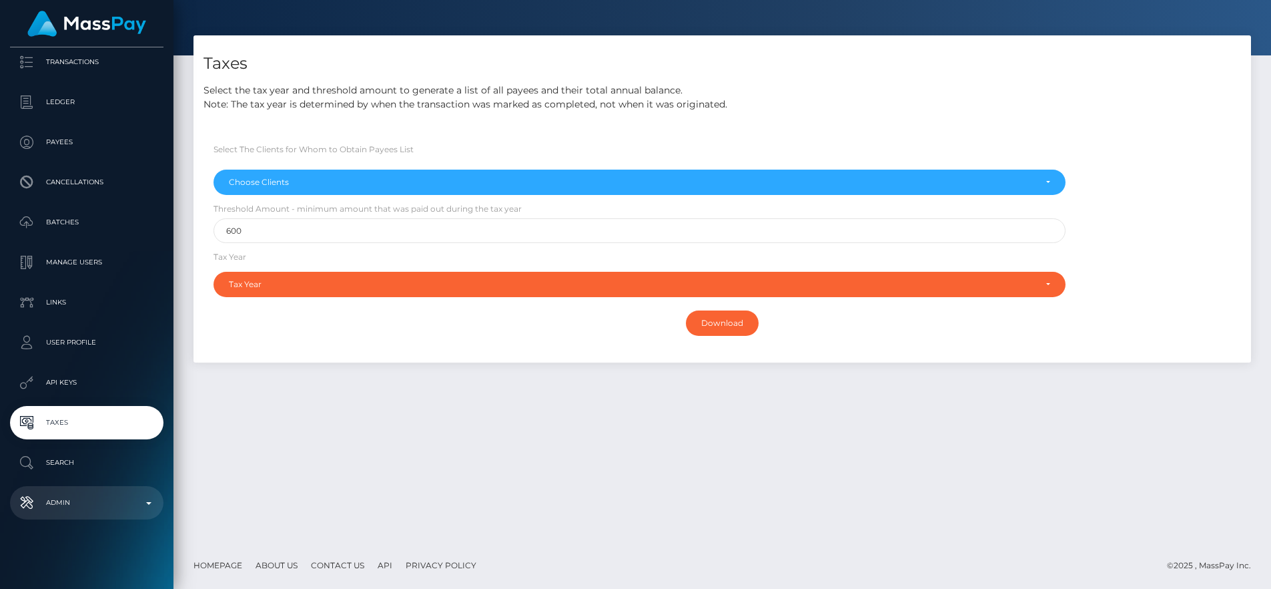
click at [69, 494] on p "Admin" at bounding box center [86, 503] width 143 height 20
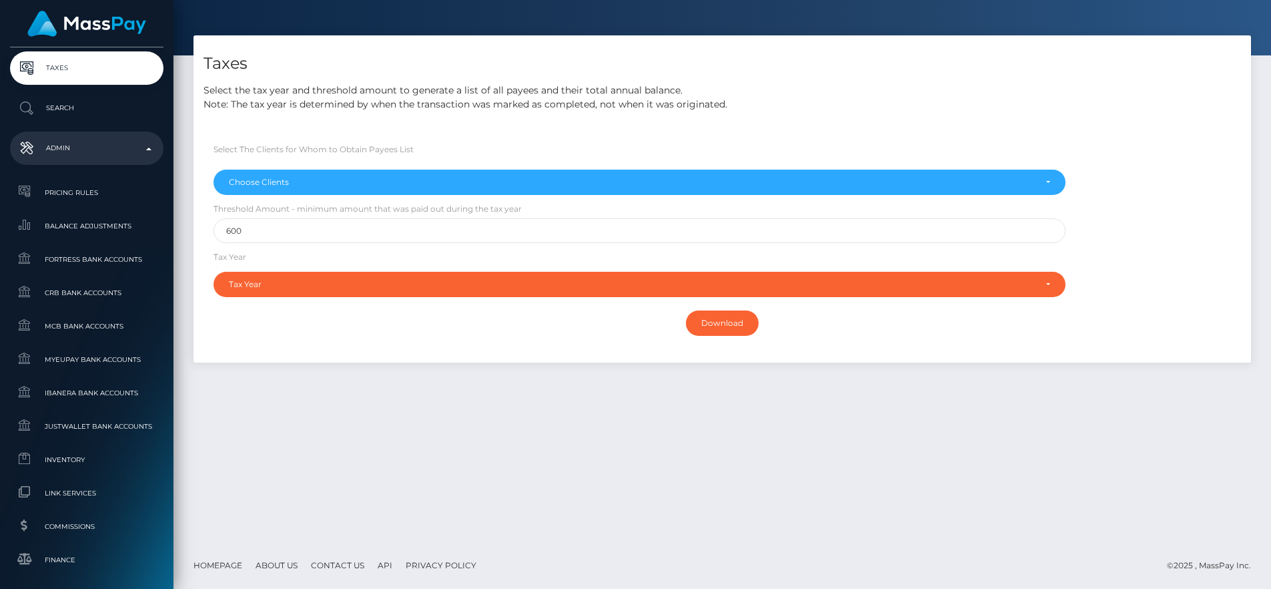
scroll to position [464, 0]
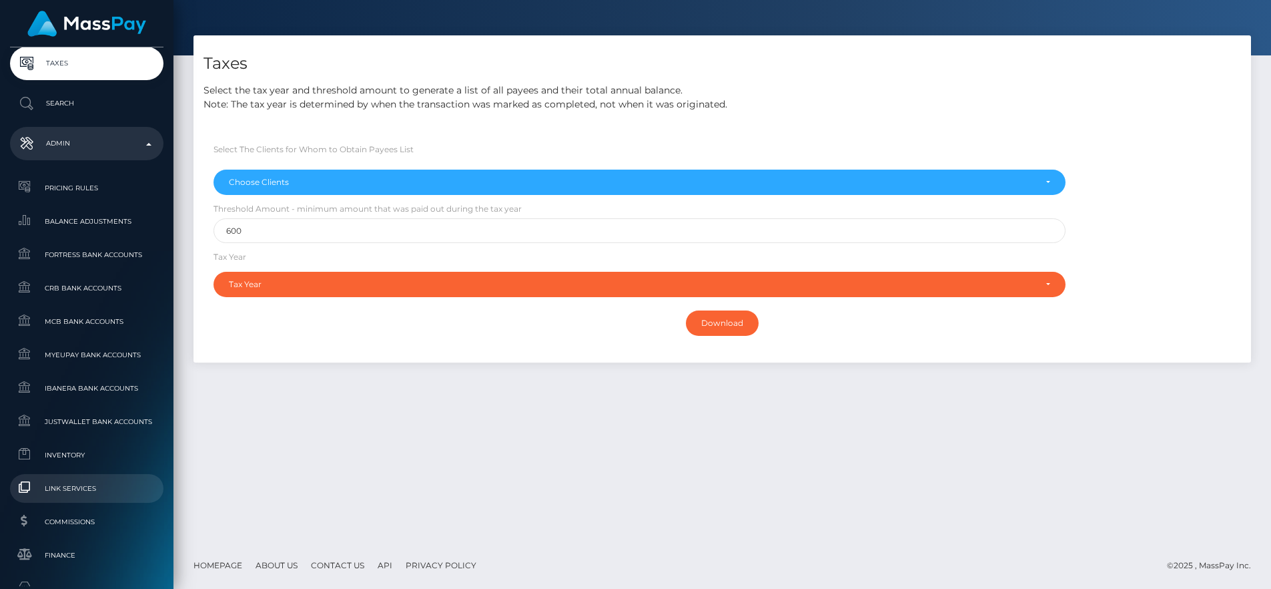
click at [73, 489] on span "Link Services" at bounding box center [86, 488] width 143 height 15
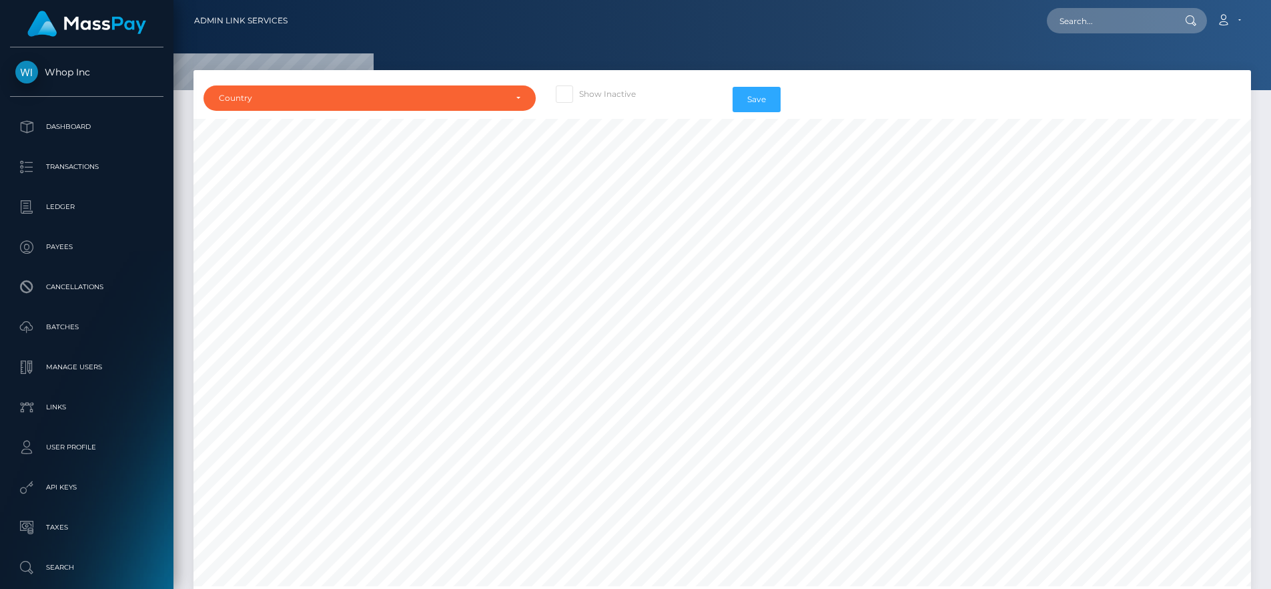
click at [579, 93] on span at bounding box center [579, 94] width 0 height 10
click at [579, 93] on input "Show Inactive" at bounding box center [583, 89] width 9 height 9
checkbox input "true"
click at [427, 105] on div "Country" at bounding box center [370, 97] width 332 height 25
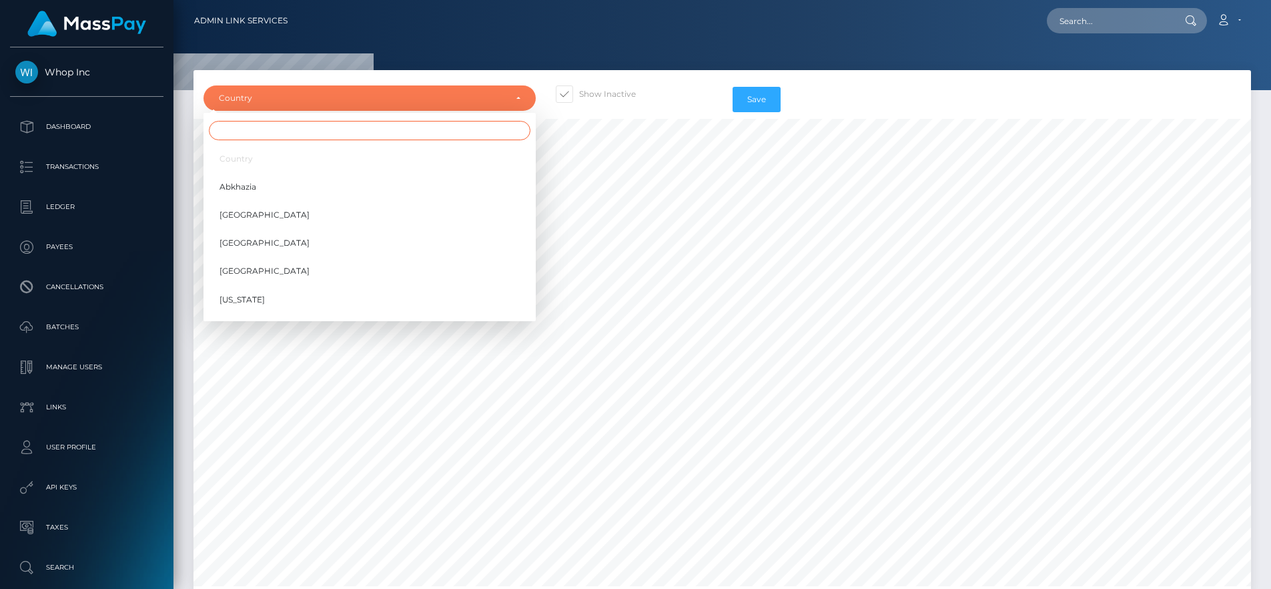
click at [380, 136] on input "Search" at bounding box center [370, 130] width 322 height 19
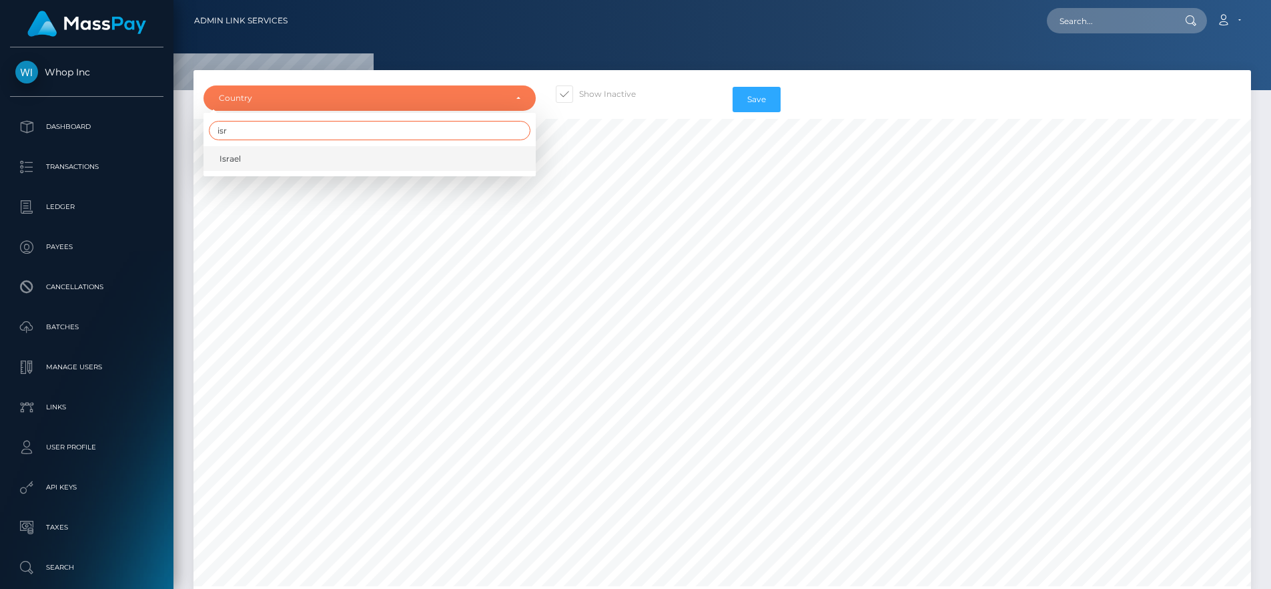
type input "isr"
click at [362, 168] on link "Israel" at bounding box center [370, 158] width 332 height 25
select select "IL"
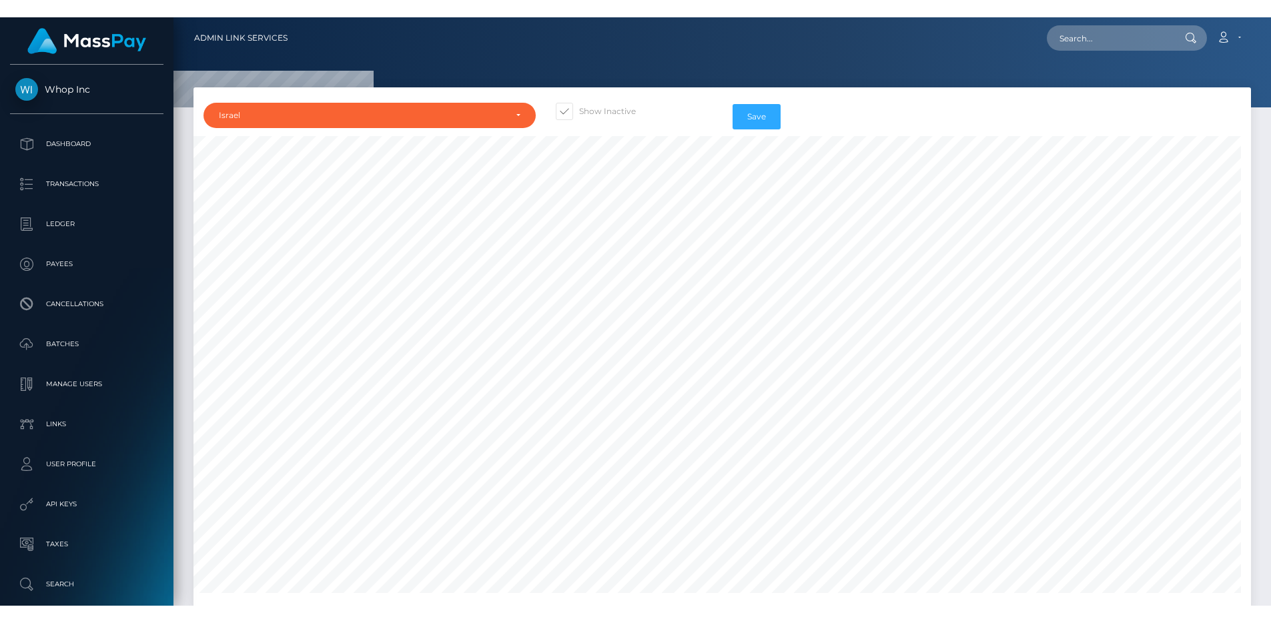
scroll to position [1698, 0]
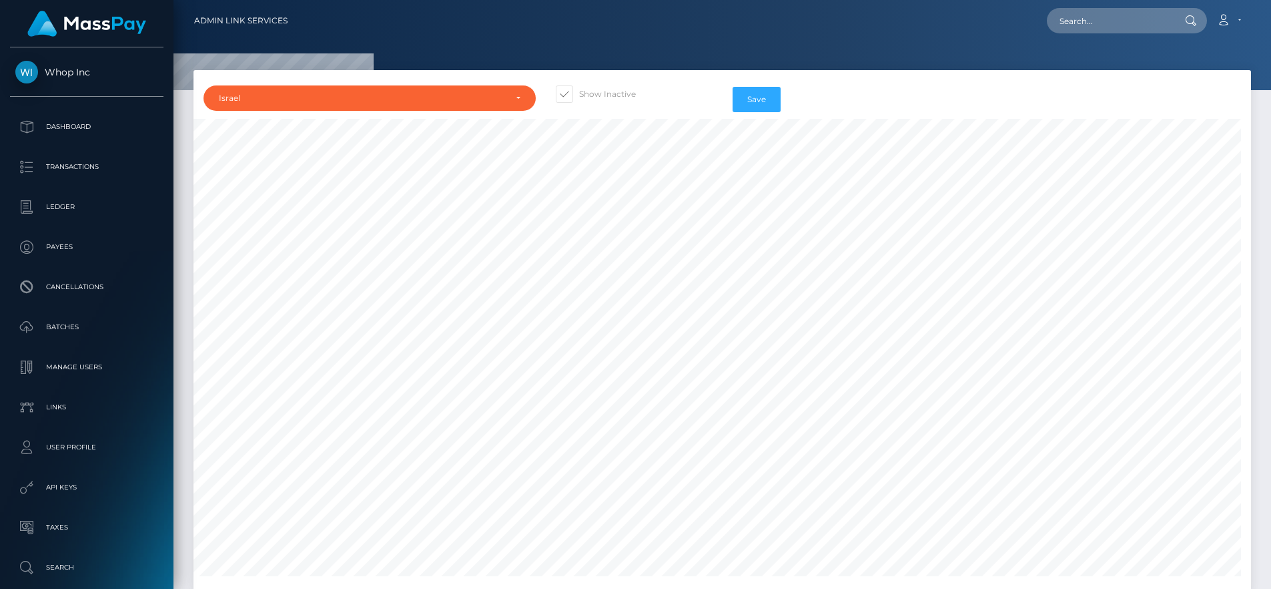
click at [746, 23] on div "Loading... Loading... Account Edit Profile Logout" at bounding box center [774, 21] width 952 height 28
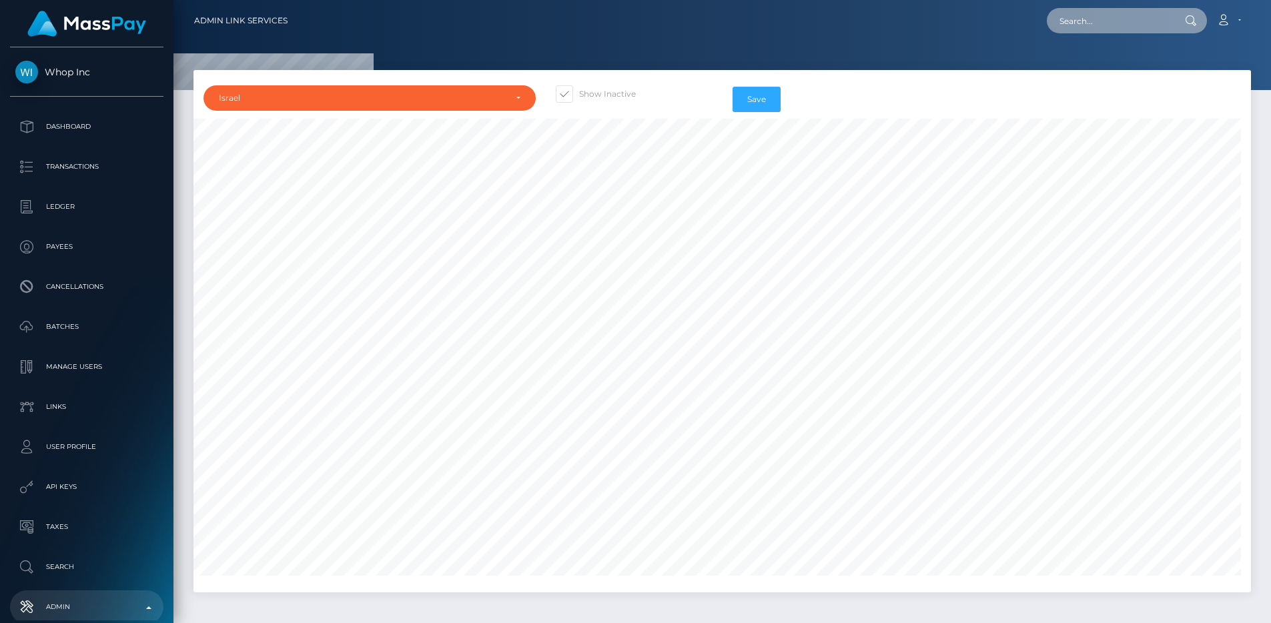
click at [1121, 21] on input "text" at bounding box center [1109, 20] width 125 height 25
paste input "pout_xVTNfIt9WnQ48"
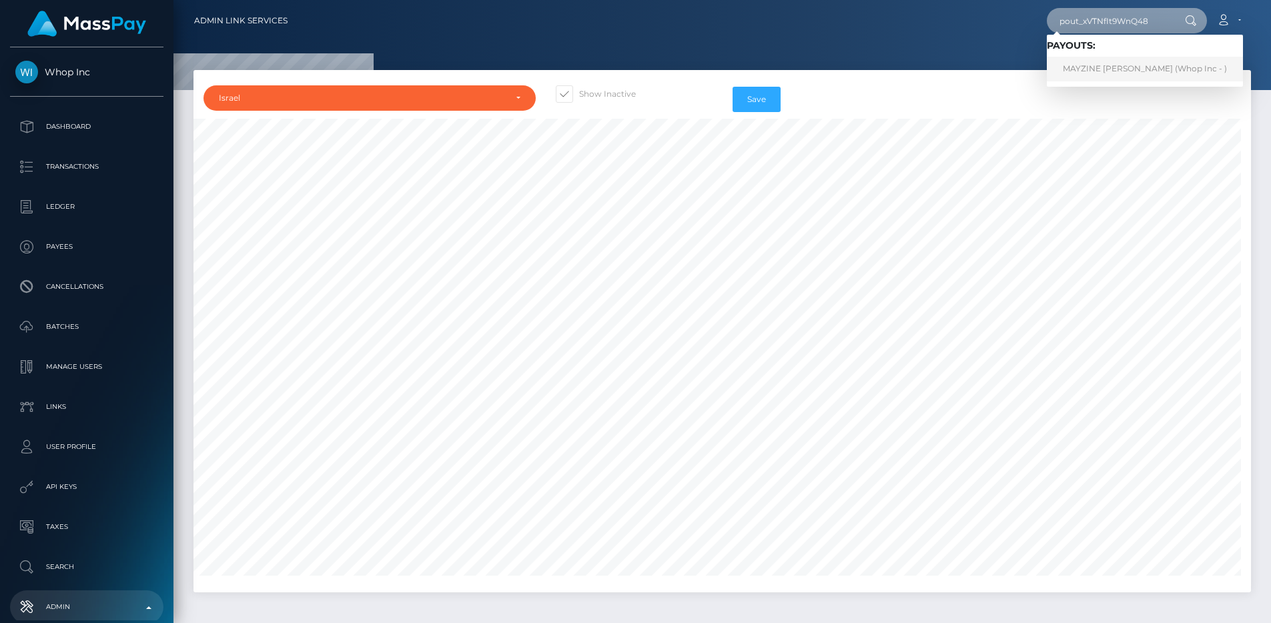
type input "pout_xVTNfIt9WnQ48"
click at [1126, 65] on link "MAYZINE ALETHEA AYALA (Whop Inc - )" at bounding box center [1145, 69] width 196 height 25
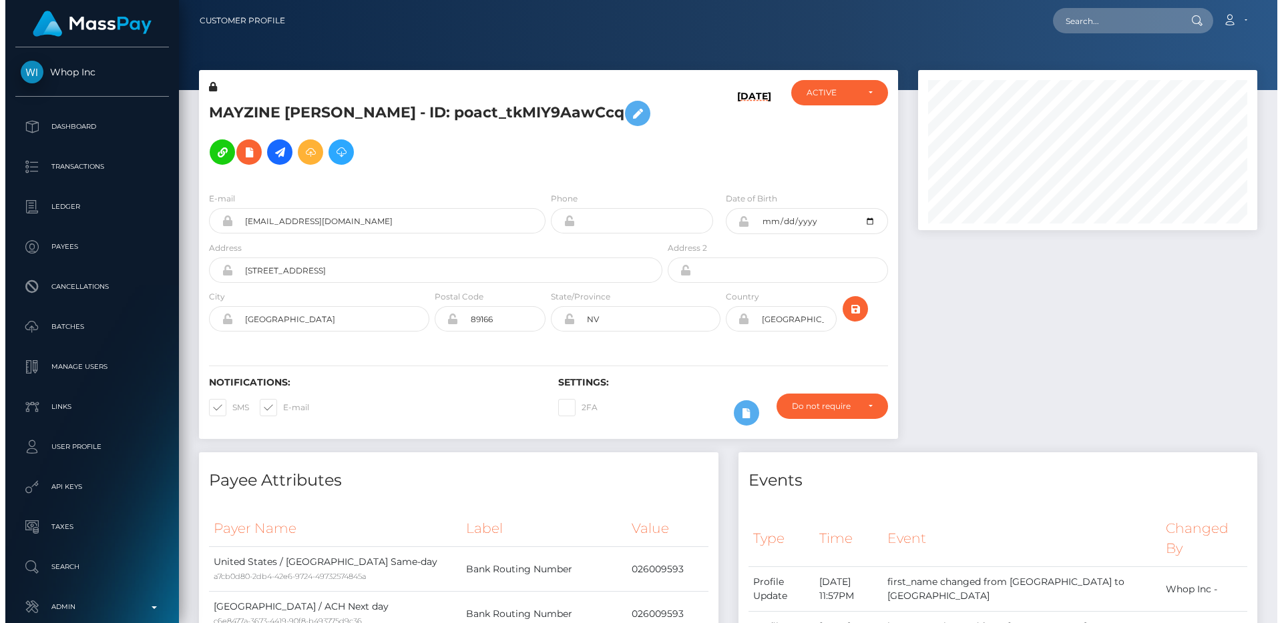
scroll to position [878, 0]
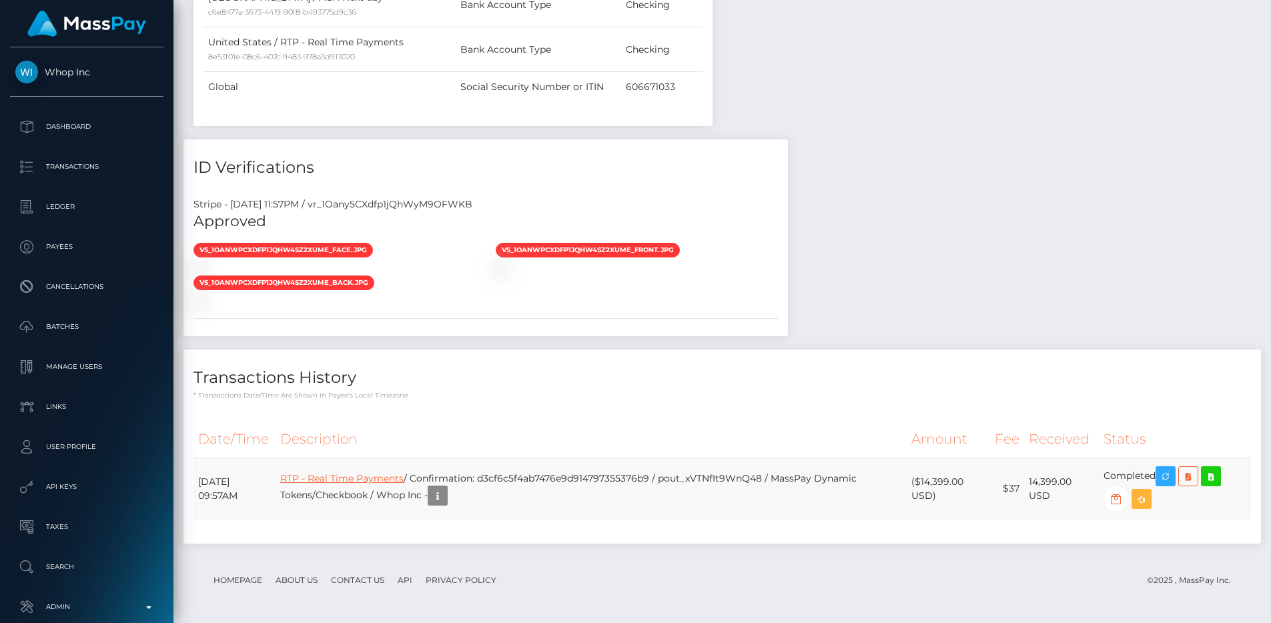
click at [404, 473] on link "RTP - Real Time Payments" at bounding box center [341, 479] width 123 height 12
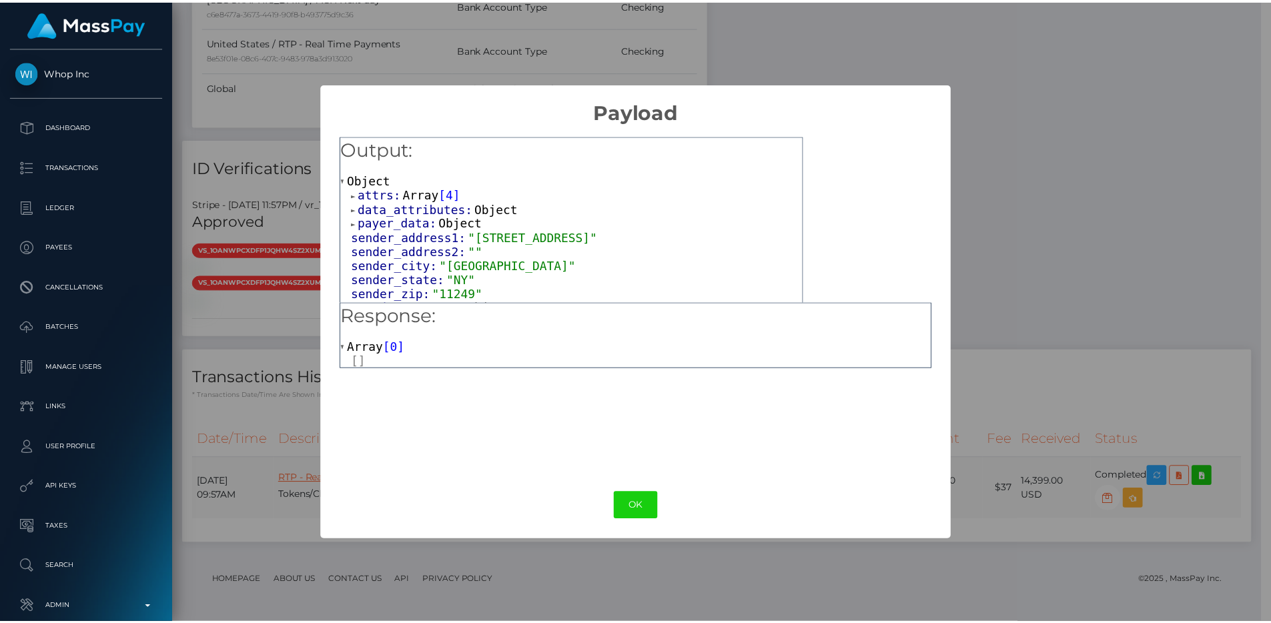
scroll to position [667294, 667115]
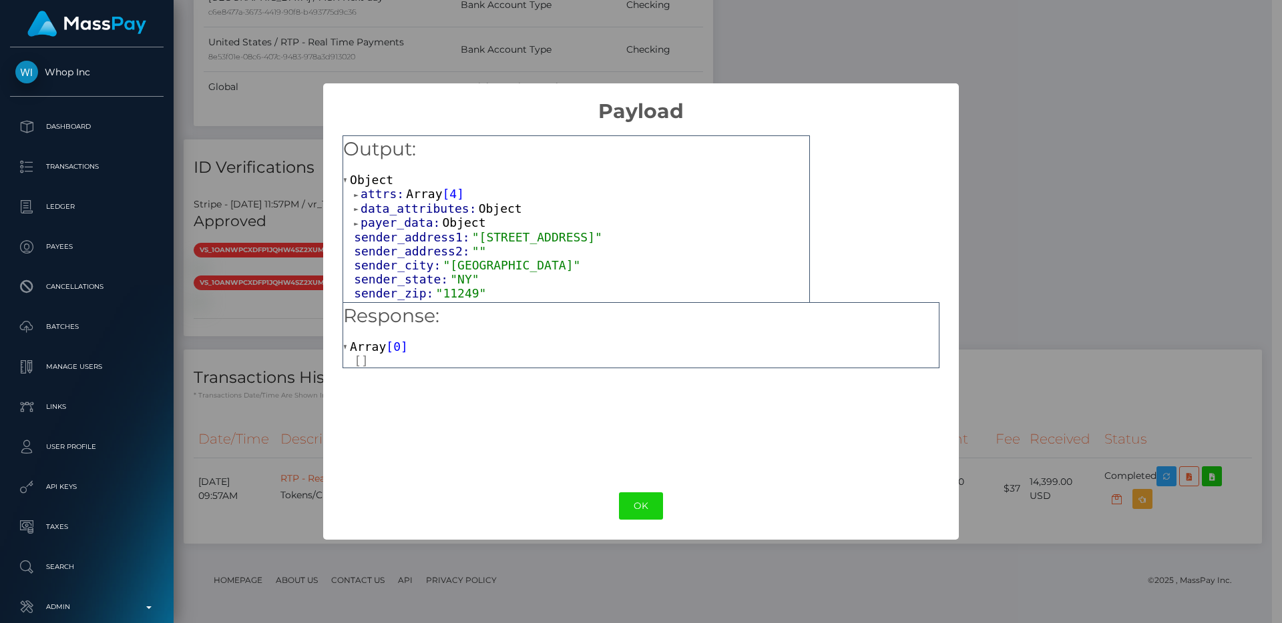
click at [1053, 115] on div "× Payload Output: Object attrs: Array [ 4 ] data_attributes: Object payer_data:…" at bounding box center [641, 311] width 1282 height 623
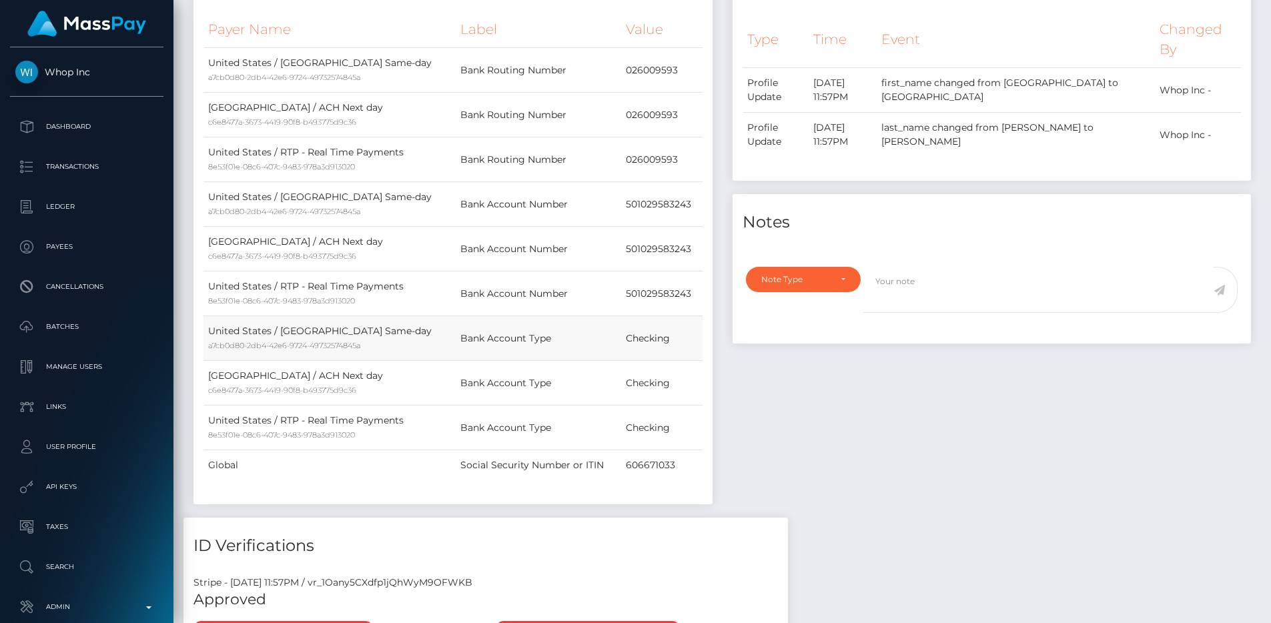
scroll to position [477, 0]
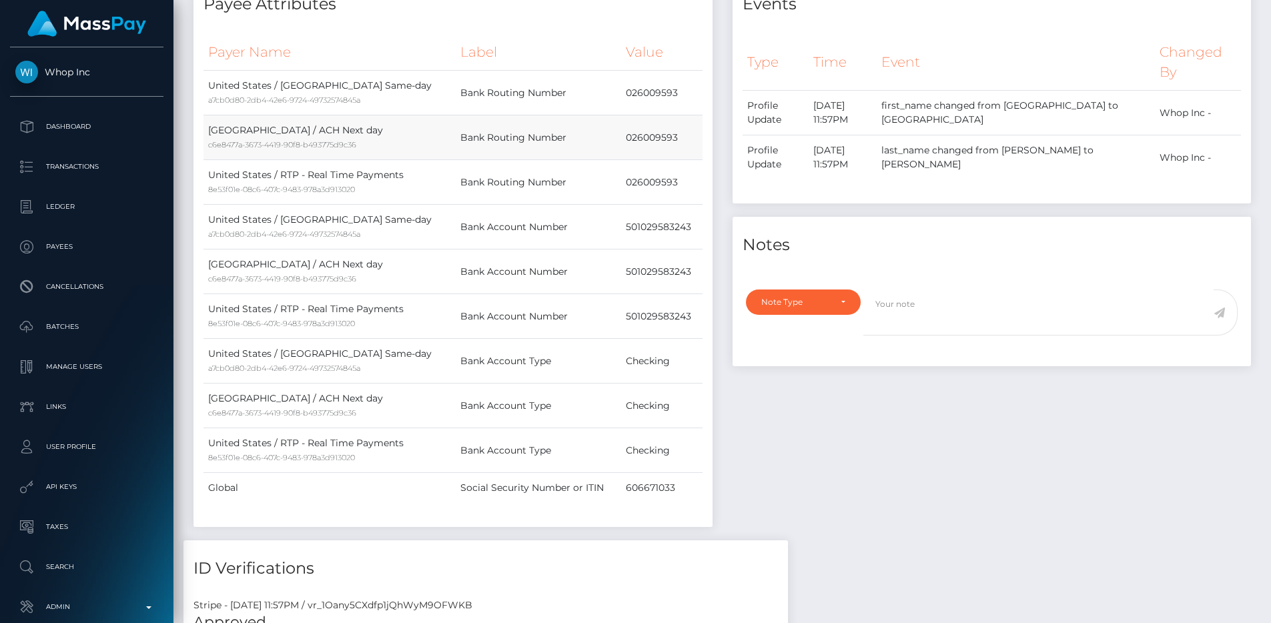
click at [633, 142] on td "026009593" at bounding box center [661, 137] width 81 height 45
copy td "026009593"
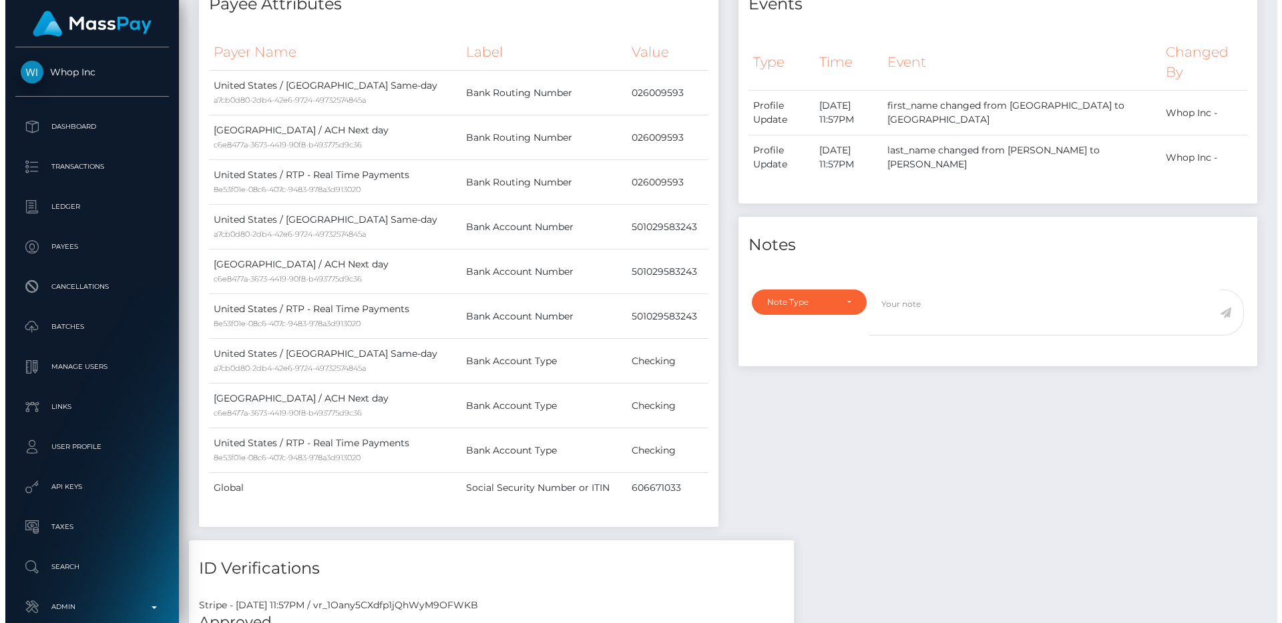
scroll to position [878, 0]
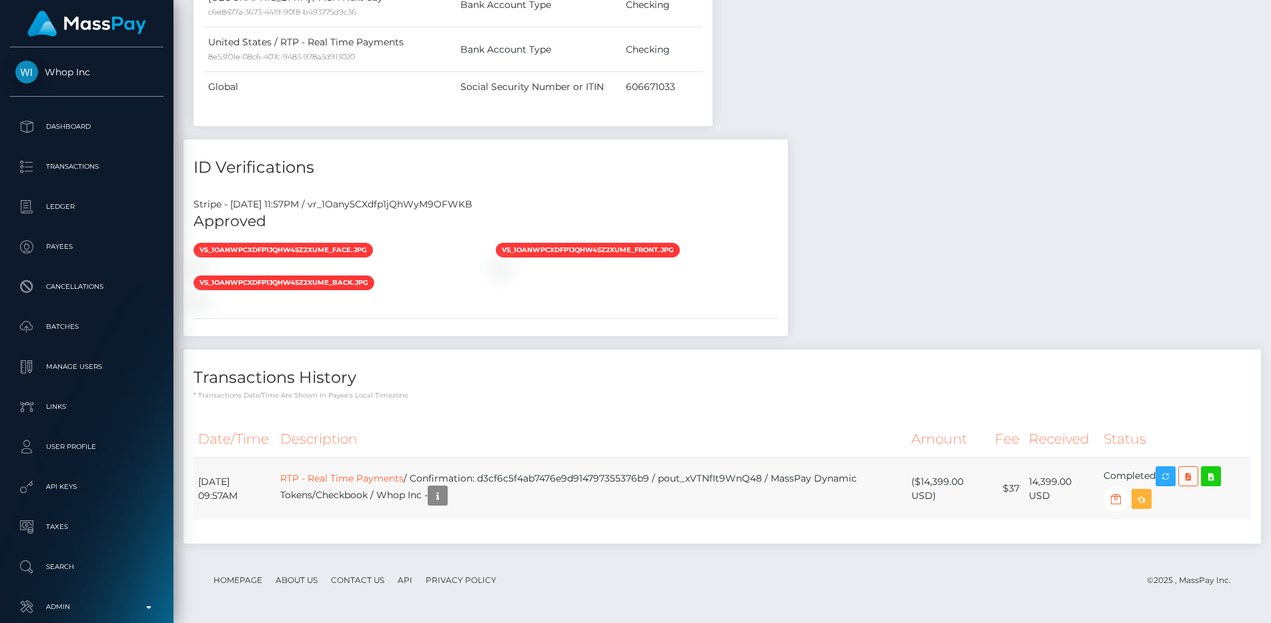
click at [731, 507] on td "RTP - Real Time Payments / Confirmation: d3cf6c5f4ab7476e9d914797355376b9 / pou…" at bounding box center [591, 489] width 631 height 62
click at [446, 493] on icon "button" at bounding box center [438, 496] width 16 height 17
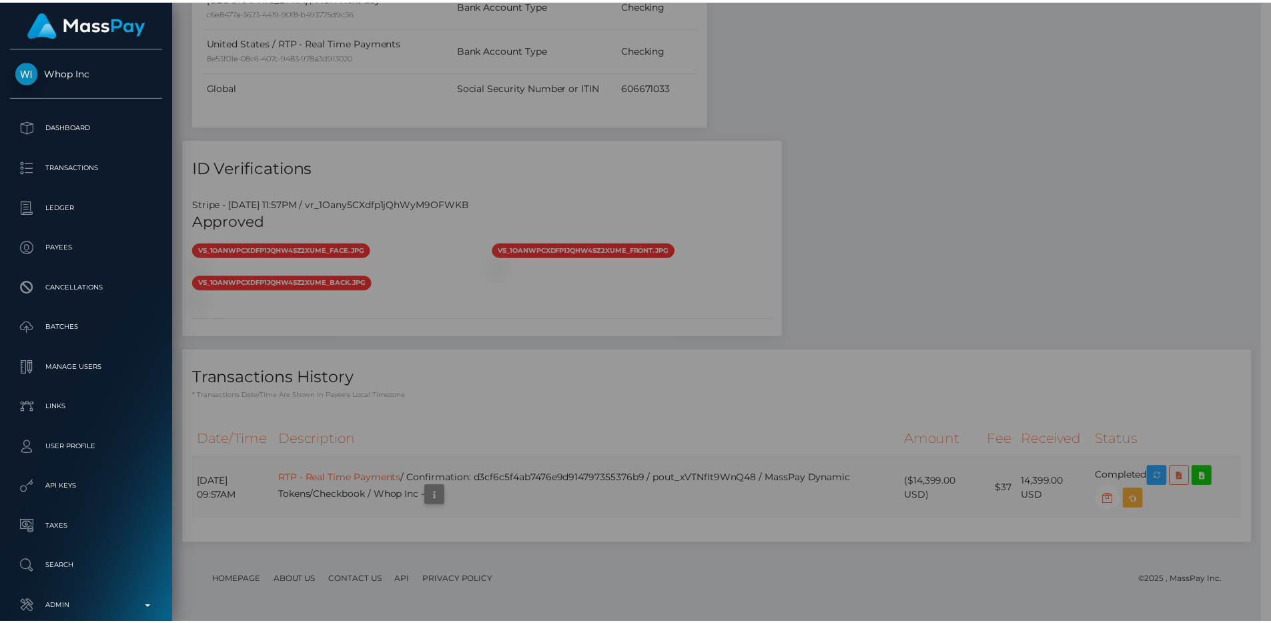
scroll to position [667294, 667115]
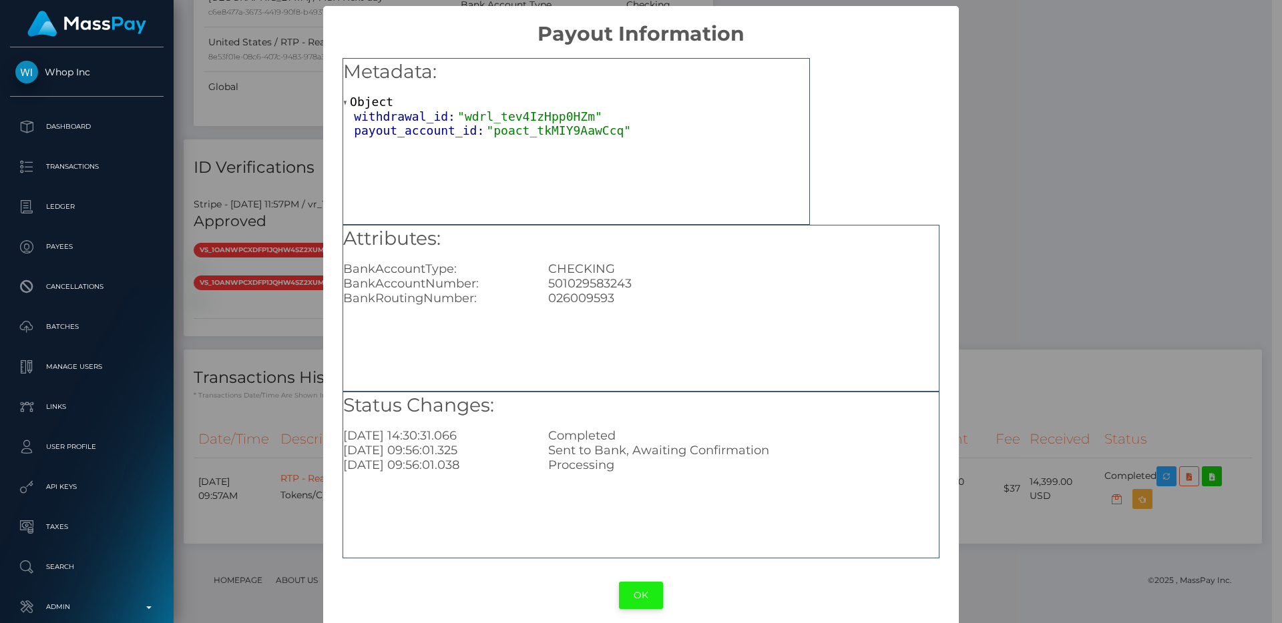
click at [636, 589] on button "OK" at bounding box center [641, 595] width 44 height 27
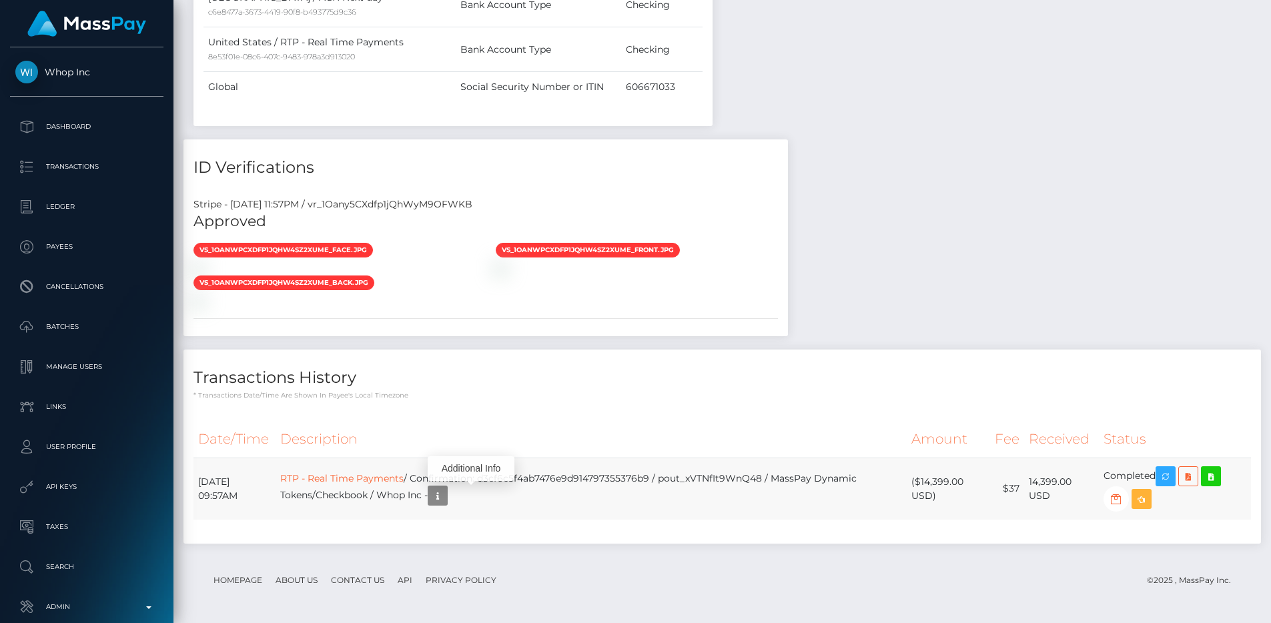
click at [537, 473] on td "RTP - Real Time Payments / Confirmation: d3cf6c5f4ab7476e9d914797355376b9 / pou…" at bounding box center [591, 489] width 631 height 62
click at [366, 476] on link "RTP - Real Time Payments" at bounding box center [341, 479] width 123 height 12
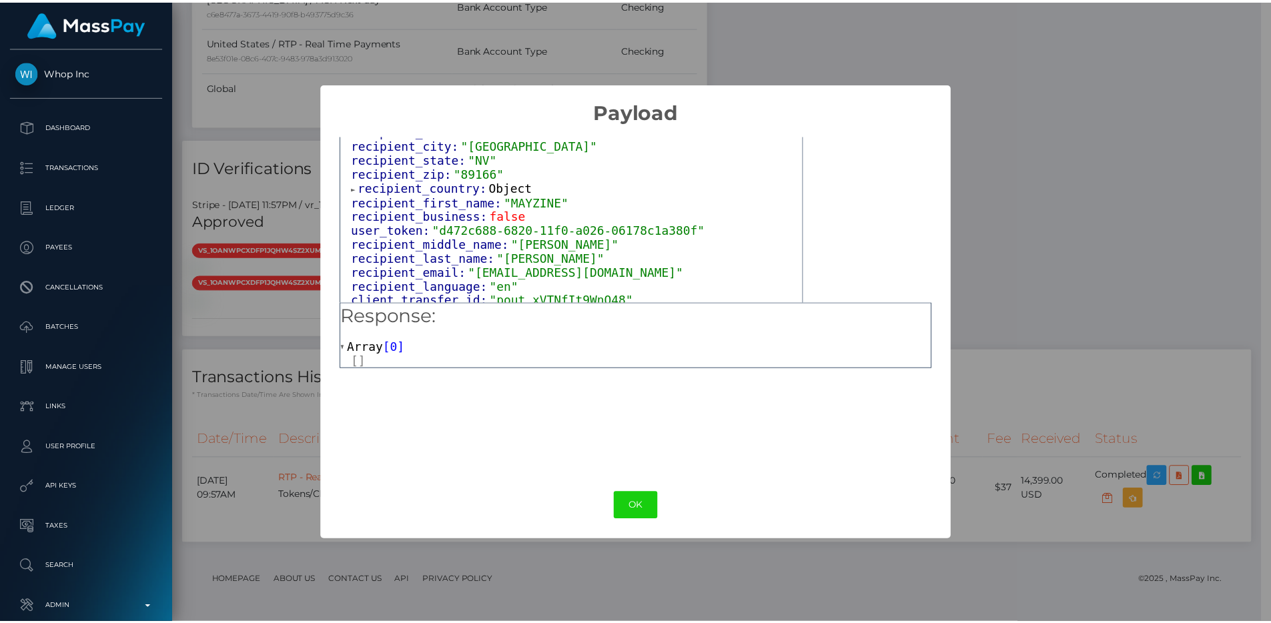
scroll to position [810, 0]
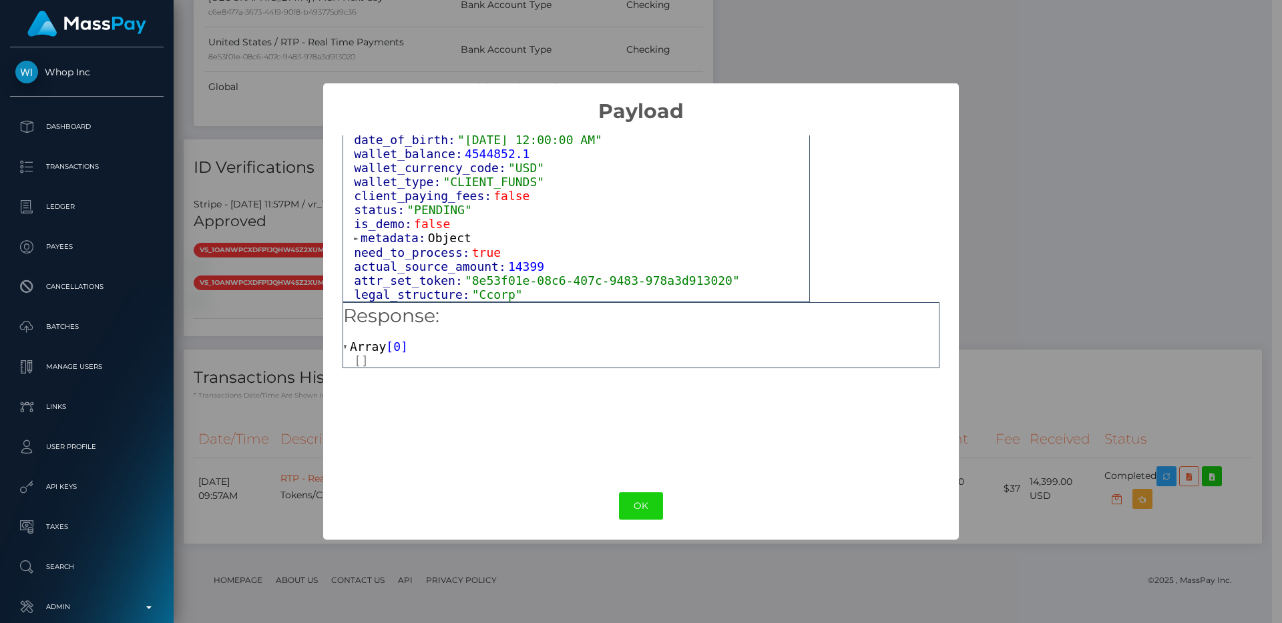
click at [630, 492] on div "OK No Cancel" at bounding box center [640, 506] width 635 height 41
click at [634, 503] on button "OK" at bounding box center [641, 506] width 44 height 27
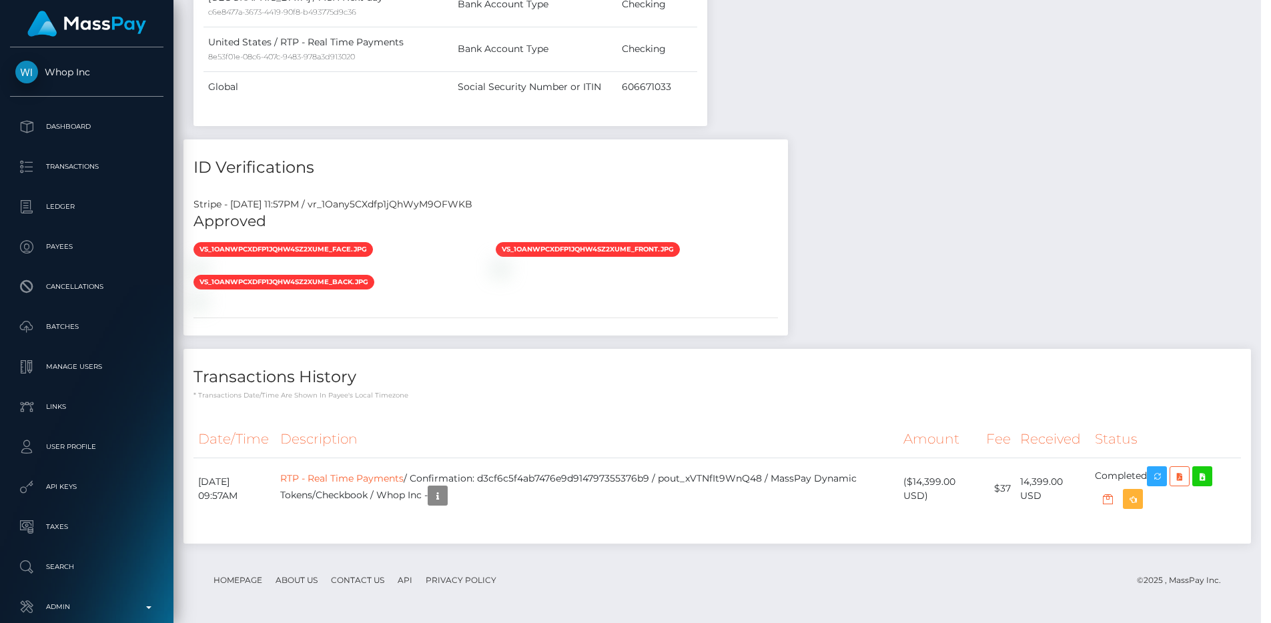
scroll to position [667294, 667115]
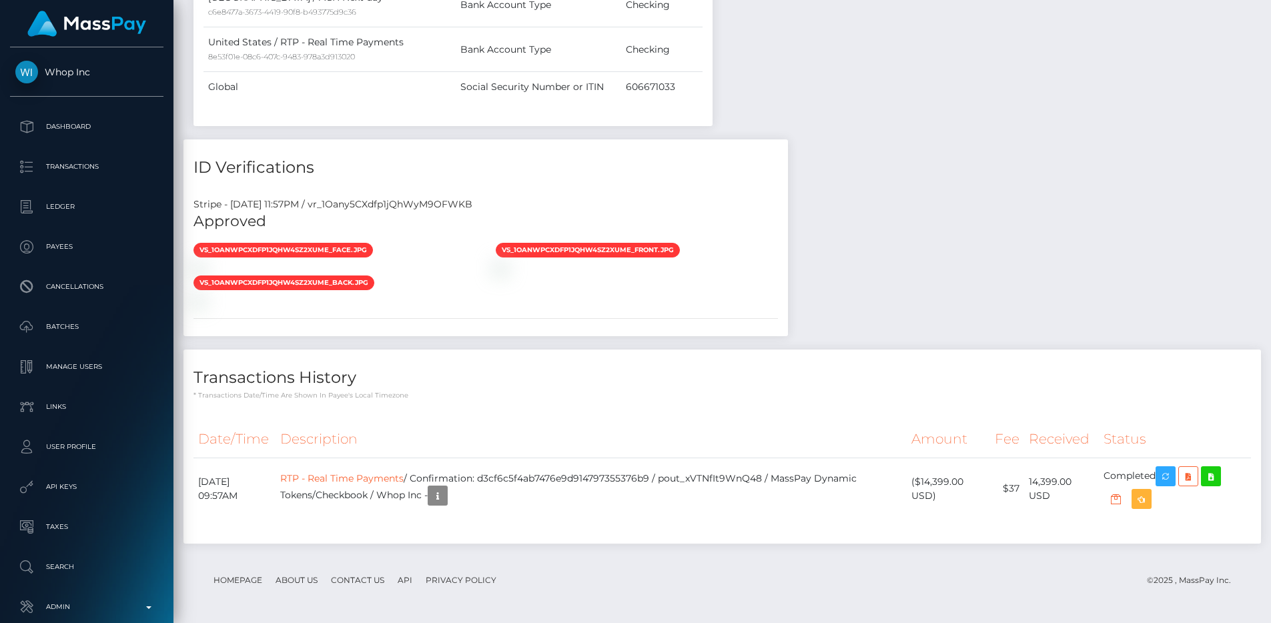
click at [382, 209] on div "Stripe - [DATE] 11:57PM / vr_1Oany5CXdfp1jQhWyM9OFWKB" at bounding box center [486, 205] width 605 height 14
copy div "vr_1Oany5CXdfp1jQhWyM9OFWKB"
click at [124, 172] on p "Transactions" at bounding box center [86, 167] width 143 height 20
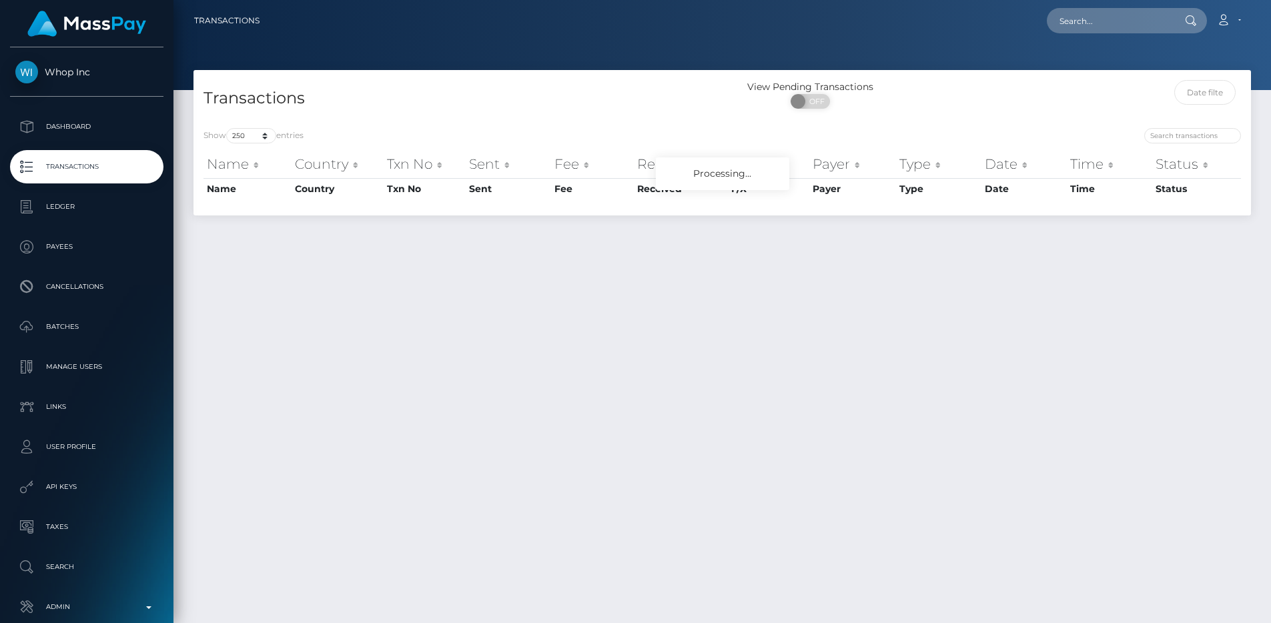
select select "250"
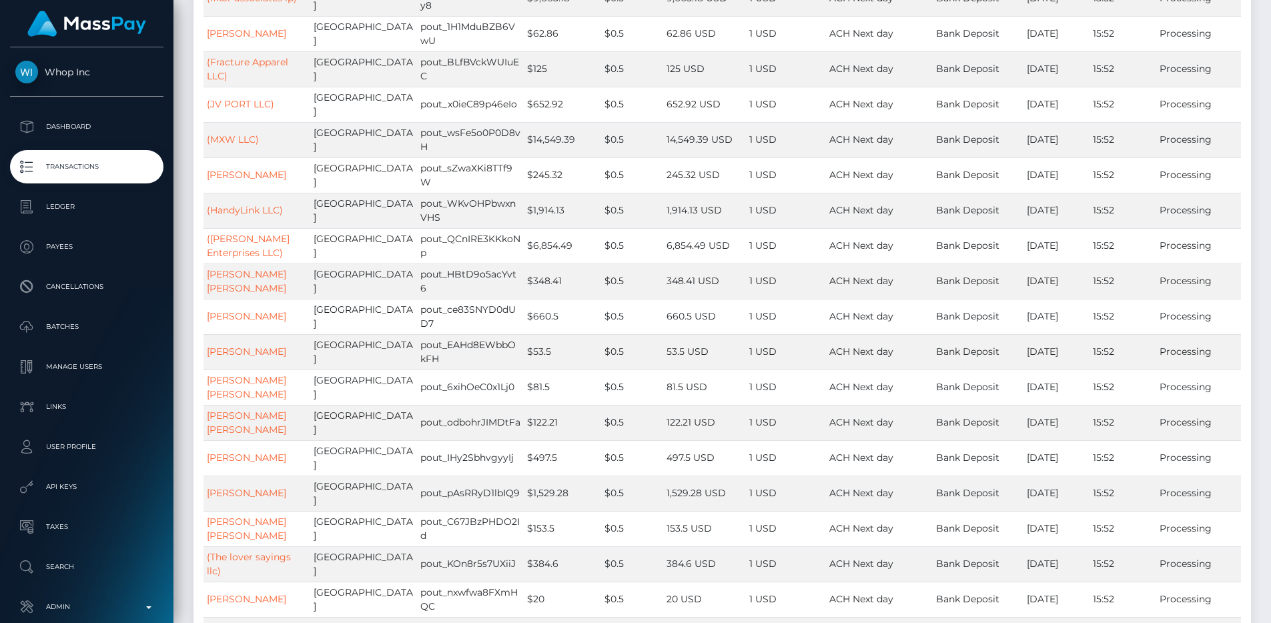
scroll to position [8510, 0]
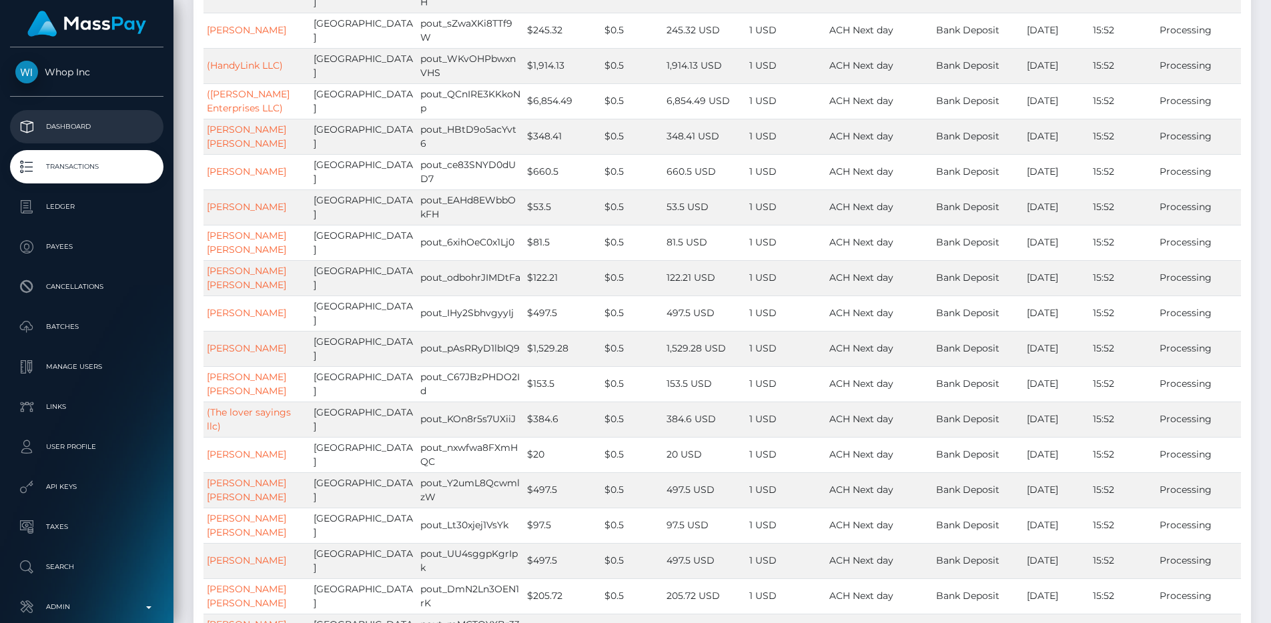
click at [63, 135] on p "Dashboard" at bounding box center [86, 127] width 143 height 20
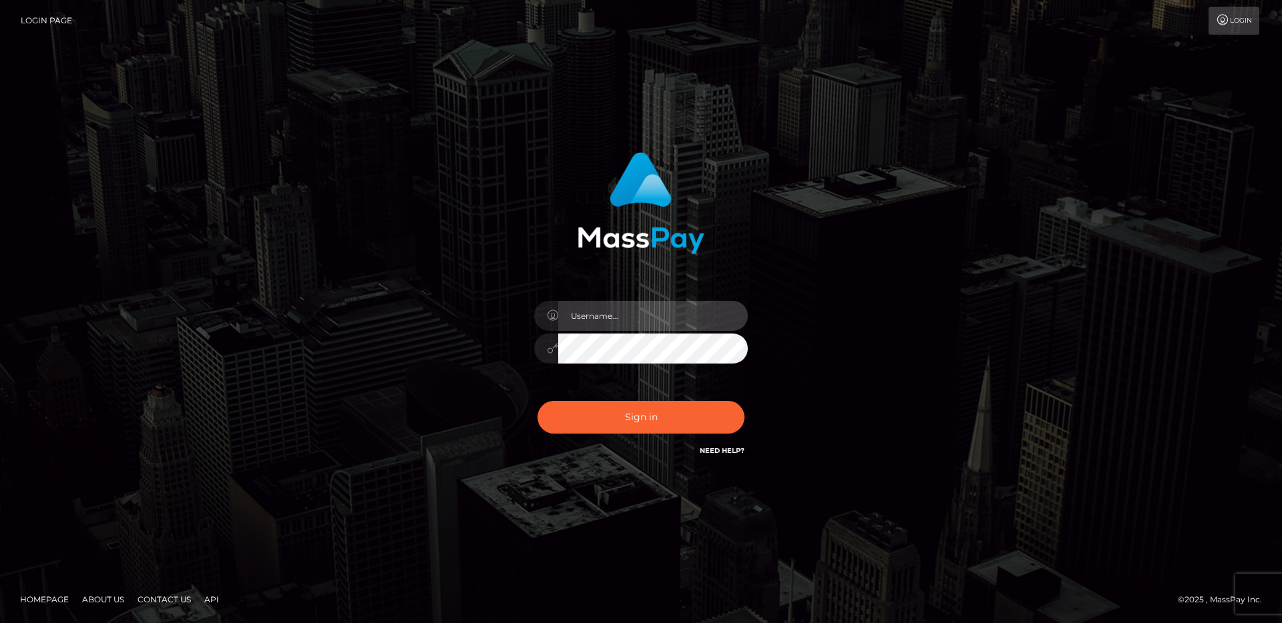
type input "egblue"
click at [122, 180] on div "egblue Sign in" at bounding box center [641, 312] width 1282 height 540
type input "egblue"
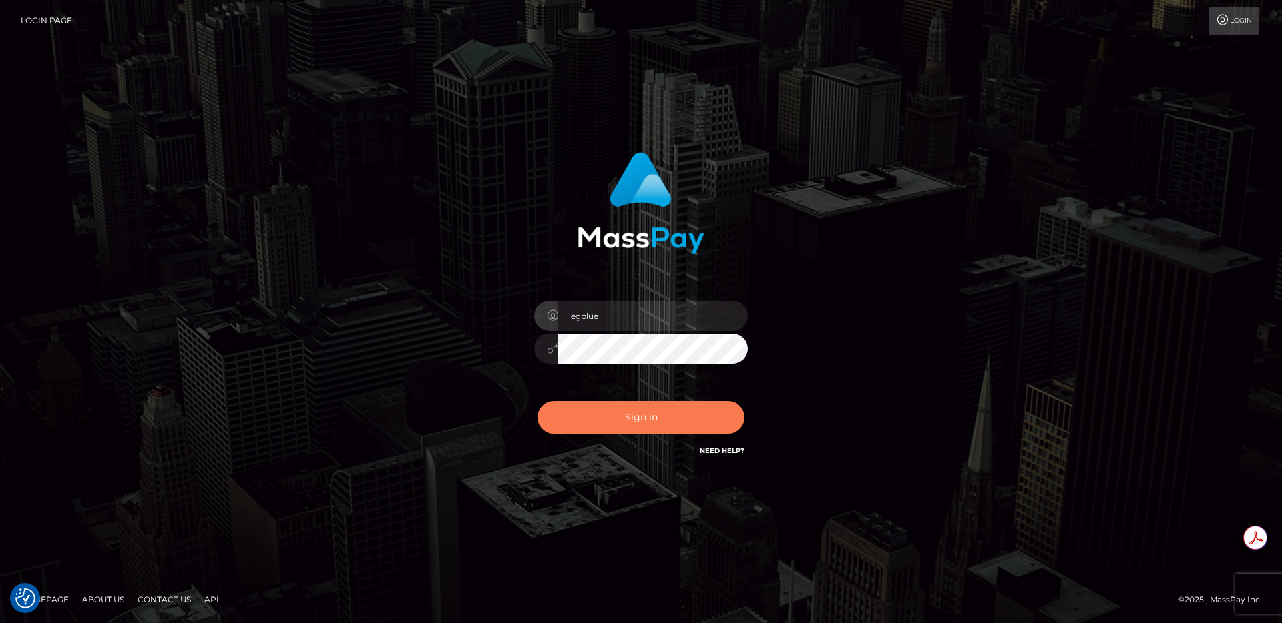
click at [662, 408] on button "Sign in" at bounding box center [640, 417] width 207 height 33
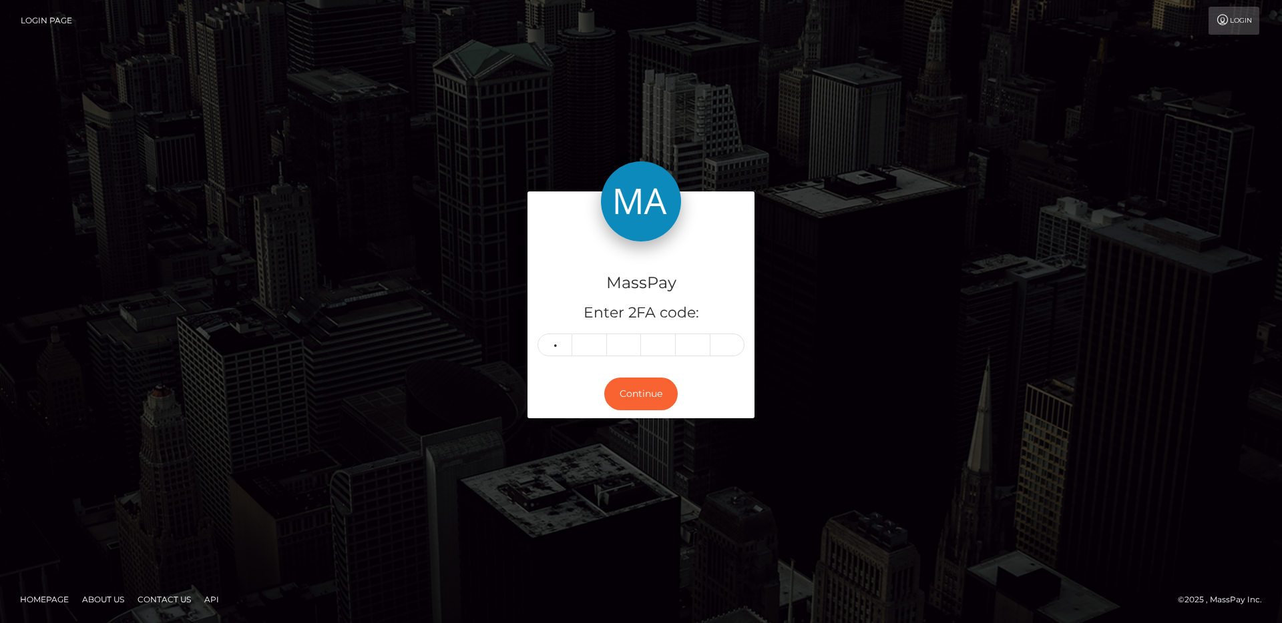
type input "2"
type input "6"
type input "5"
type input "9"
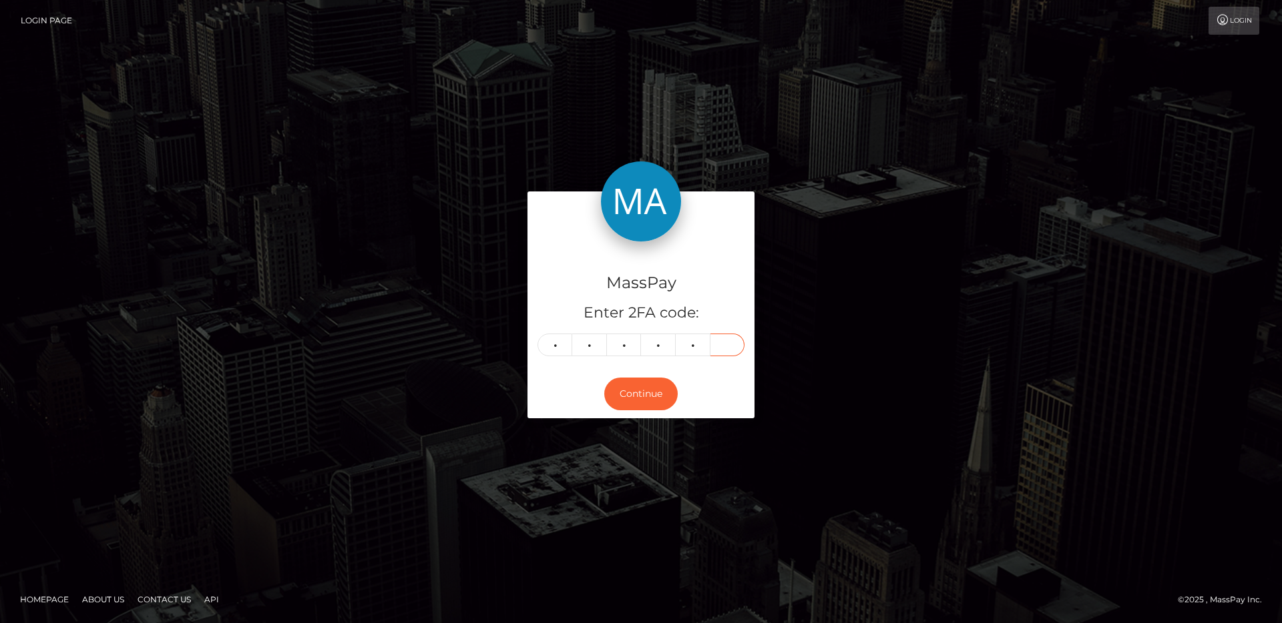
type input "9"
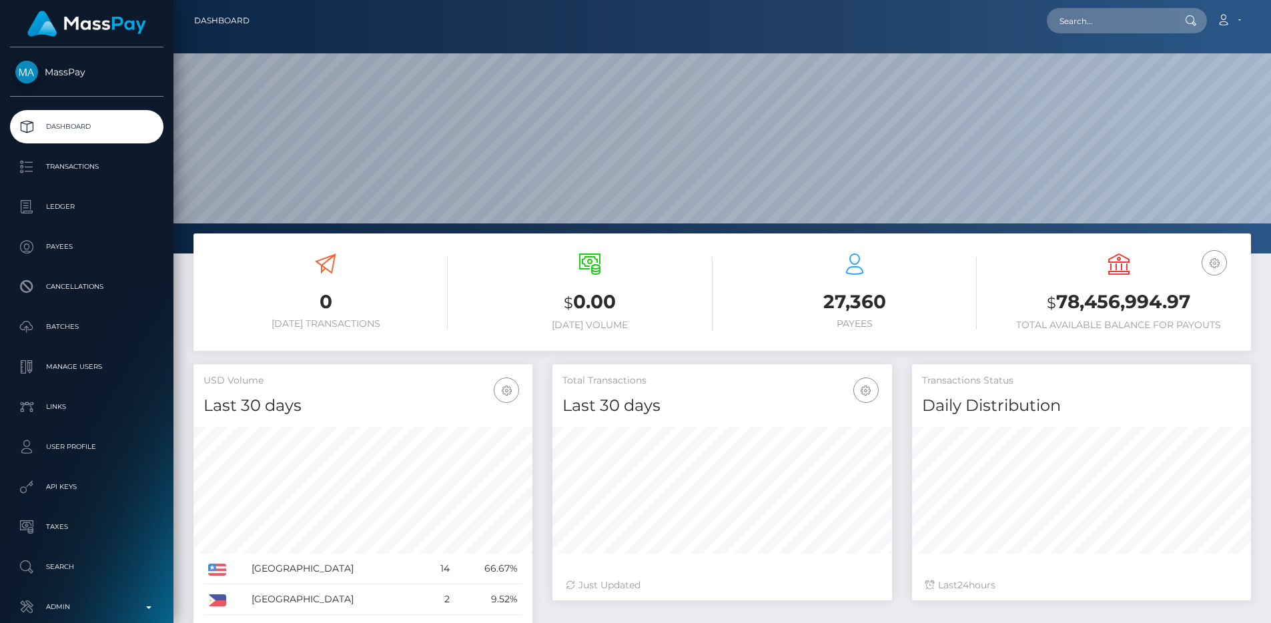
scroll to position [237, 340]
click at [88, 612] on p "Admin" at bounding box center [86, 607] width 143 height 20
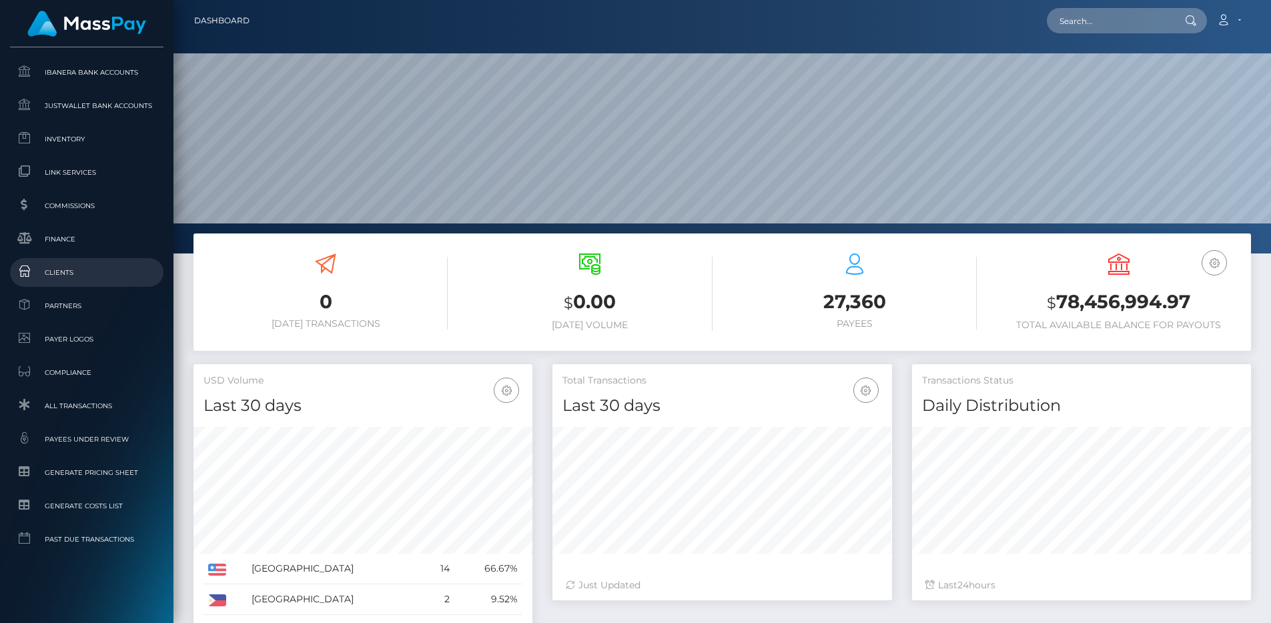
click at [81, 264] on link "Clients" at bounding box center [87, 272] width 154 height 29
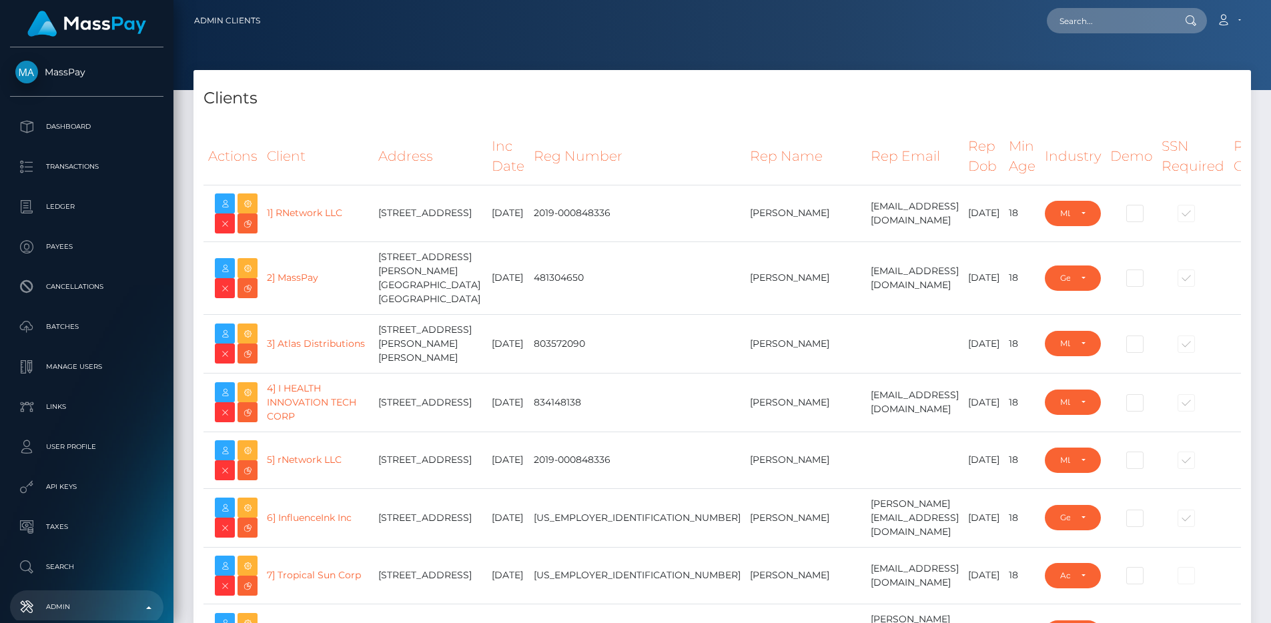
select select "223"
click at [465, 273] on td "7000 E. Shea Blvd. Suite E140, Scottsdale, AZ 85254 United States" at bounding box center [430, 278] width 113 height 73
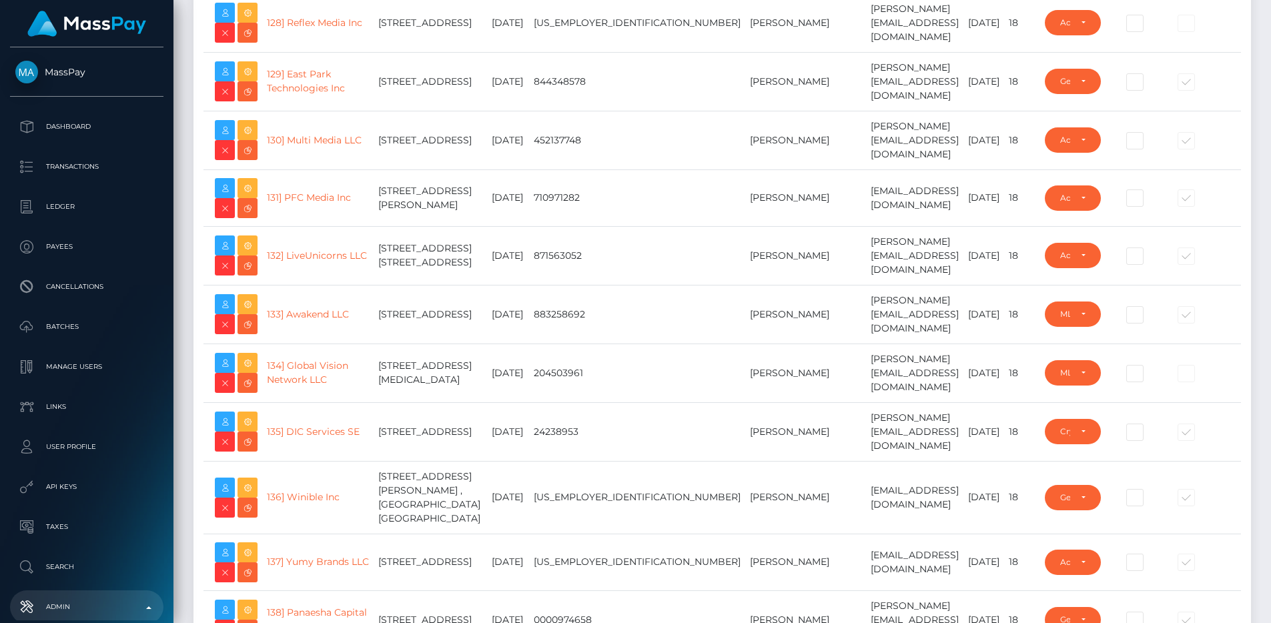
scroll to position [21608, 0]
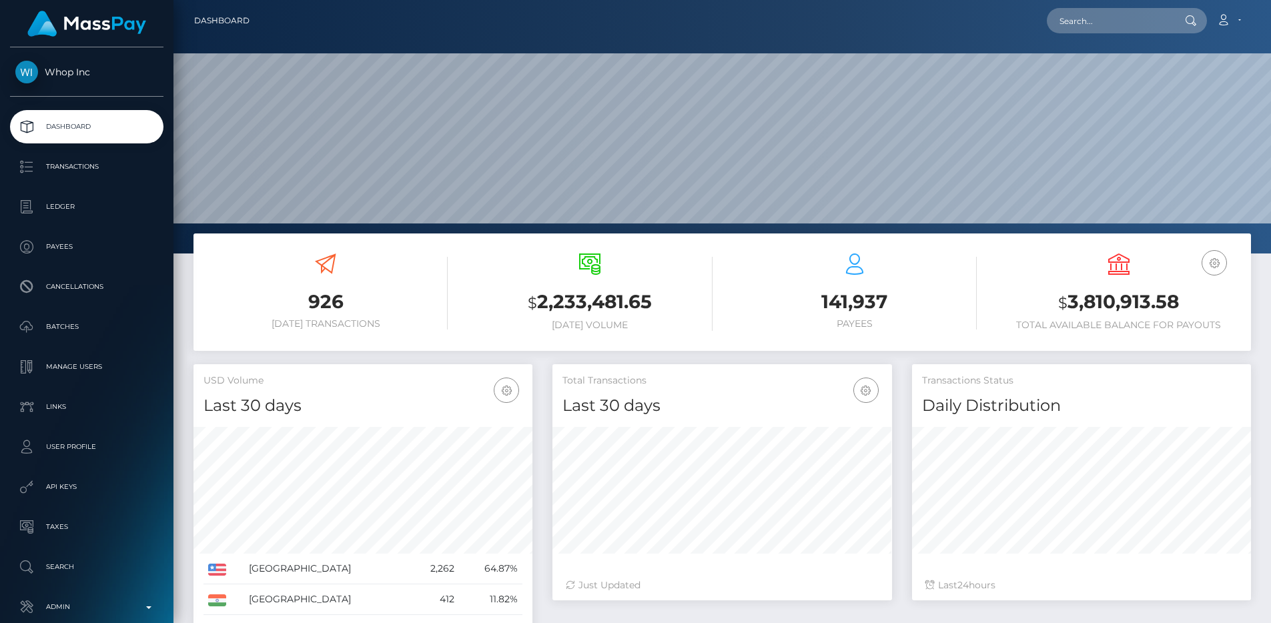
scroll to position [237, 340]
drag, startPoint x: 487, startPoint y: 296, endPoint x: 663, endPoint y: 326, distance: 178.0
click at [663, 326] on div "$ 2,233,481.65 Today Volume" at bounding box center [590, 292] width 244 height 77
click at [663, 326] on h6 "Today Volume" at bounding box center [590, 325] width 244 height 11
click at [535, 368] on div "USD Volume Last 30 days Last 30 days Last 60 days Last 90 days United States In…" at bounding box center [363, 584] width 359 height 441
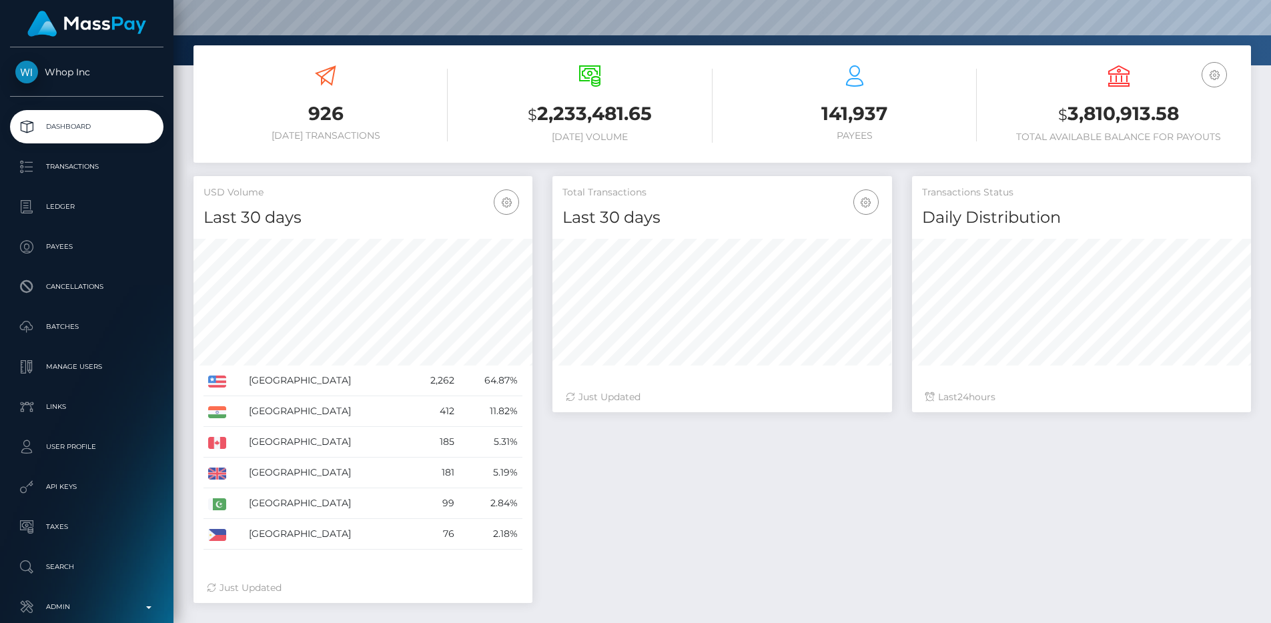
scroll to position [248, 0]
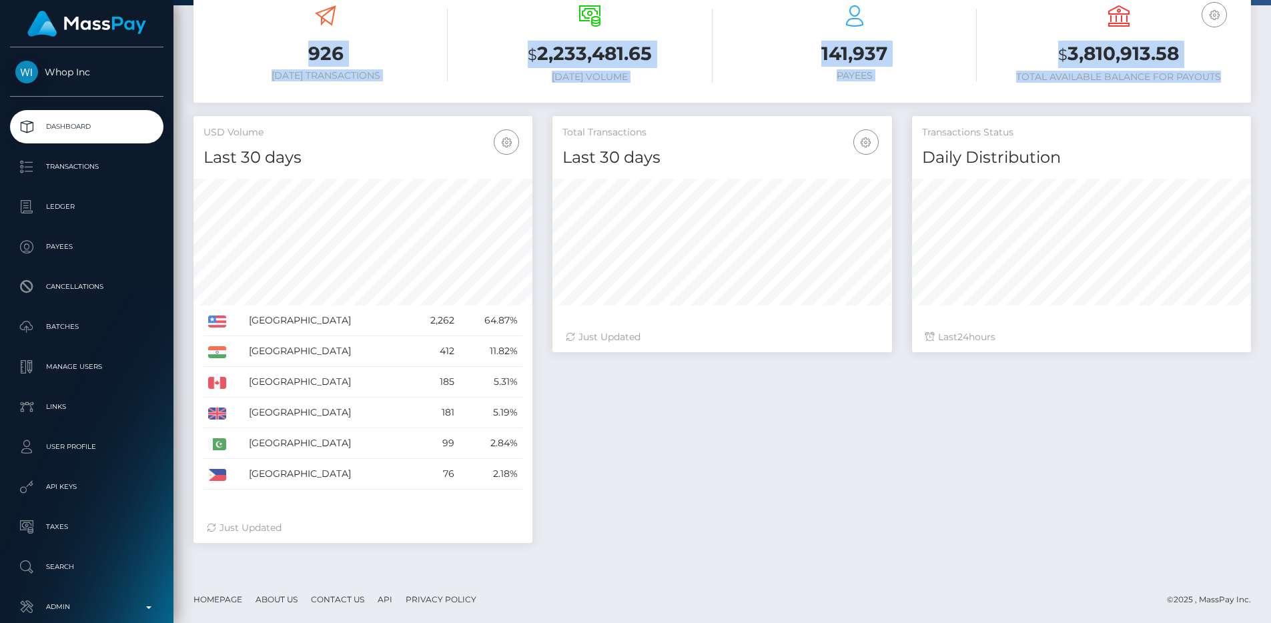
drag, startPoint x: 298, startPoint y: 19, endPoint x: 1236, endPoint y: 81, distance: 939.9
click at [1236, 81] on div "926 Today Transactions $ 2,233,481.65 Today Volume 141,937 Payees" at bounding box center [723, 45] width 1058 height 101
click at [1236, 81] on h6 "Total Available Balance for Payouts" at bounding box center [1119, 76] width 244 height 11
drag, startPoint x: 1237, startPoint y: 78, endPoint x: 346, endPoint y: 29, distance: 893.1
click at [346, 29] on div "926 Today Transactions $ 2,233,481.65 Today Volume 141,937 Payees" at bounding box center [723, 45] width 1058 height 101
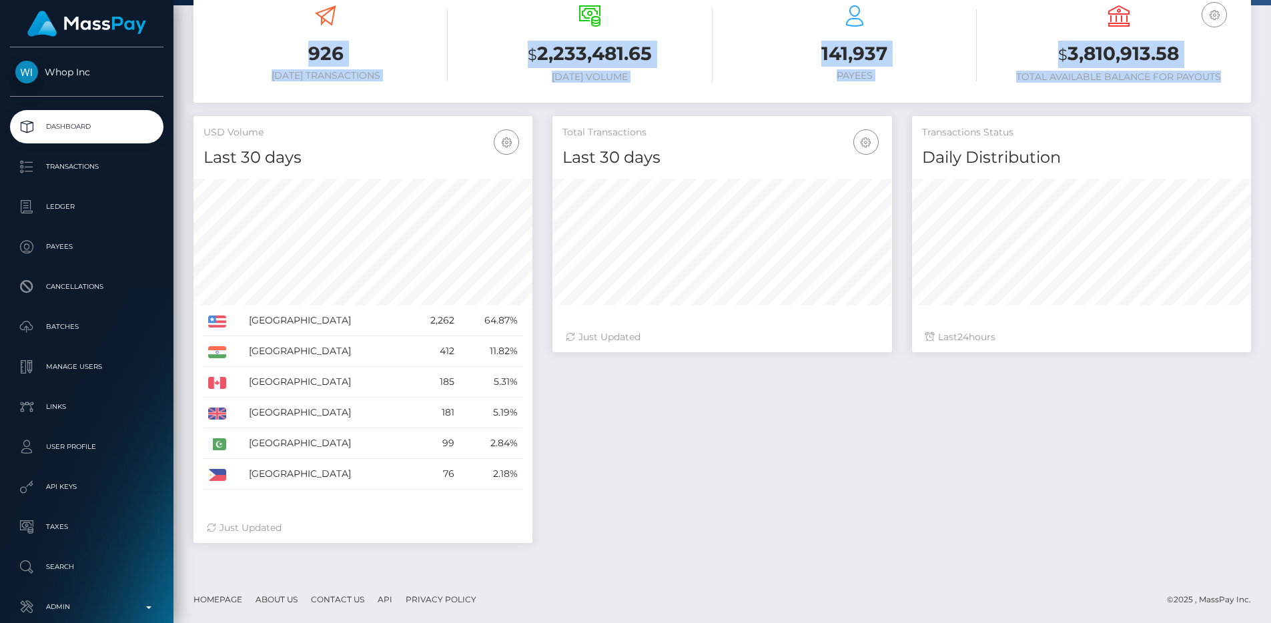
click at [346, 29] on div "926 Today Transactions" at bounding box center [326, 43] width 244 height 76
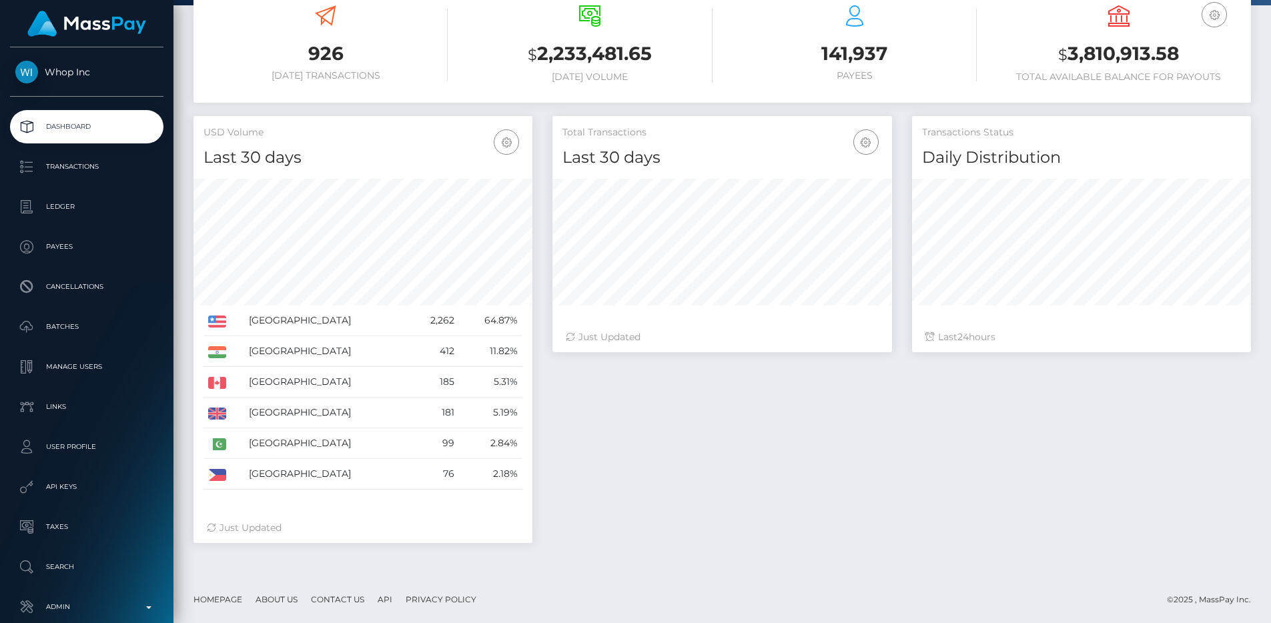
drag, startPoint x: 563, startPoint y: 130, endPoint x: 822, endPoint y: 353, distance: 342.2
click at [822, 353] on div "Total Transactions Last 30 days Last 30 days Last 60 days Last 90 days Just Upd…" at bounding box center [722, 241] width 359 height 250
drag, startPoint x: 922, startPoint y: 132, endPoint x: 1006, endPoint y: 351, distance: 234.3
click at [1006, 351] on div "Transactions Status Daily Distribution Last 24 hours" at bounding box center [1081, 234] width 339 height 236
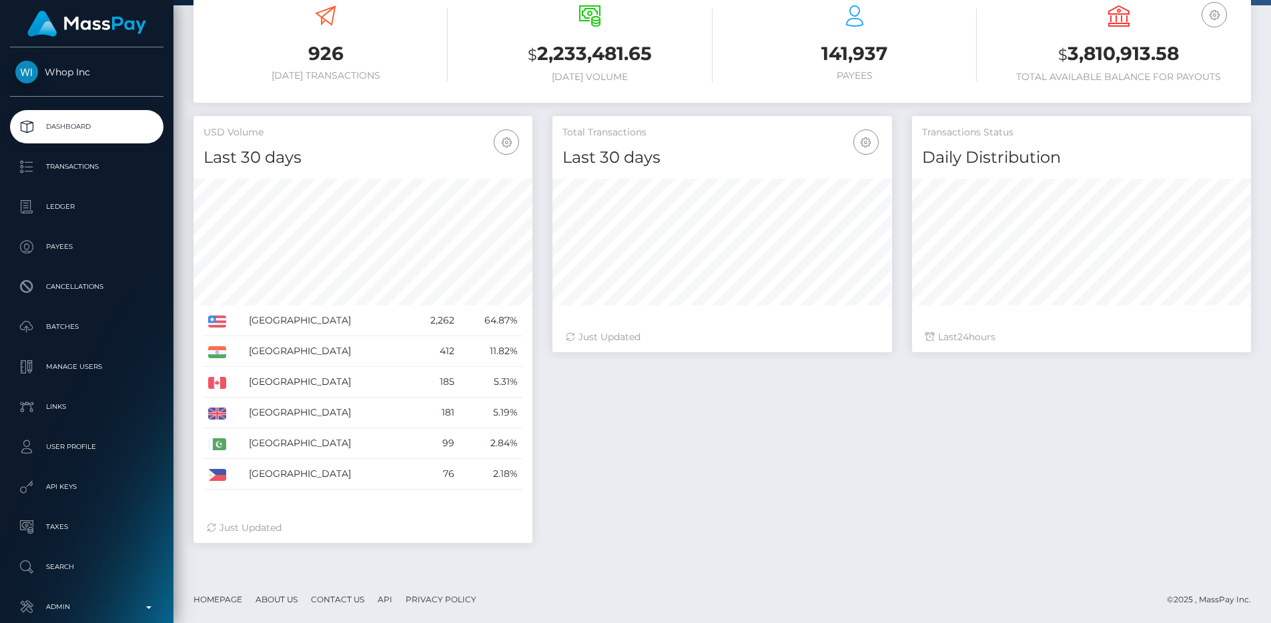
click at [1006, 351] on div "Last 24 hours" at bounding box center [1081, 337] width 339 height 30
click at [661, 427] on div "Total Transactions Last 30 days Last 30 days Last 60 days Last 90 days 24" at bounding box center [902, 336] width 719 height 441
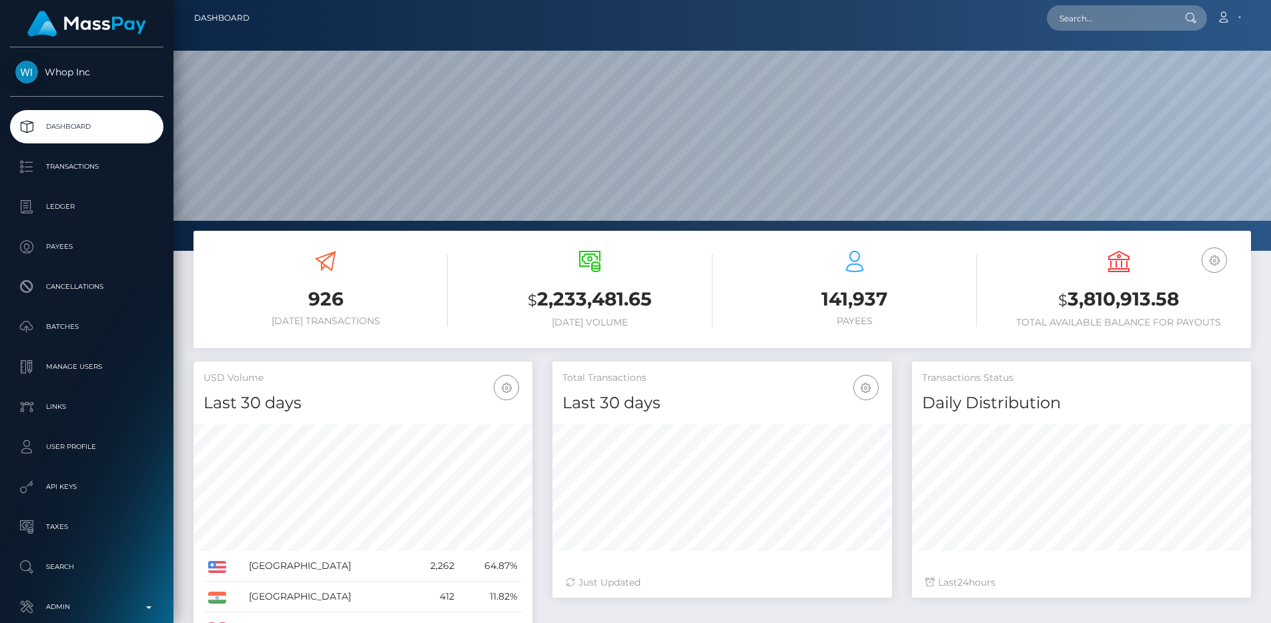
scroll to position [0, 0]
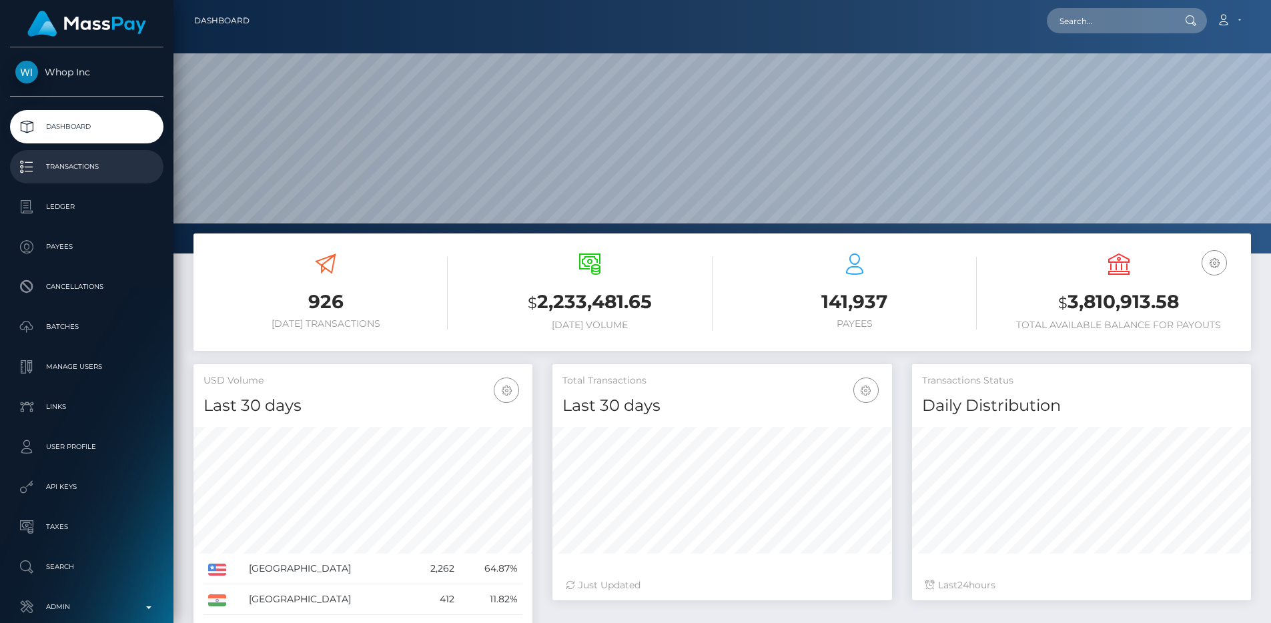
click at [102, 163] on p "Transactions" at bounding box center [86, 167] width 143 height 20
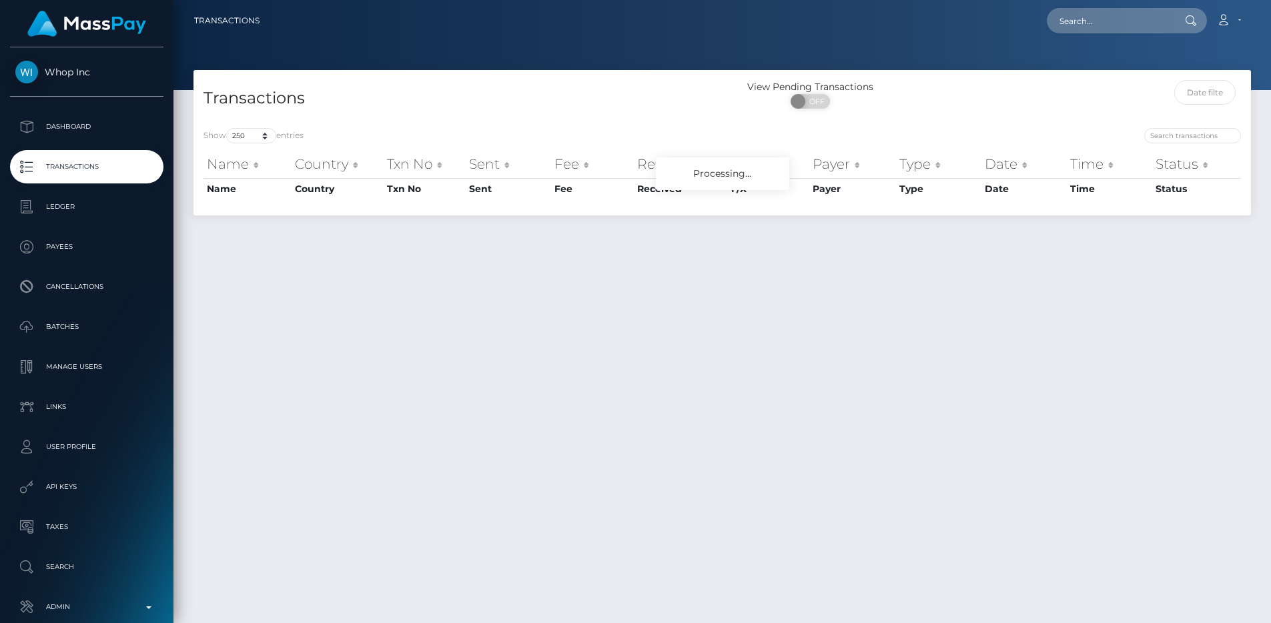
select select "250"
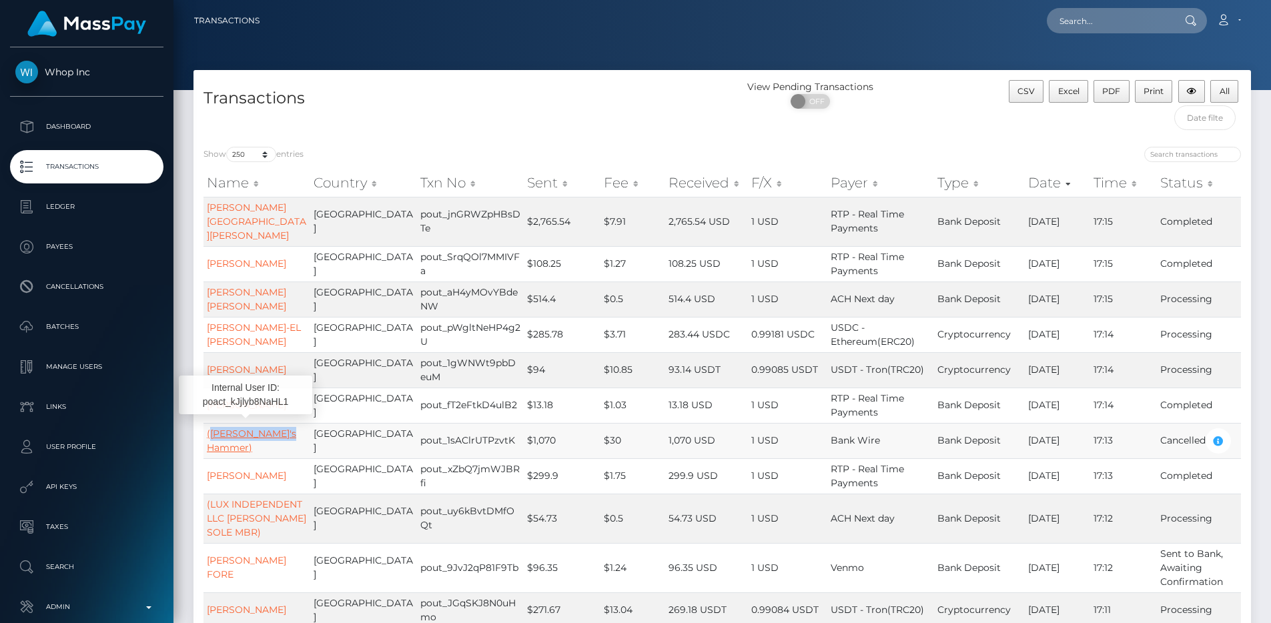
click at [252, 428] on link "(Thor's Hammer)" at bounding box center [251, 441] width 89 height 26
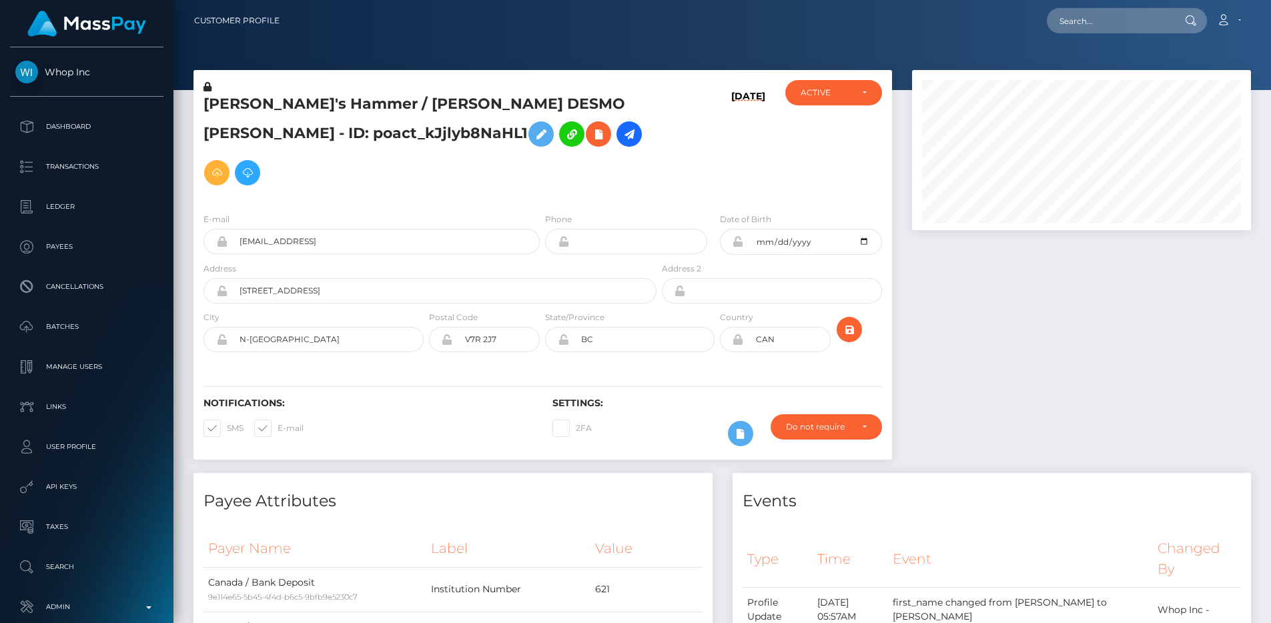
scroll to position [160, 340]
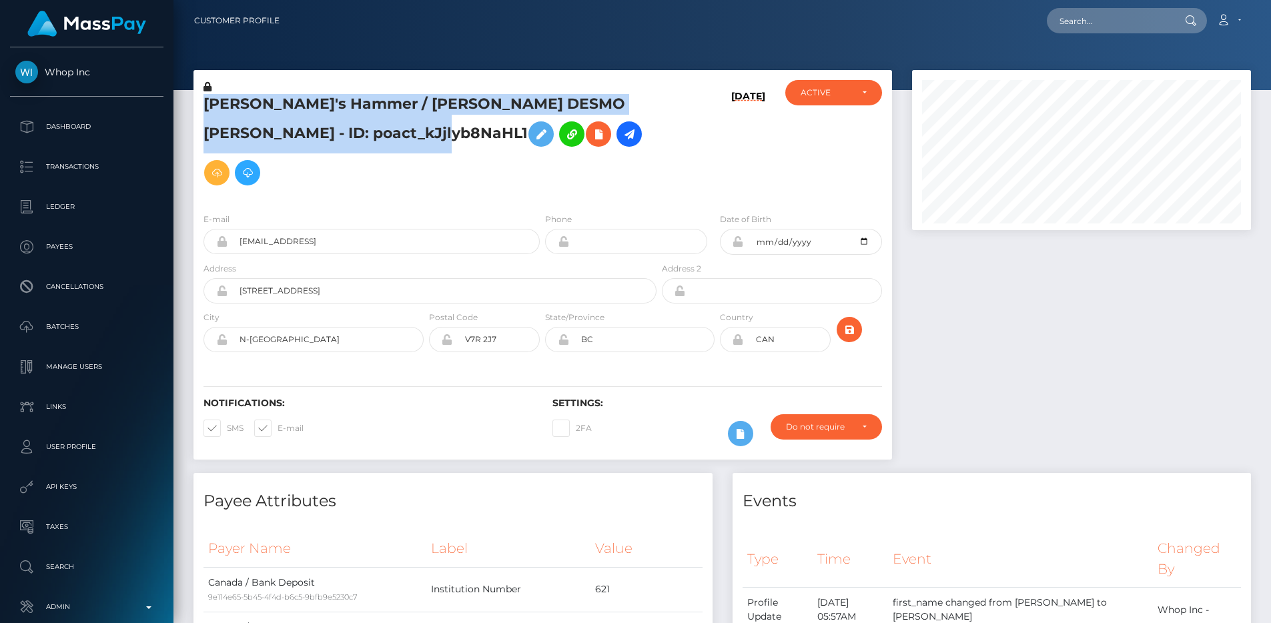
drag, startPoint x: 203, startPoint y: 106, endPoint x: 455, endPoint y: 128, distance: 253.3
click at [455, 128] on h5 "[PERSON_NAME]'s Hammer / [PERSON_NAME] DESMO [PERSON_NAME] - ID: poact_kJjlyb8N…" at bounding box center [427, 143] width 446 height 98
drag, startPoint x: 455, startPoint y: 128, endPoint x: 205, endPoint y: 106, distance: 251.3
click at [205, 106] on h5 "[PERSON_NAME]'s Hammer / [PERSON_NAME] DESMO [PERSON_NAME] - ID: poact_kJjlyb8N…" at bounding box center [427, 143] width 446 height 98
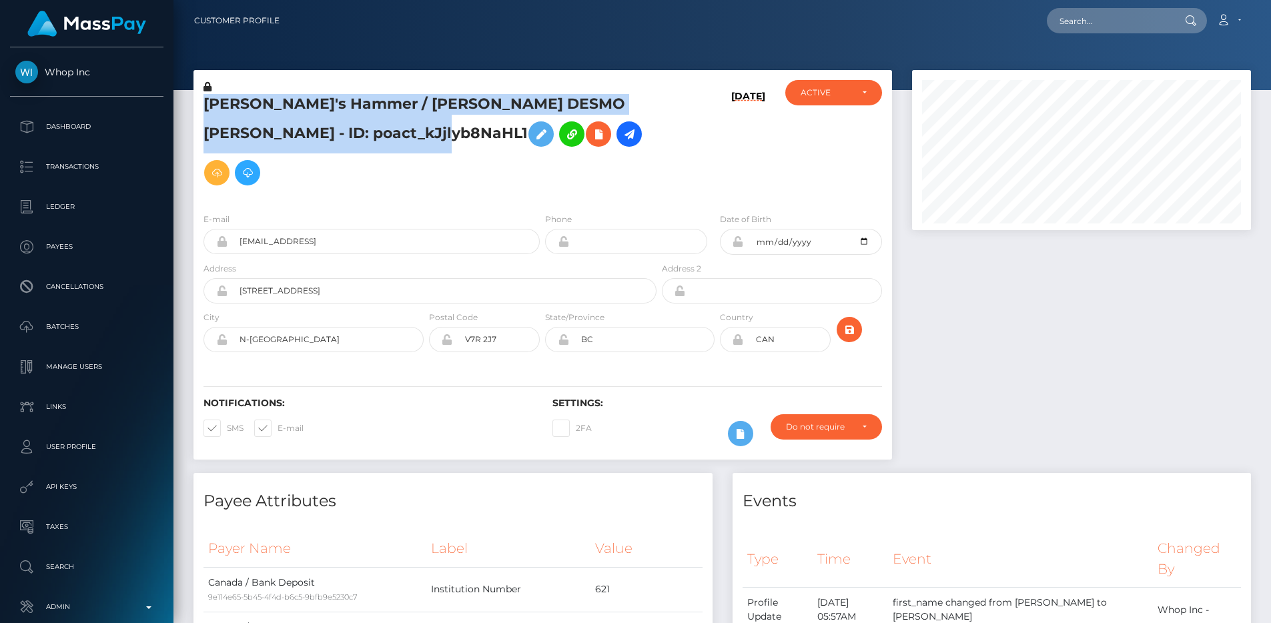
click at [205, 106] on h5 "[PERSON_NAME]'s Hammer / [PERSON_NAME] DESMO [PERSON_NAME] - ID: poact_kJjlyb8N…" at bounding box center [427, 143] width 446 height 98
drag, startPoint x: 205, startPoint y: 106, endPoint x: 453, endPoint y: 132, distance: 249.0
click at [453, 132] on h5 "[PERSON_NAME]'s Hammer / [PERSON_NAME] DESMO [PERSON_NAME] - ID: poact_kJjlyb8N…" at bounding box center [427, 143] width 446 height 98
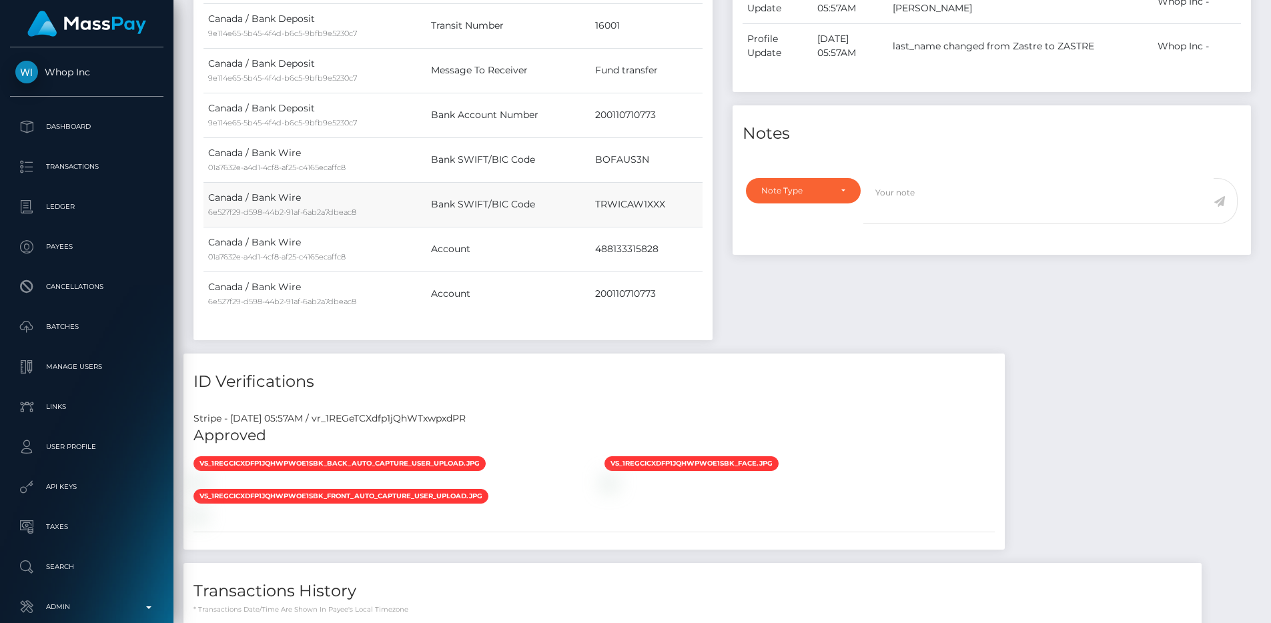
scroll to position [709, 0]
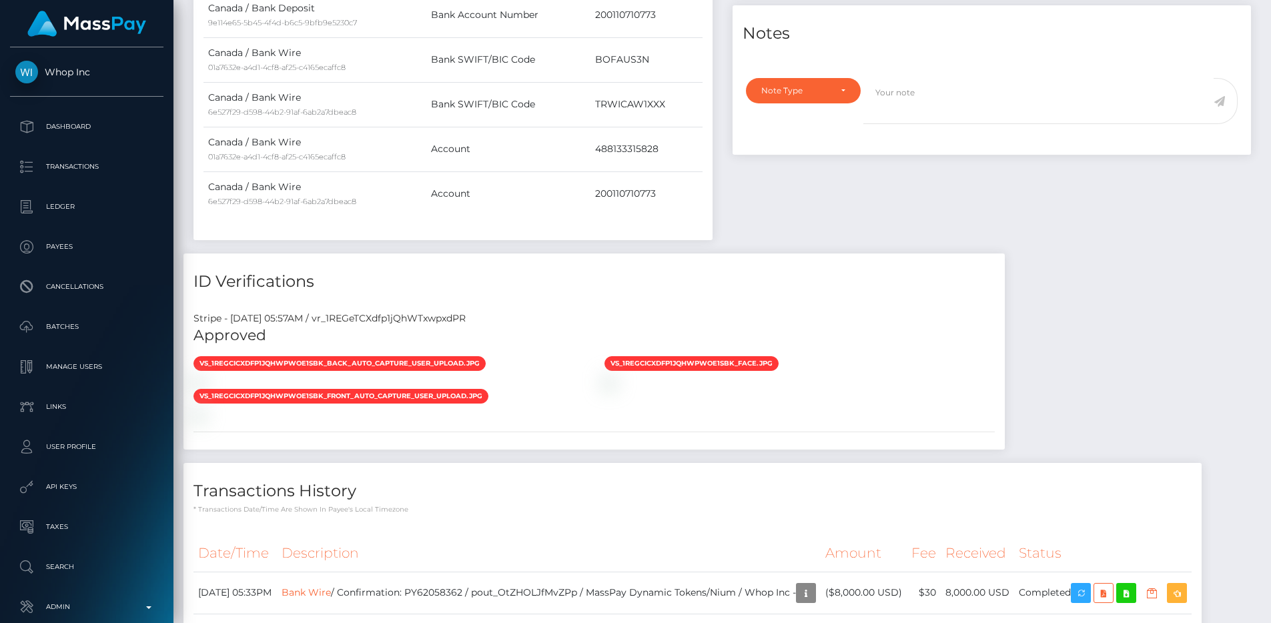
click at [401, 312] on div "Stripe - [DATE] 05:57AM / vr_1REGeTCXdfp1jQhWTxwpxdPR" at bounding box center [595, 319] width 822 height 14
copy div "vr_1REGeTCXdfp1jQhWTxwpxdPR"
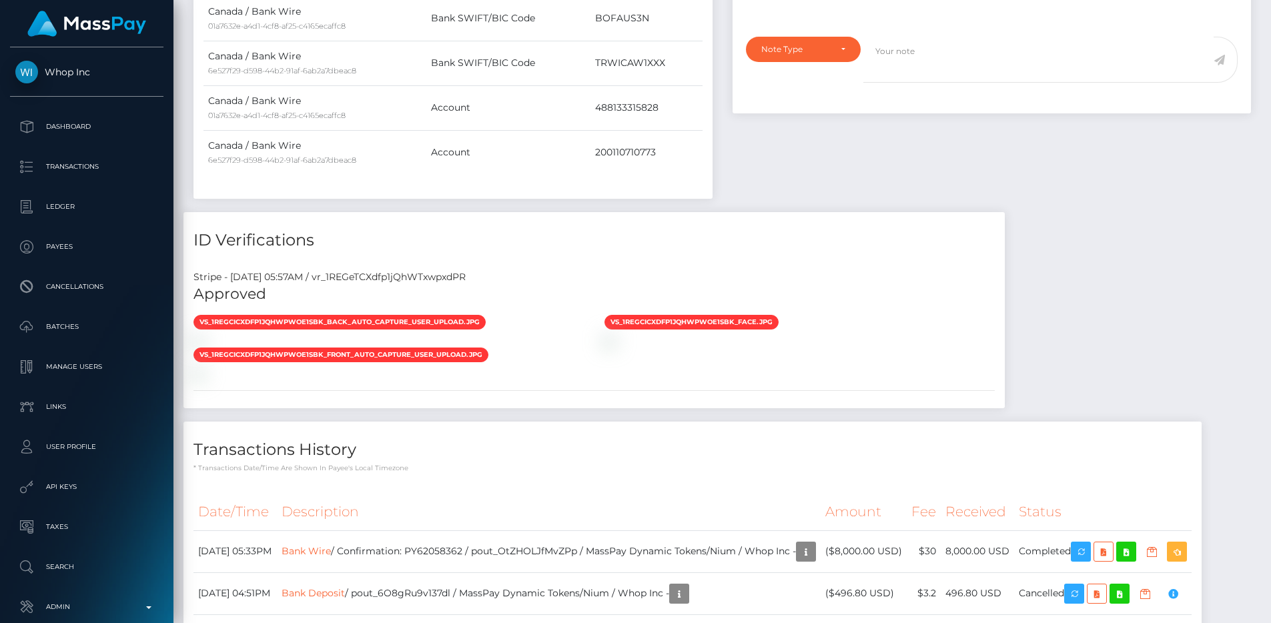
scroll to position [805, 0]
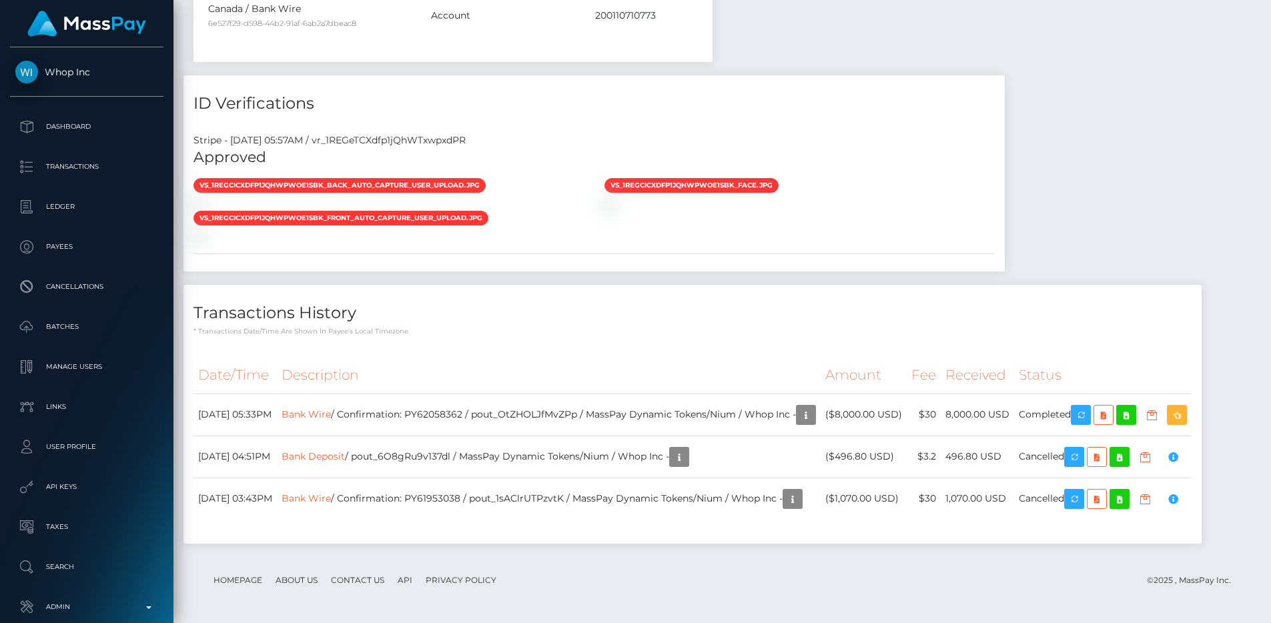
scroll to position [1227, 0]
click at [690, 366] on th "Description" at bounding box center [549, 375] width 544 height 37
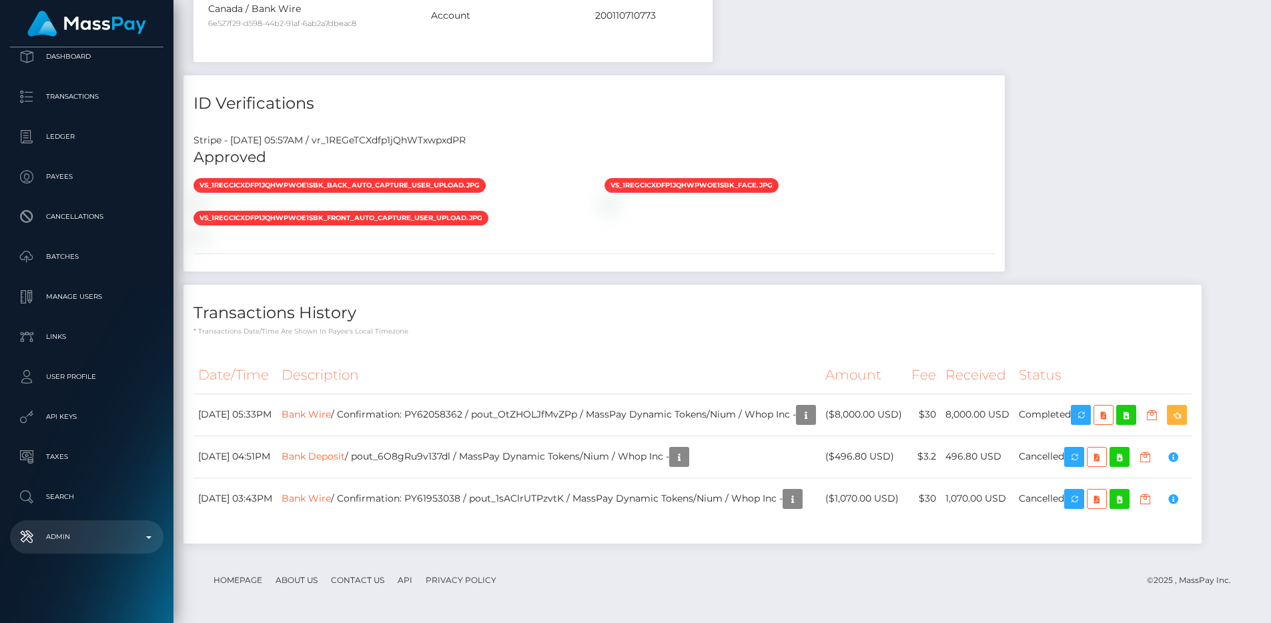
click at [103, 533] on p "Admin" at bounding box center [86, 537] width 143 height 20
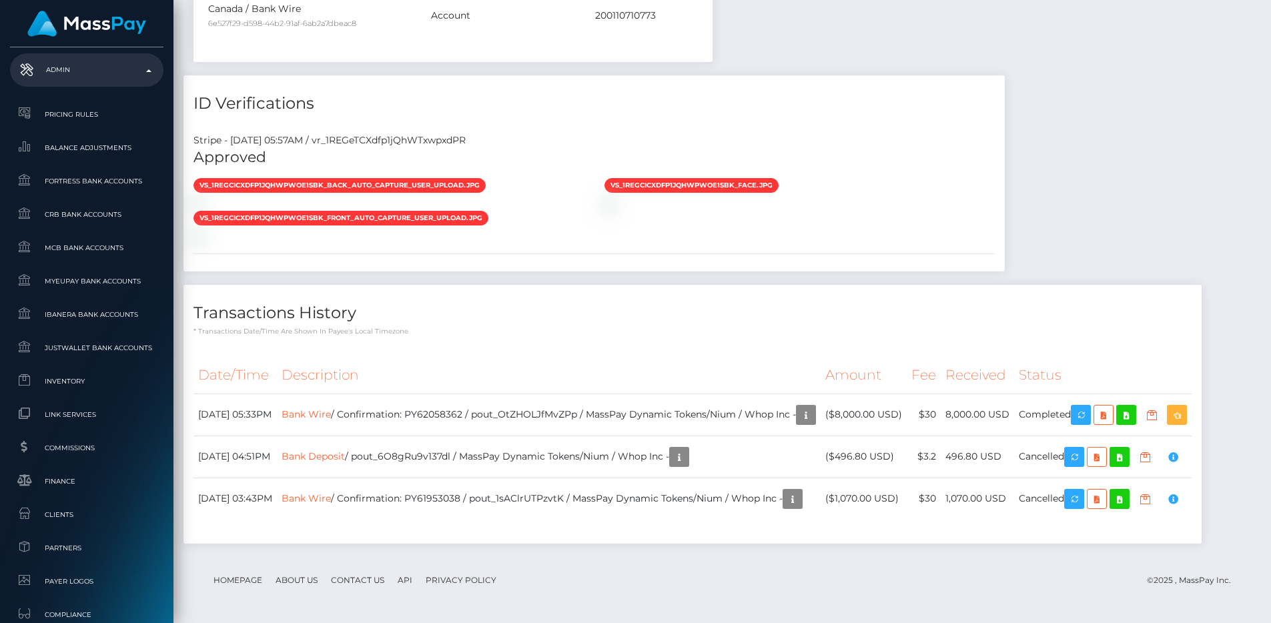
scroll to position [736, 0]
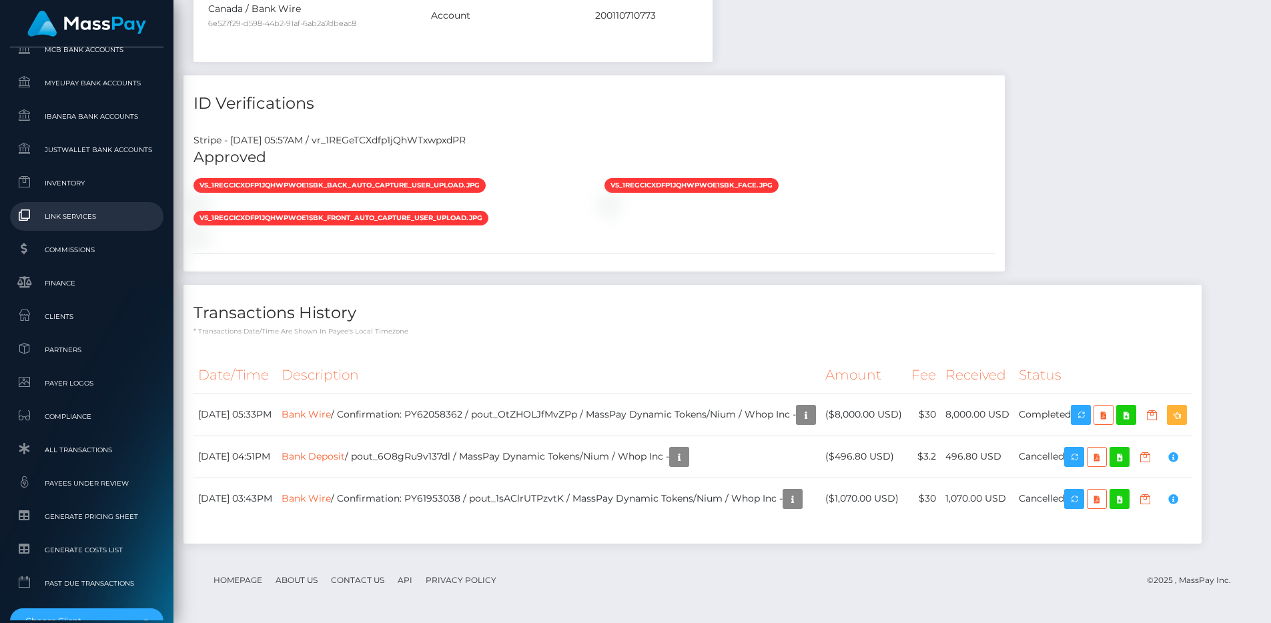
click at [84, 218] on span "Link Services" at bounding box center [86, 216] width 143 height 15
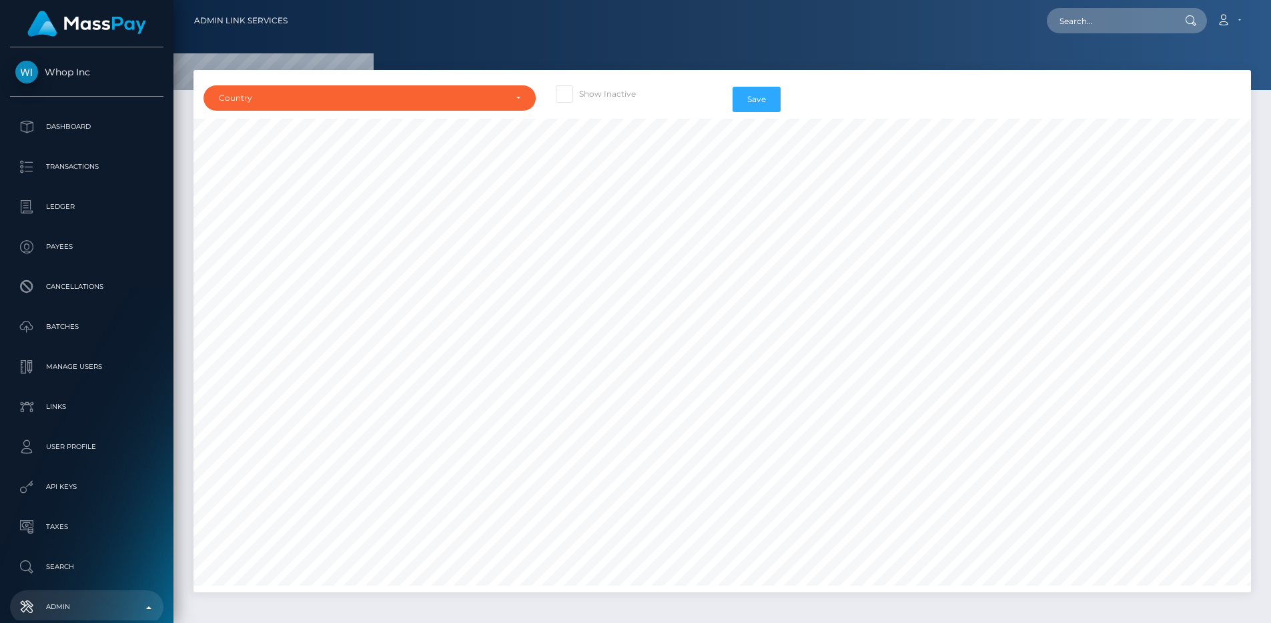
click at [579, 85] on label "Show Inactive" at bounding box center [596, 93] width 80 height 17
click at [579, 85] on input "Show Inactive" at bounding box center [583, 89] width 9 height 9
checkbox input "true"
click at [442, 85] on div "Country" at bounding box center [370, 97] width 332 height 25
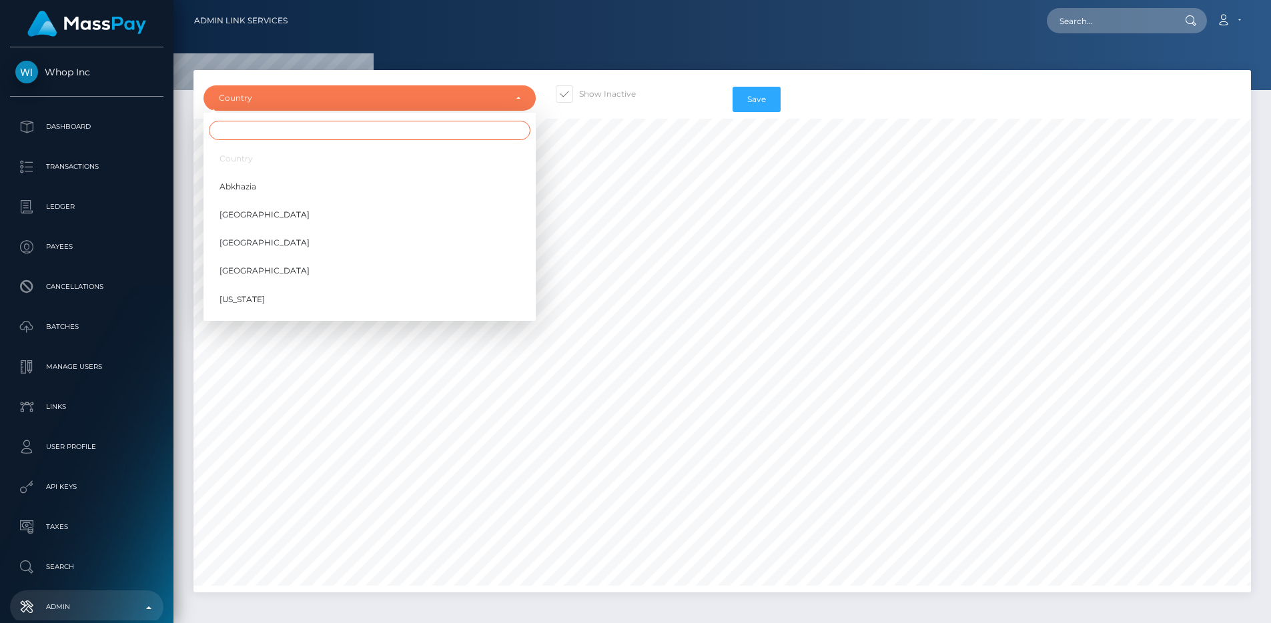
click at [433, 123] on input "Search" at bounding box center [370, 130] width 322 height 19
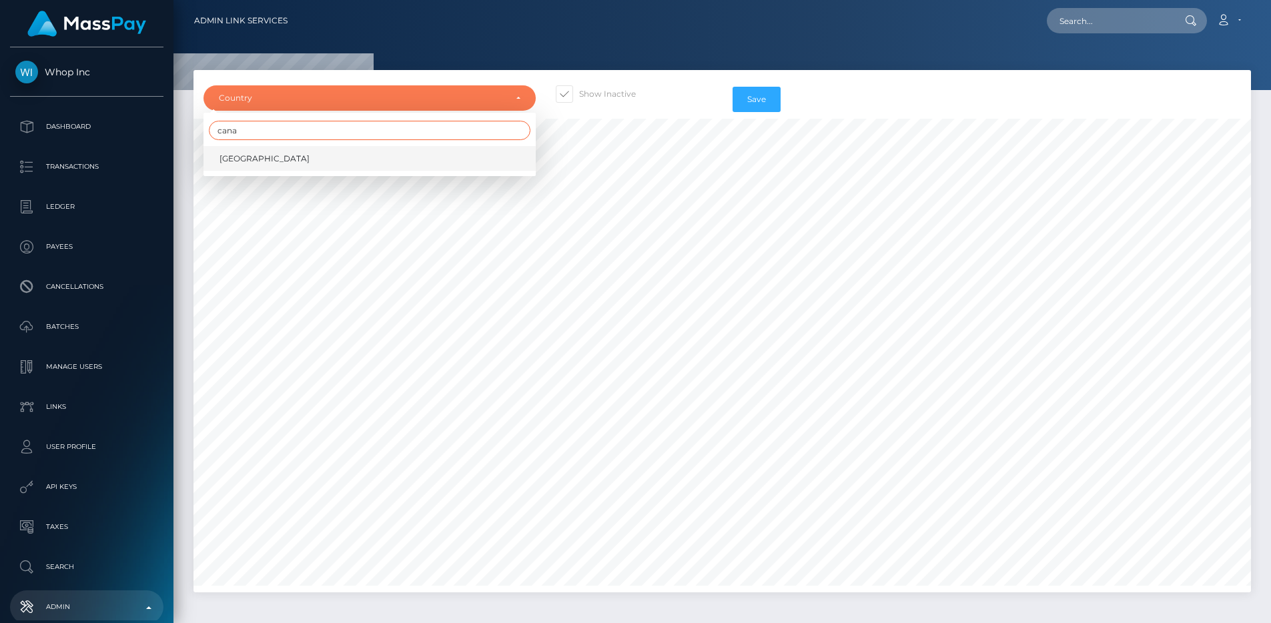
type input "cana"
click at [411, 154] on link "Canada" at bounding box center [370, 158] width 332 height 25
select select "CA"
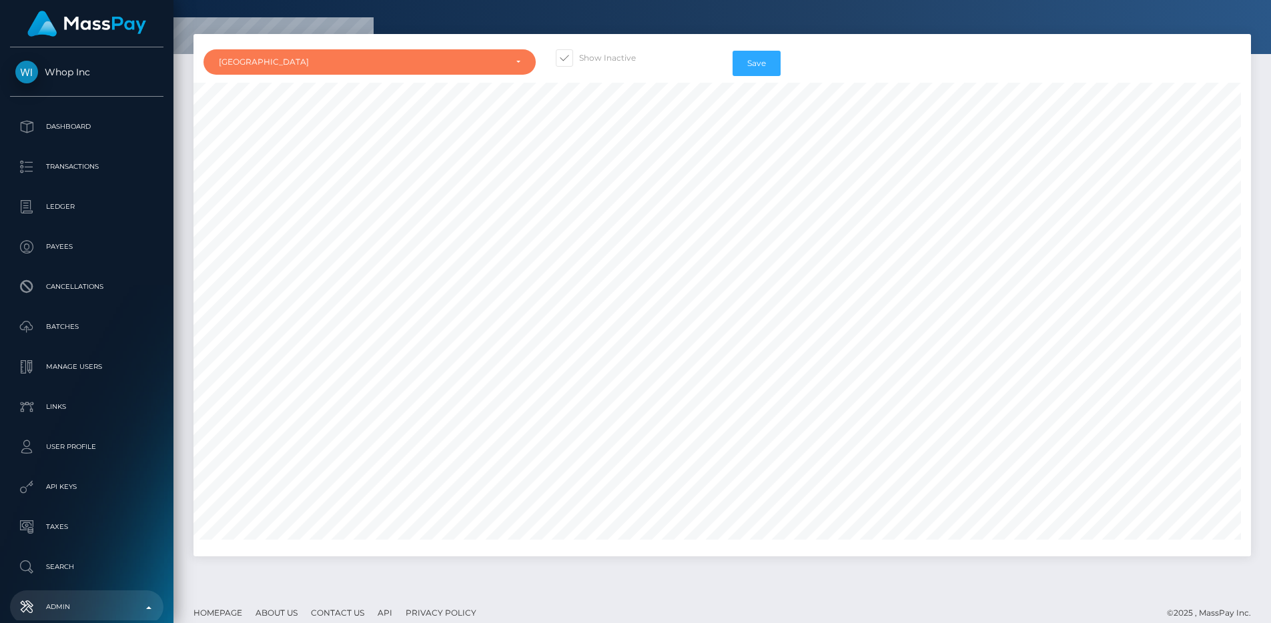
scroll to position [49, 0]
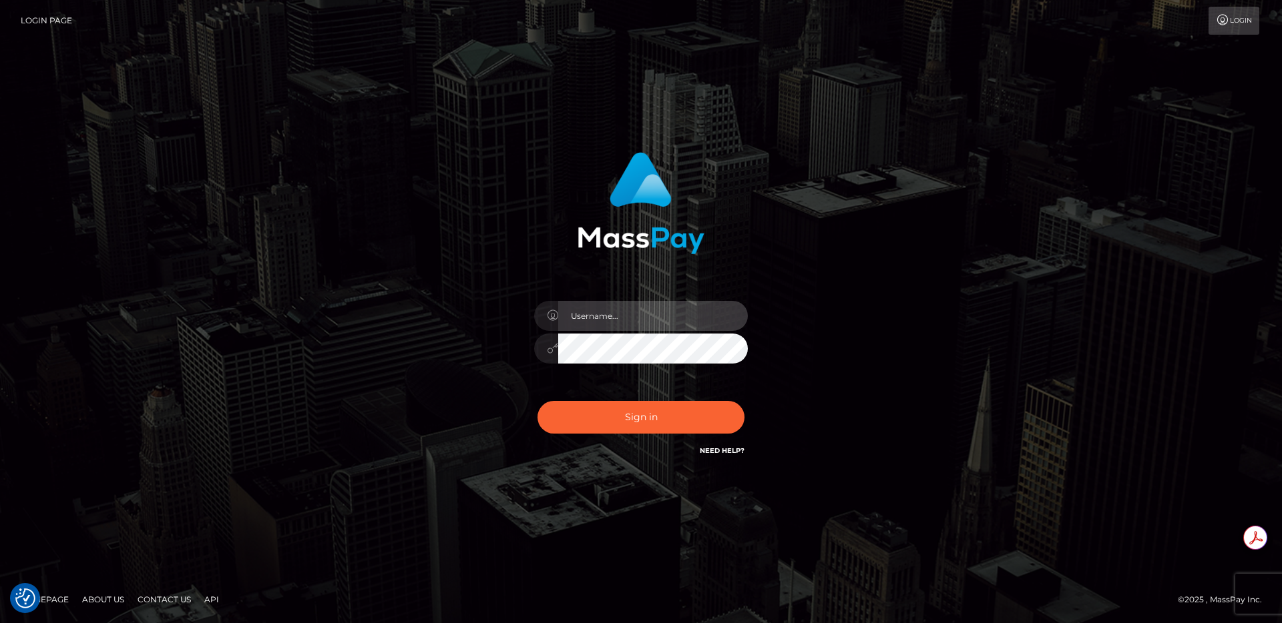
type input "egblue"
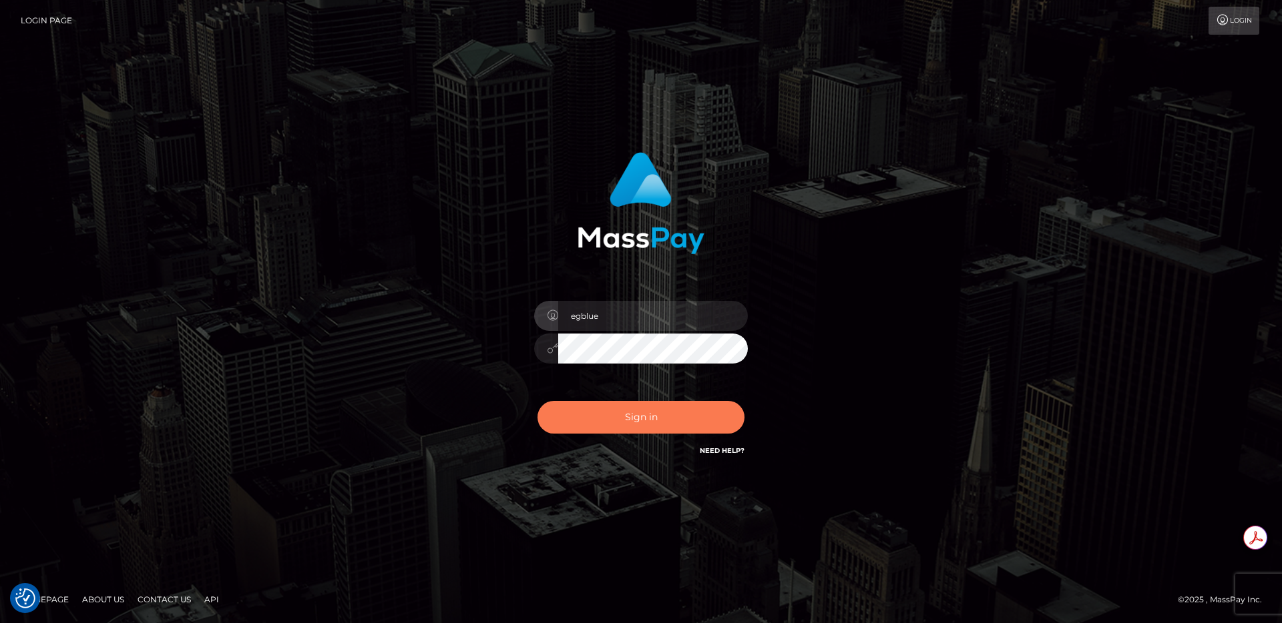
click at [602, 423] on button "Sign in" at bounding box center [640, 417] width 207 height 33
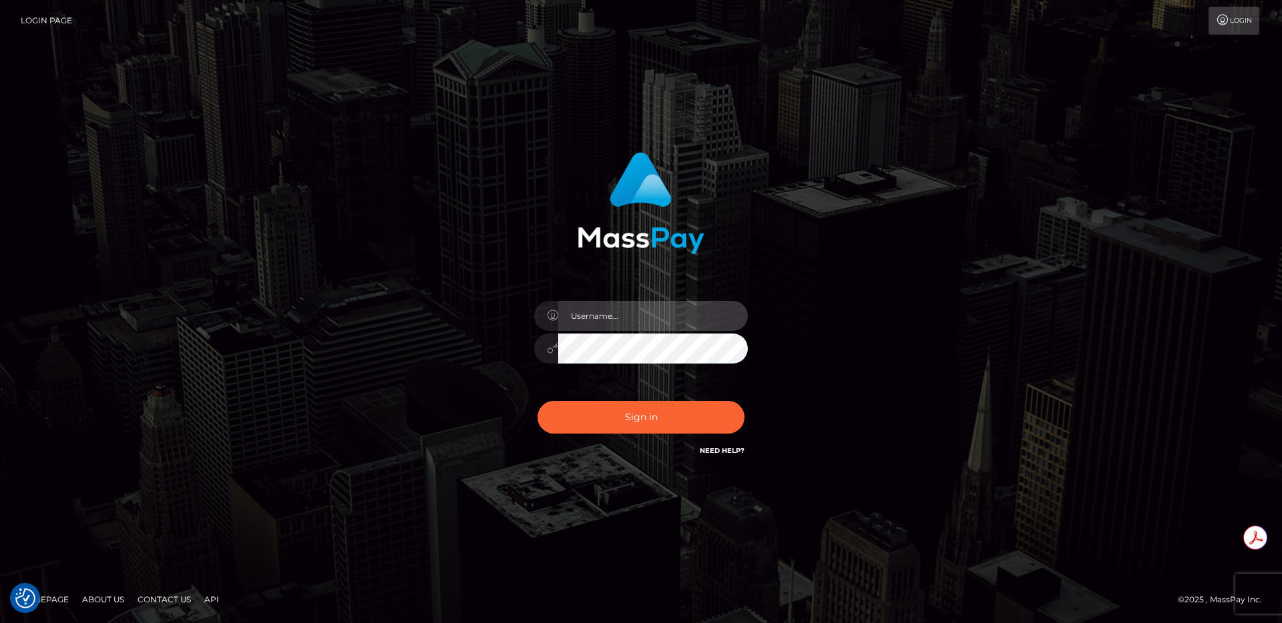
type input "egblue"
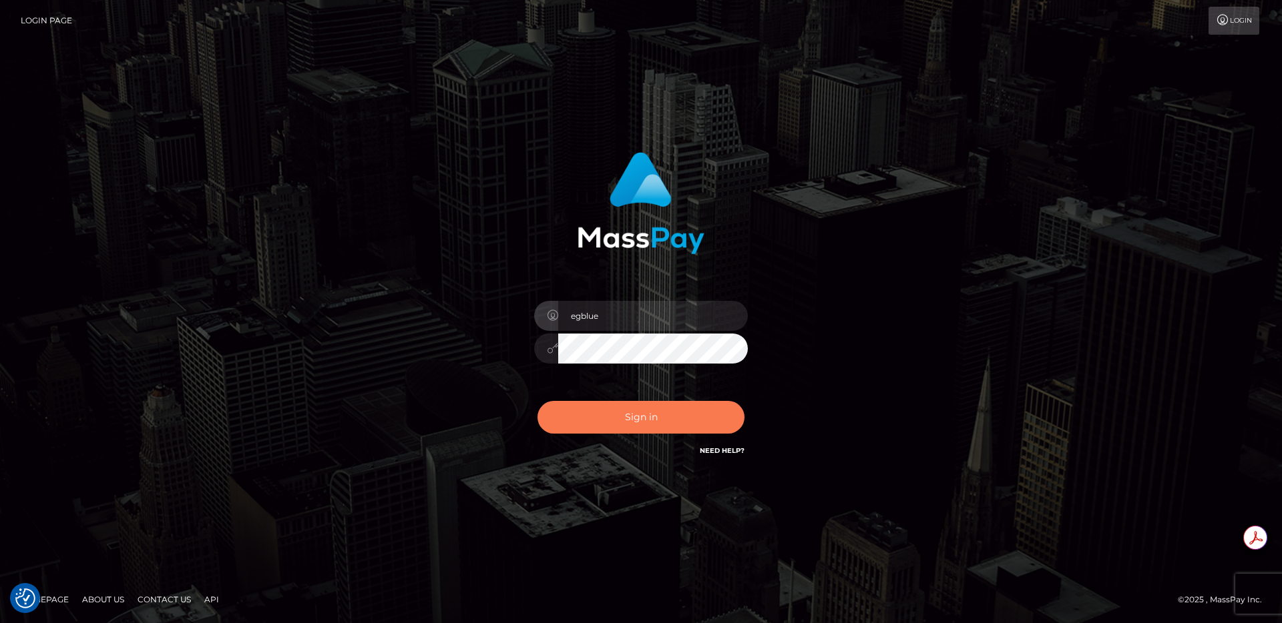
click at [602, 423] on button "Sign in" at bounding box center [640, 417] width 207 height 33
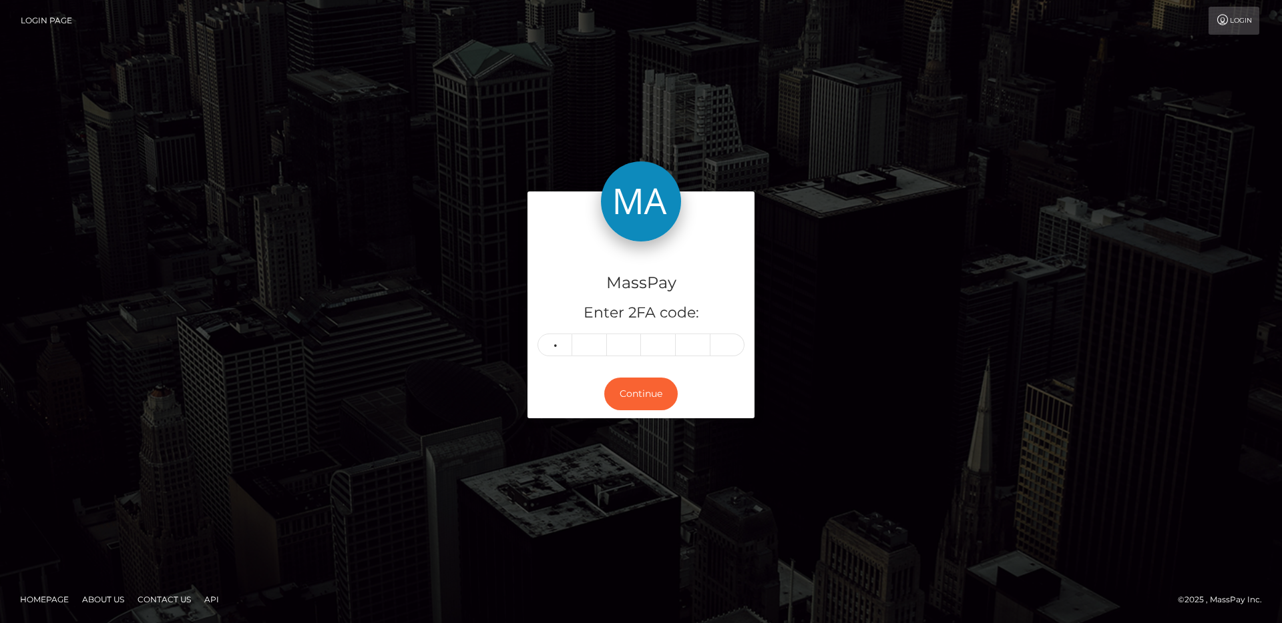
type input "2"
type input "8"
type input "4"
type input "1"
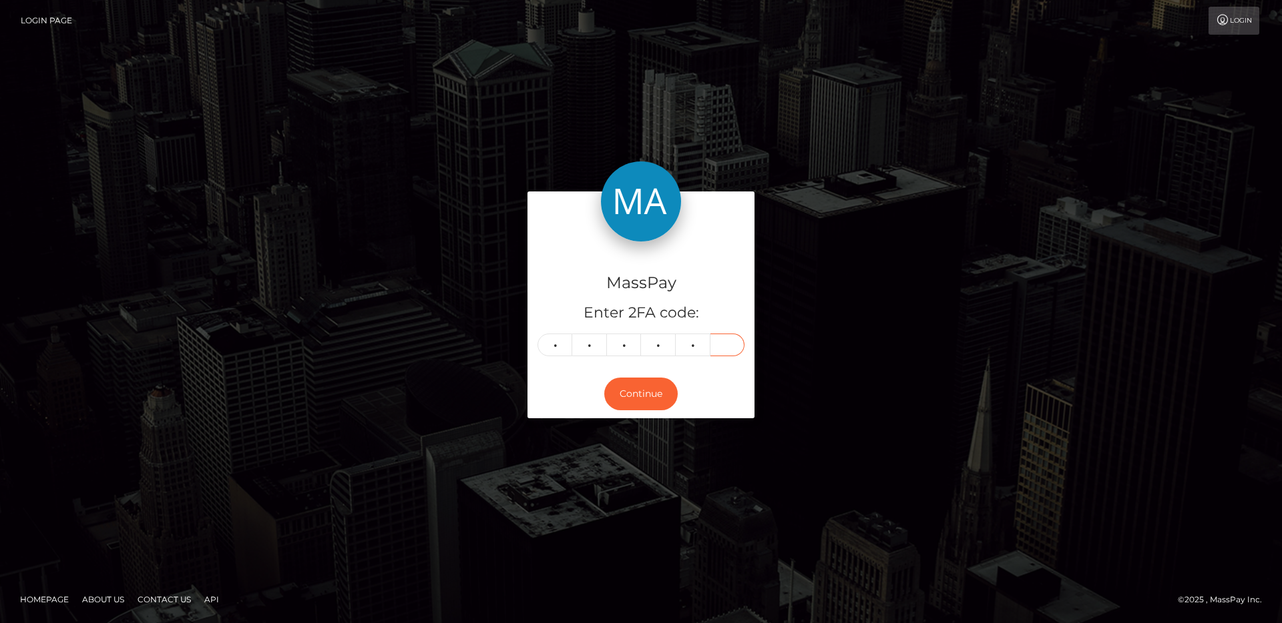
type input "6"
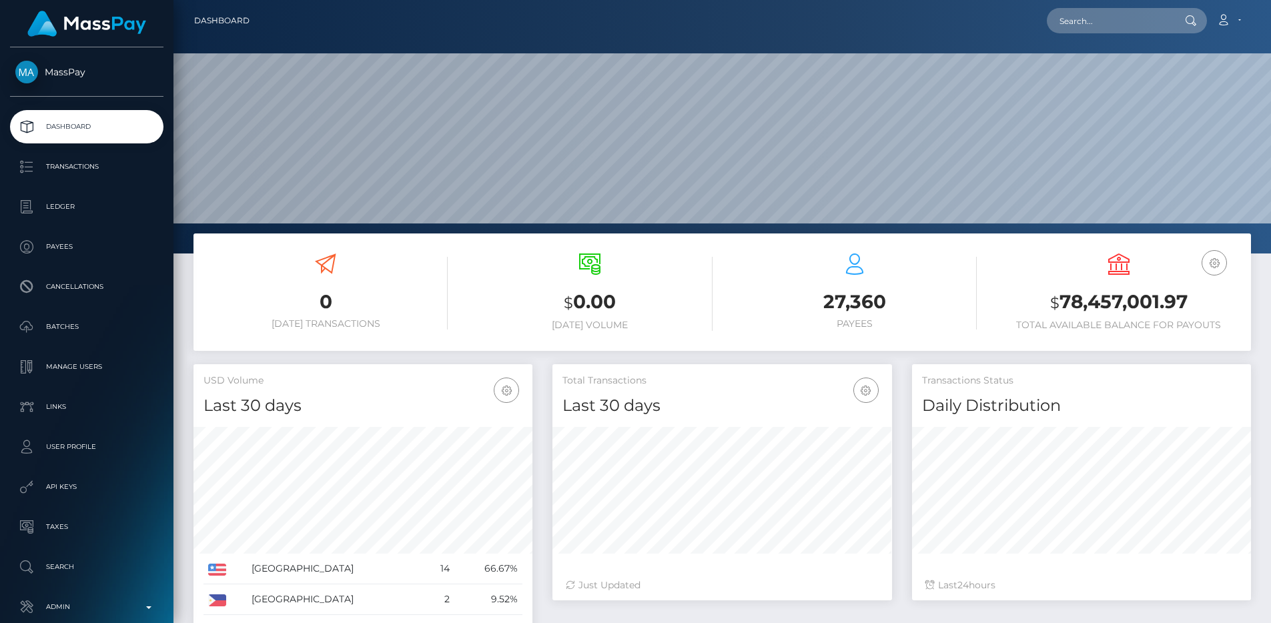
scroll to position [237, 340]
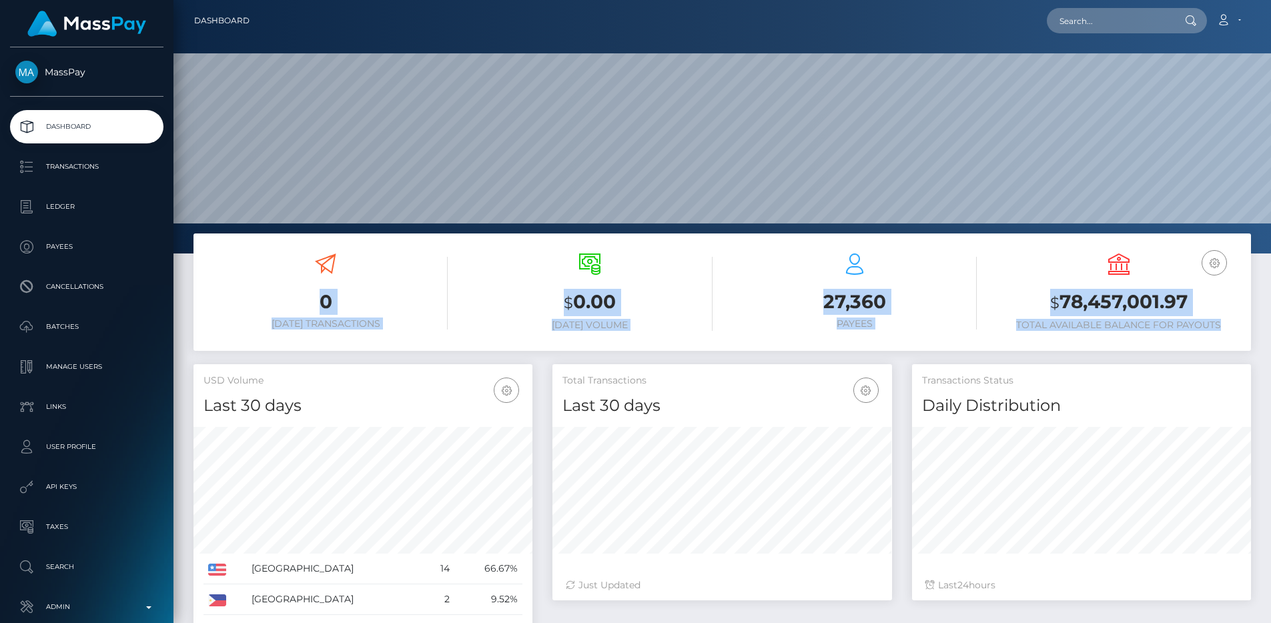
drag, startPoint x: 250, startPoint y: 254, endPoint x: 1247, endPoint y: 323, distance: 999.6
click at [1247, 323] on div "0 Today Transactions $ 0.00 Today Volume 27,360 Payees EUR Balance" at bounding box center [723, 294] width 1058 height 101
click at [1247, 323] on div "EUR Balance USD Balance $ 78,457,001.97" at bounding box center [1119, 294] width 264 height 101
drag, startPoint x: 1239, startPoint y: 324, endPoint x: 266, endPoint y: 268, distance: 974.1
click at [266, 268] on div "0 Today Transactions $ 0.00 Today Volume 27,360 Payees EUR Balance" at bounding box center [723, 294] width 1058 height 101
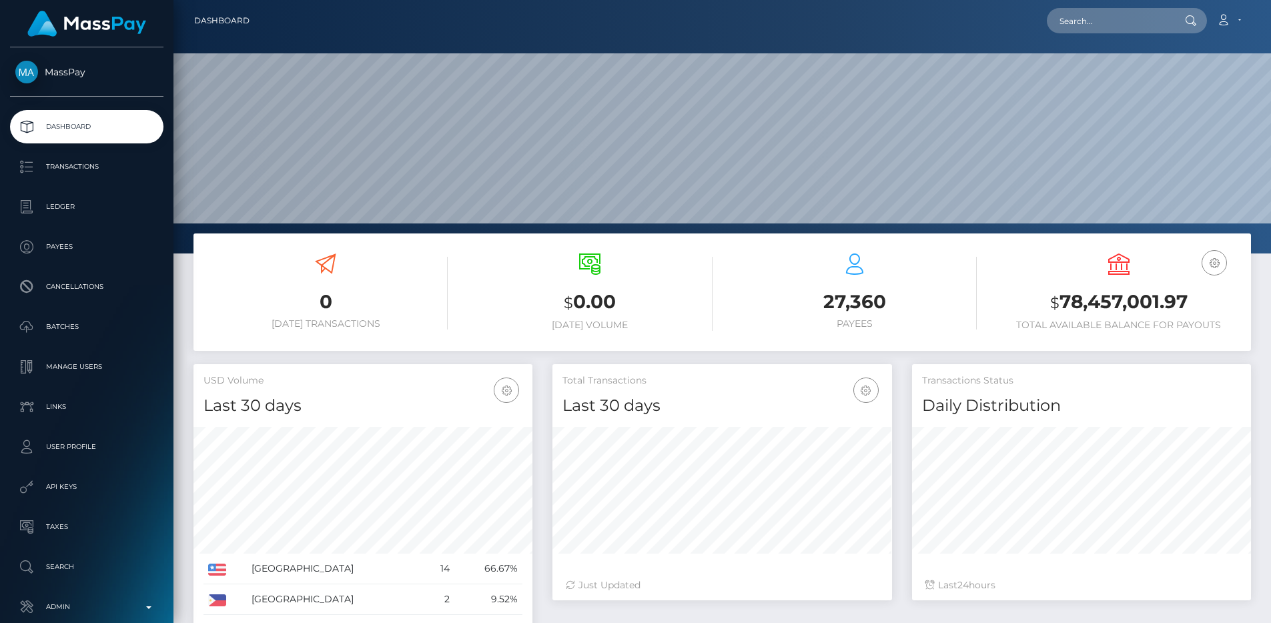
click at [266, 268] on div "0 Today Transactions" at bounding box center [326, 292] width 244 height 76
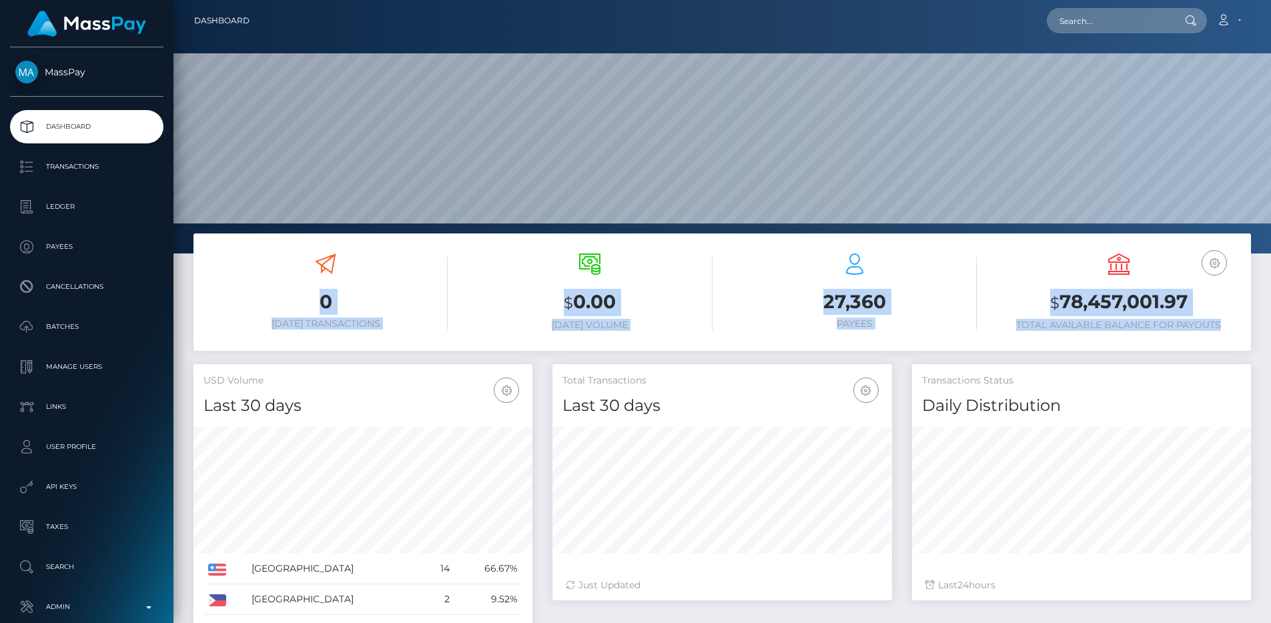
drag, startPoint x: 265, startPoint y: 264, endPoint x: 1229, endPoint y: 323, distance: 965.6
click at [1229, 323] on div "0 Today Transactions $ 0.00 Today Volume 27,360 Payees EUR Balance" at bounding box center [723, 294] width 1058 height 101
click at [1229, 323] on h6 "Total Available Balance for Payouts" at bounding box center [1119, 325] width 244 height 11
drag, startPoint x: 1229, startPoint y: 323, endPoint x: 295, endPoint y: 260, distance: 935.9
click at [295, 260] on div "0 Today Transactions $ 0.00 Today Volume 27,360 Payees EUR Balance" at bounding box center [723, 294] width 1058 height 101
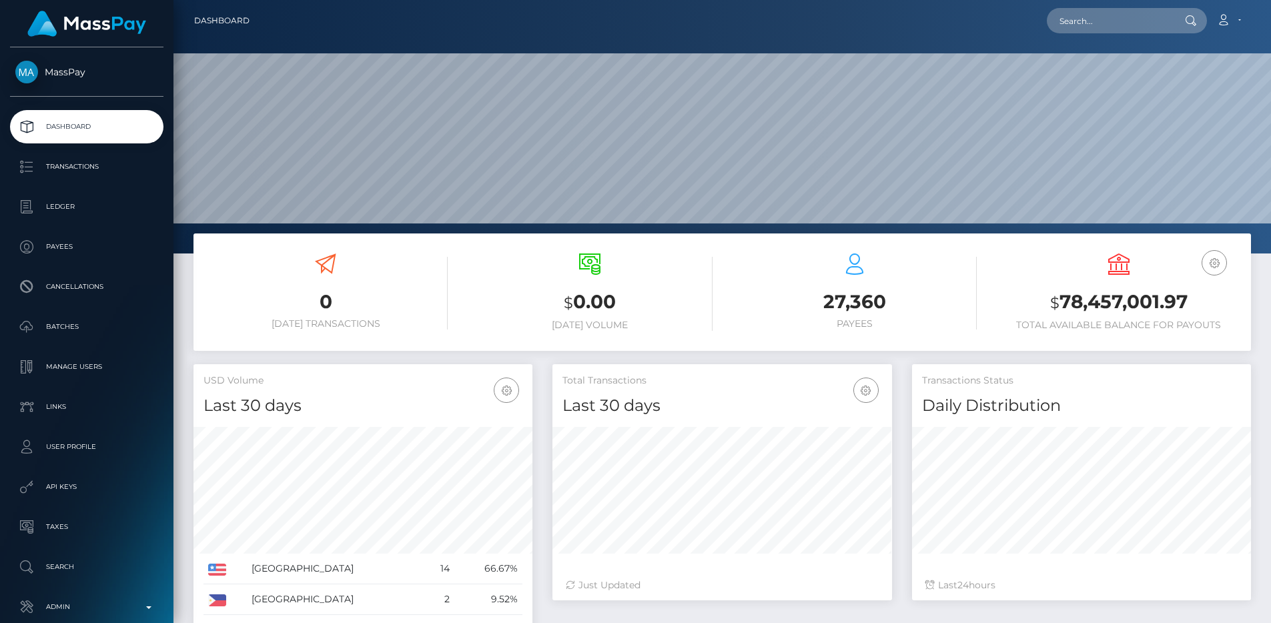
click at [295, 260] on div "0 Today Transactions" at bounding box center [326, 292] width 244 height 76
click at [538, 370] on div "USD Volume Last 30 days Last 30 days Last 60 days Last 90 days United States Ph…" at bounding box center [363, 569] width 359 height 410
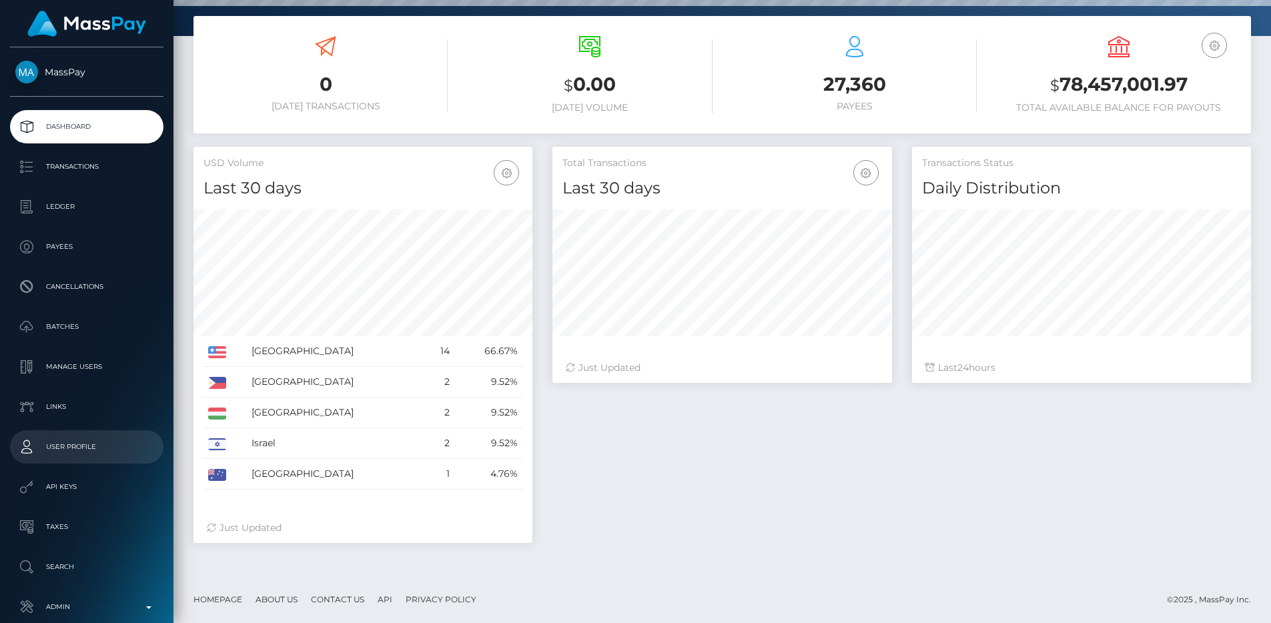
scroll to position [70, 0]
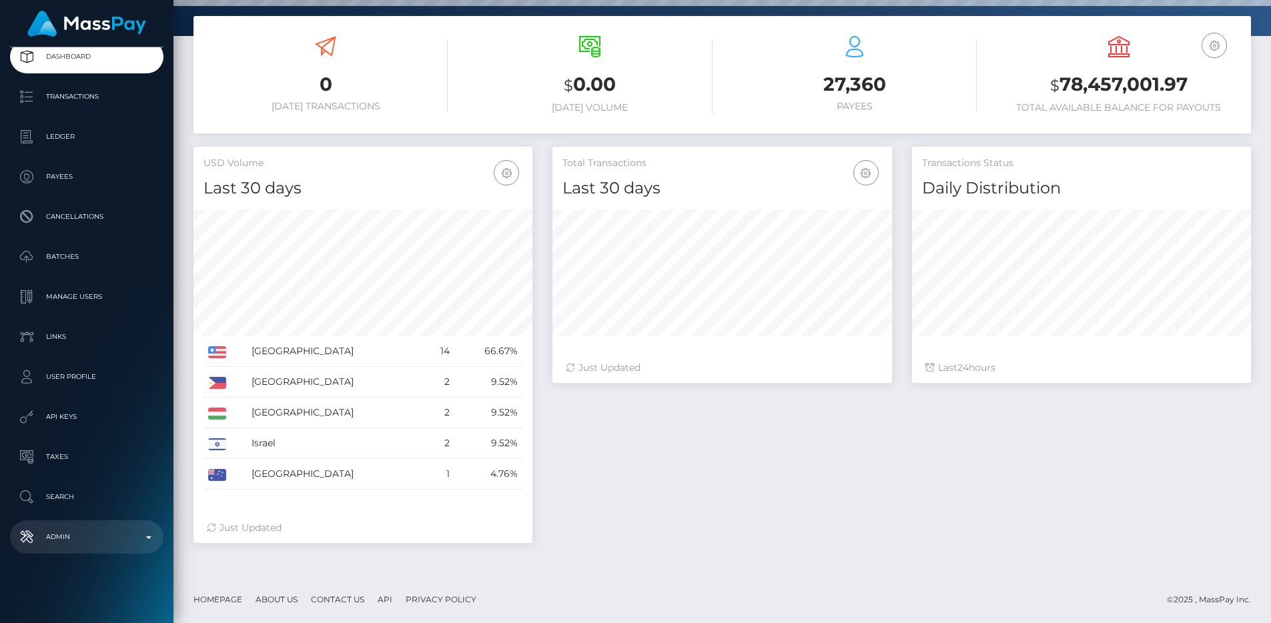
click at [81, 539] on p "Admin" at bounding box center [86, 537] width 143 height 20
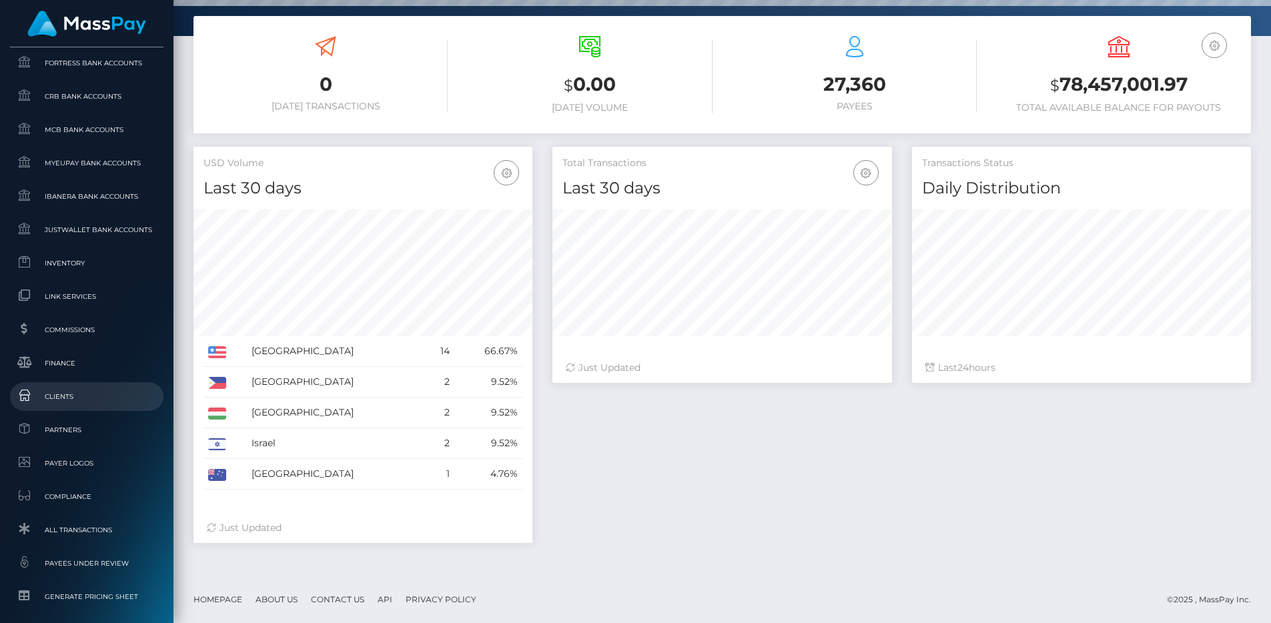
click at [86, 401] on span "Clients" at bounding box center [86, 396] width 143 height 15
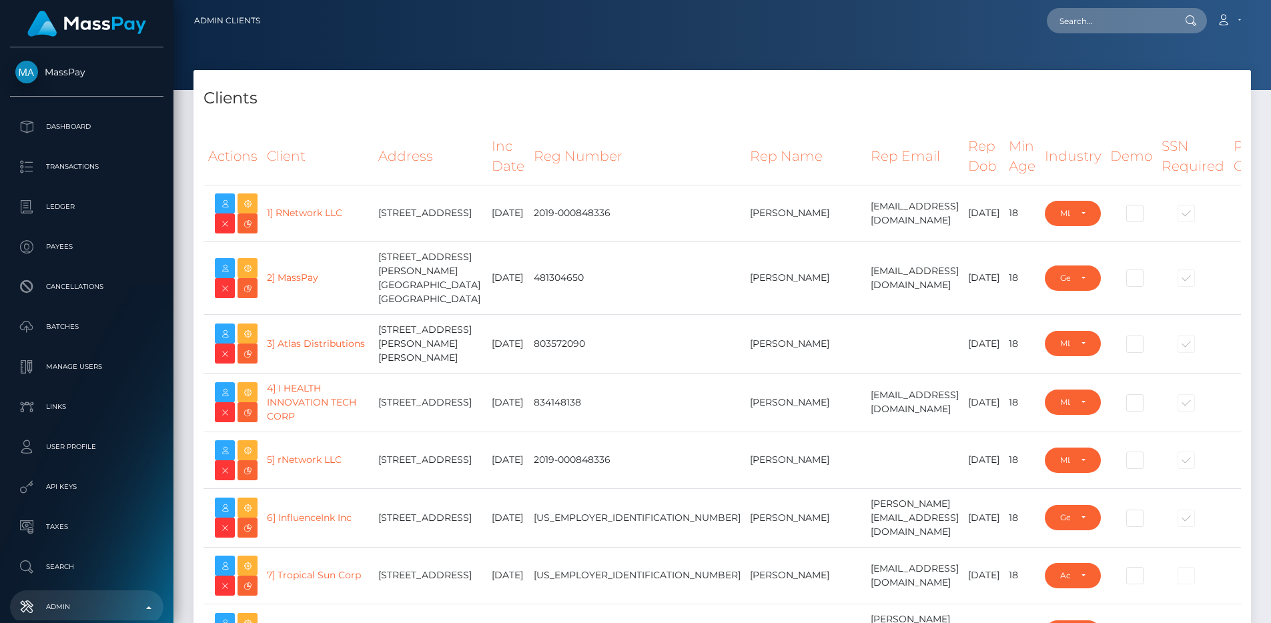
select select "223"
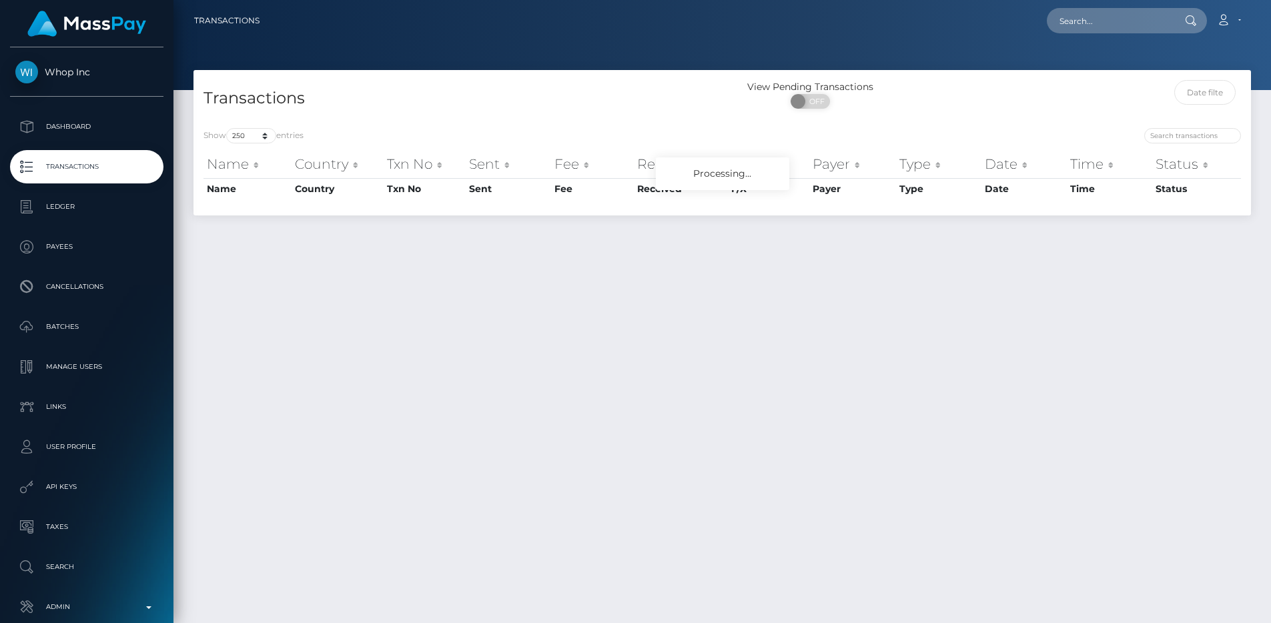
select select "250"
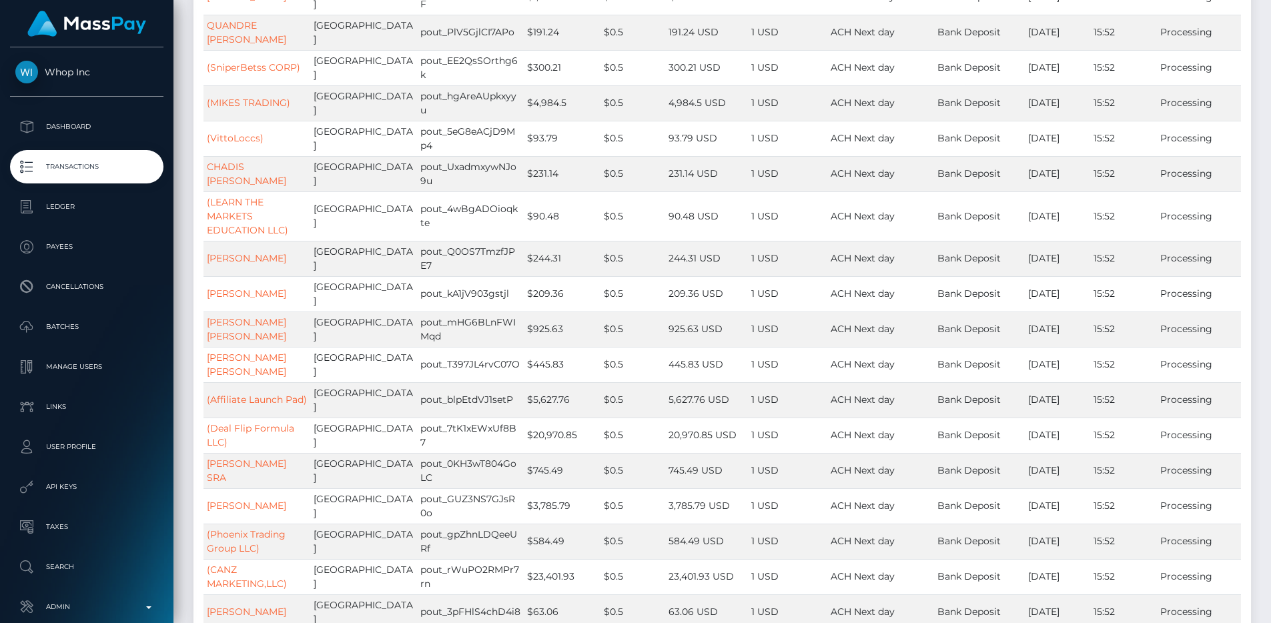
scroll to position [8549, 0]
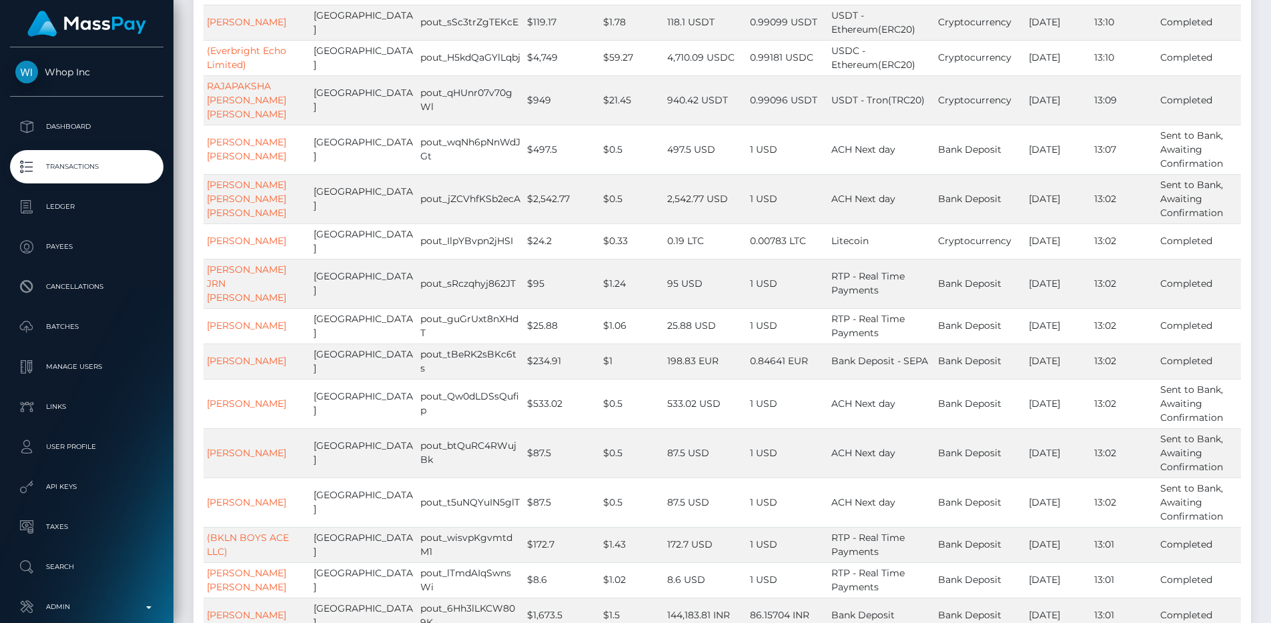
scroll to position [8195, 0]
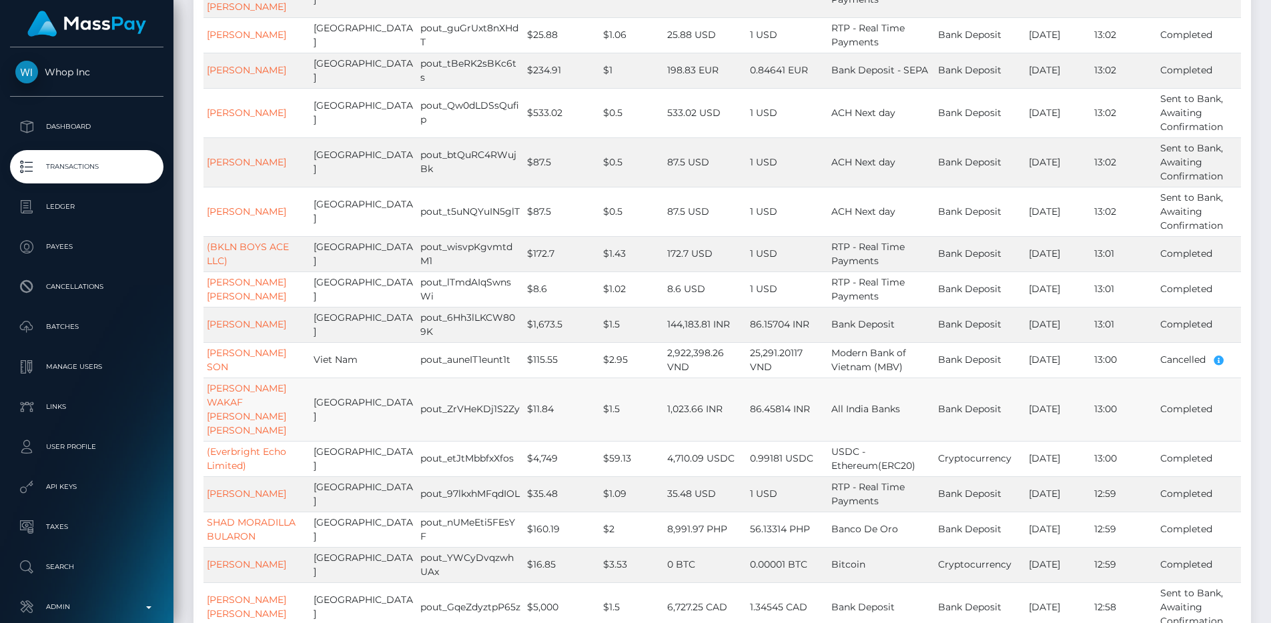
click at [600, 378] on td "$1.5" at bounding box center [632, 409] width 64 height 63
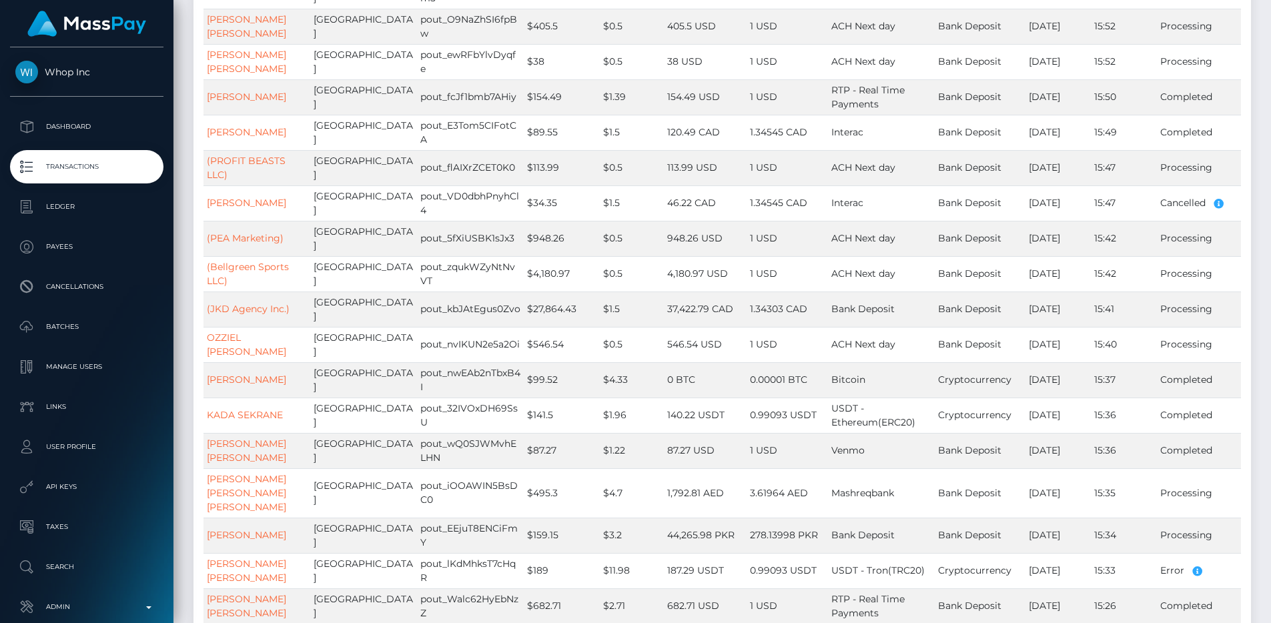
scroll to position [0, 0]
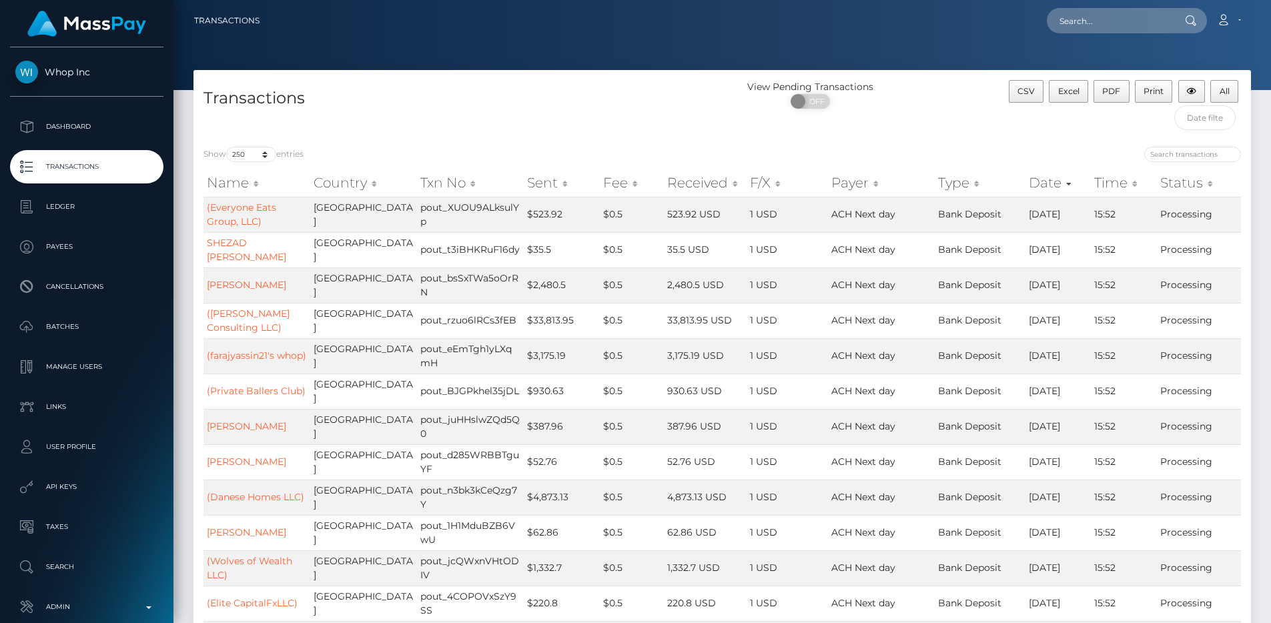
click at [1111, 37] on nav "Transactions Loading... Loading... Account Logout" at bounding box center [723, 20] width 1098 height 41
click at [1111, 19] on input "text" at bounding box center [1109, 20] width 125 height 25
paste input "pout_XquixZJmcGi07"
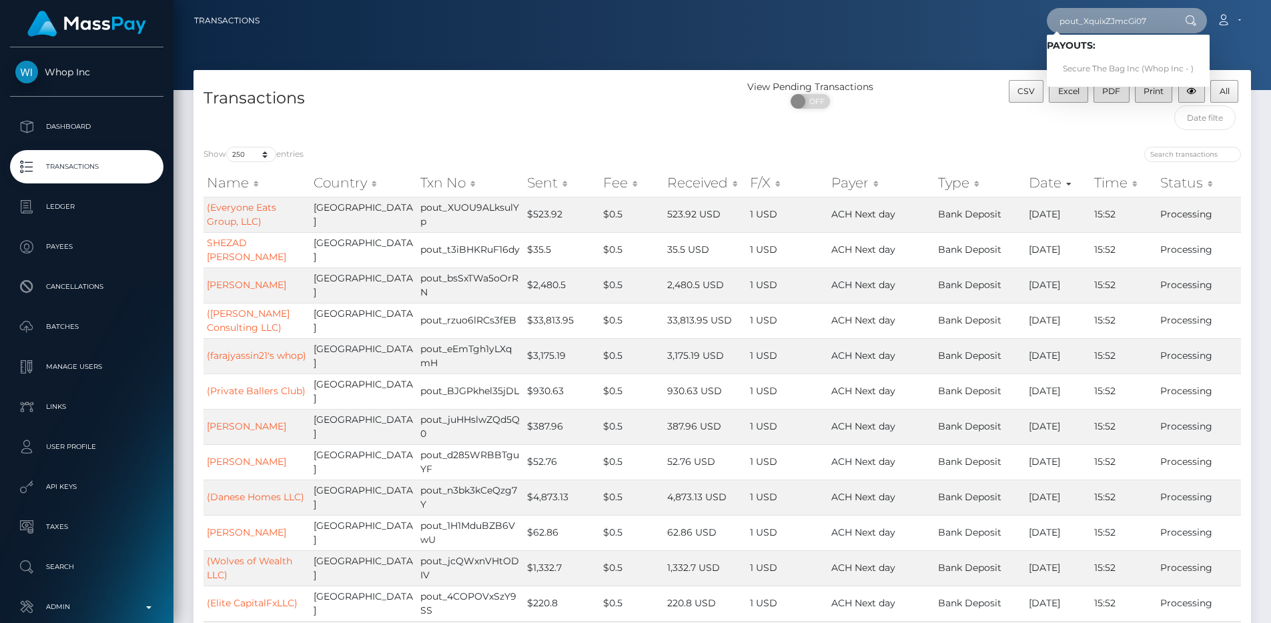
type input "pout_XquixZJmcGi07"
click at [1111, 59] on link "Secure The Bag Inc (Whop Inc - )" at bounding box center [1128, 69] width 163 height 25
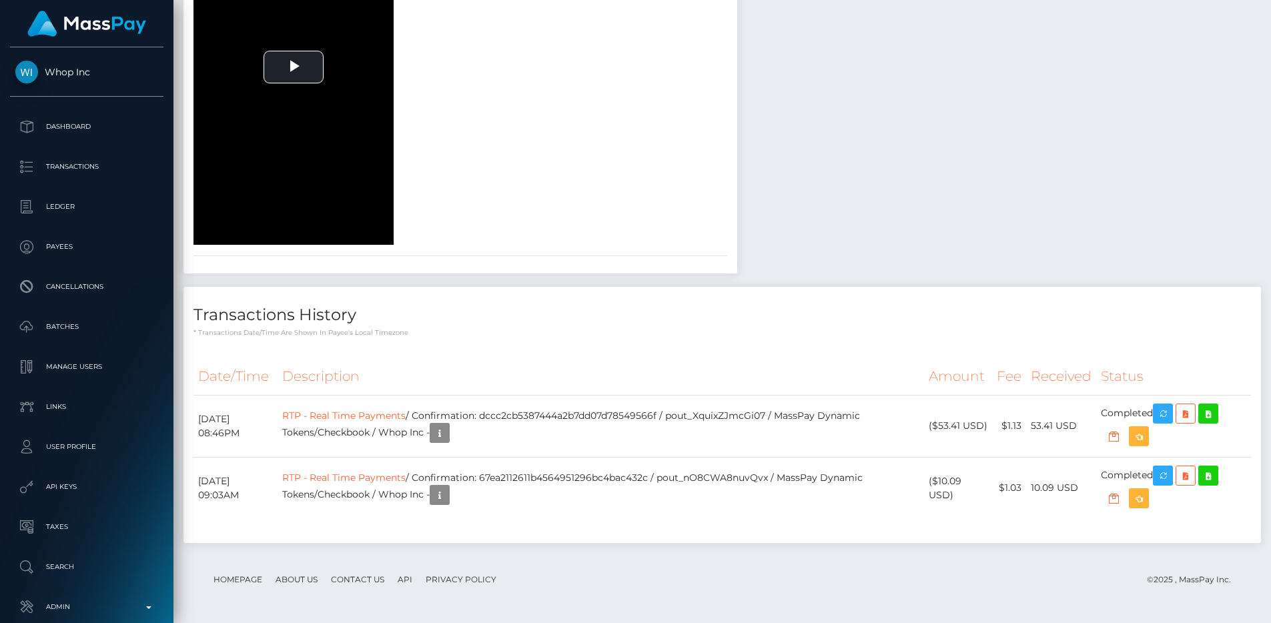
scroll to position [160, 340]
